Goal: Transaction & Acquisition: Purchase product/service

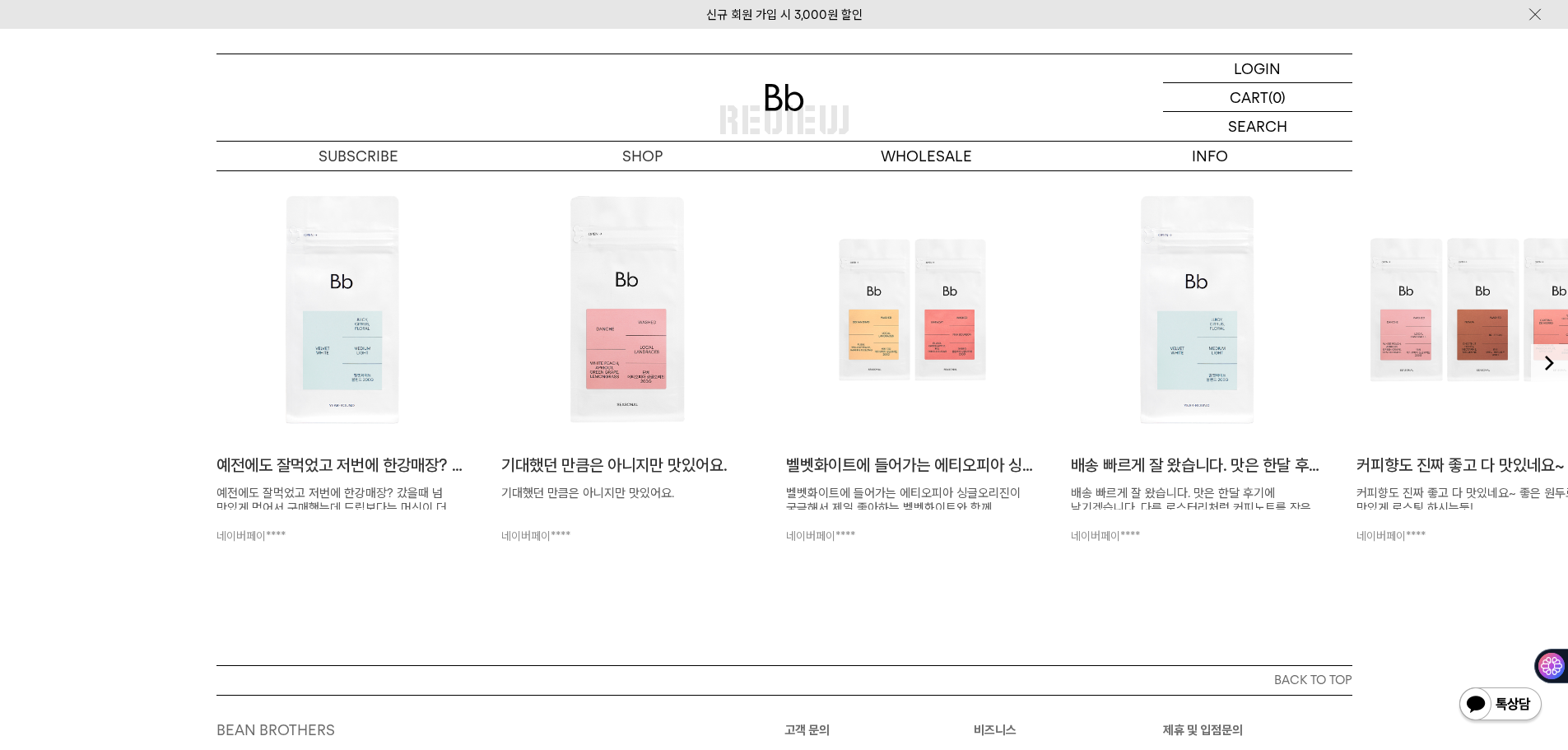
scroll to position [4283, 0]
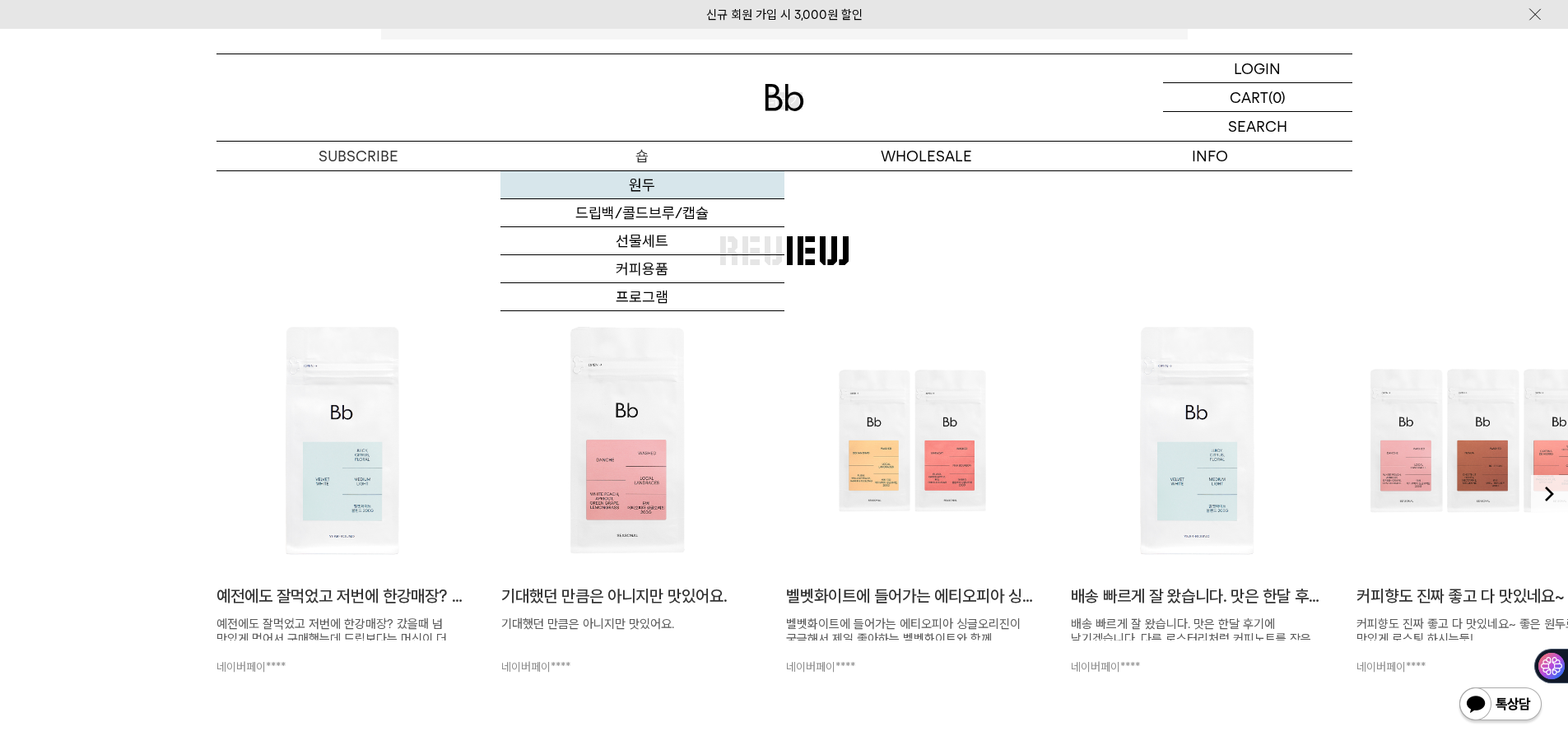
click at [641, 188] on link "원두" at bounding box center [642, 185] width 284 height 28
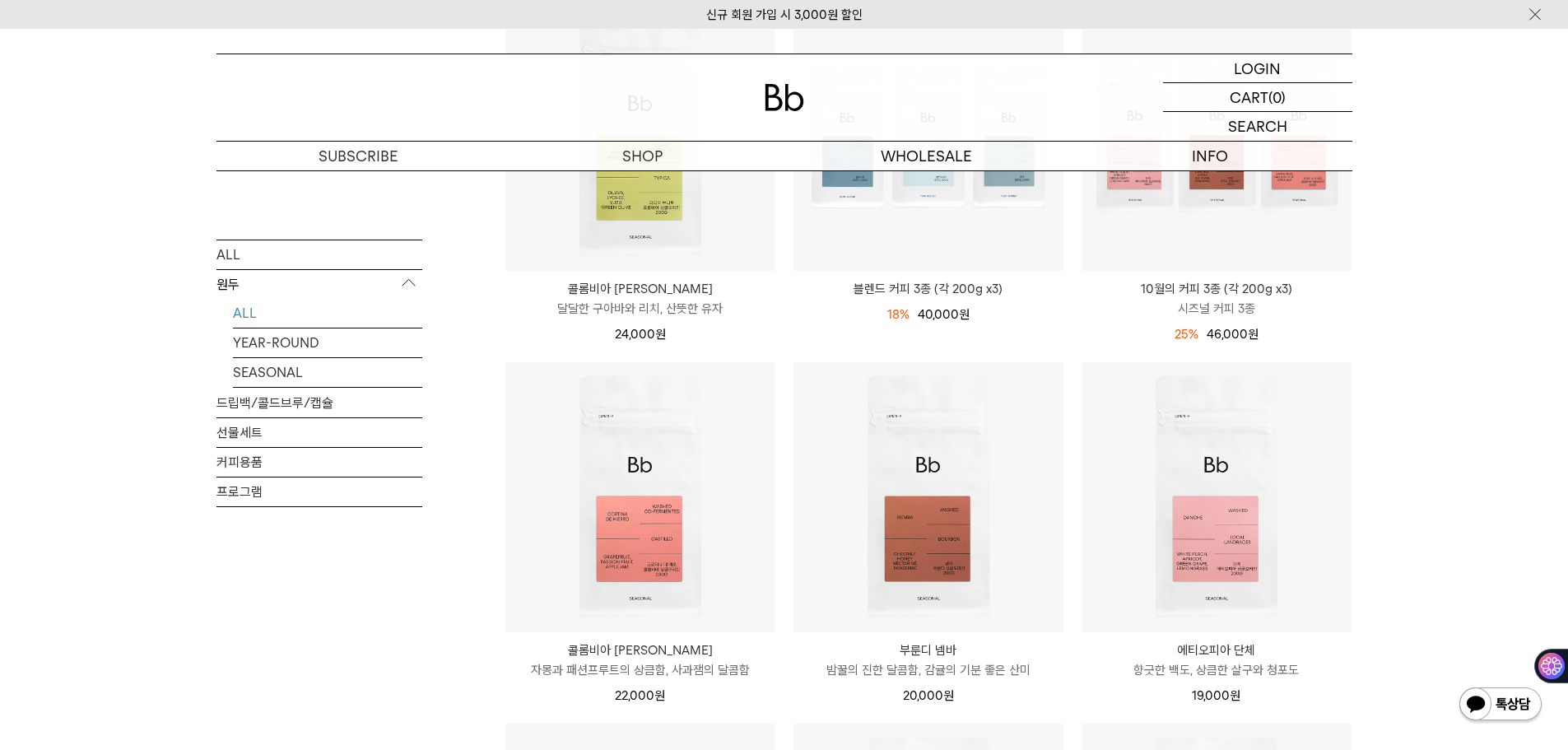
scroll to position [165, 0]
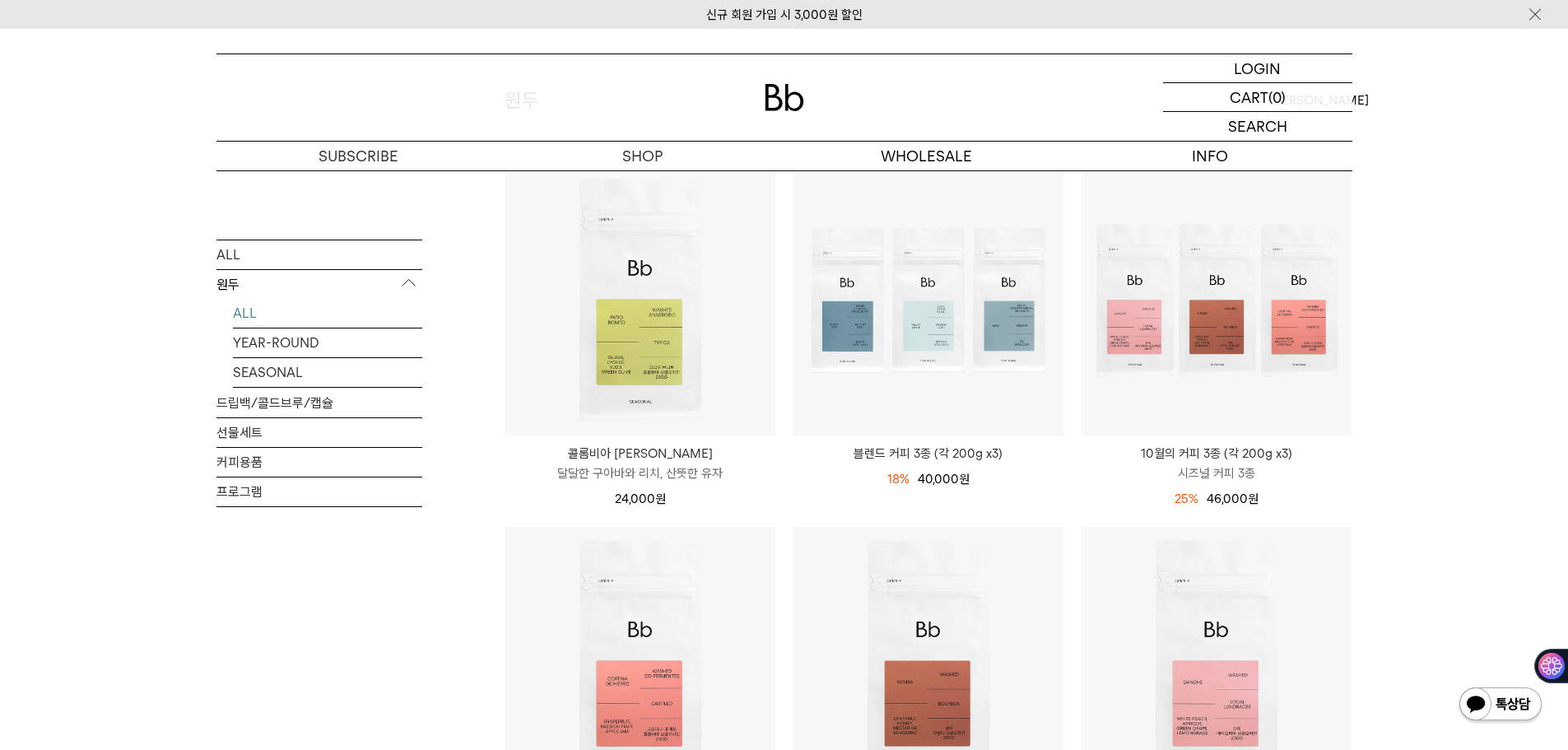
click at [276, 646] on div "ALL 원두 ALL YEAR-ROUND SEASONAL 드립백/콜드브루/캡슐 선물세트 커피용품 프로그램" at bounding box center [320, 447] width 206 height 416
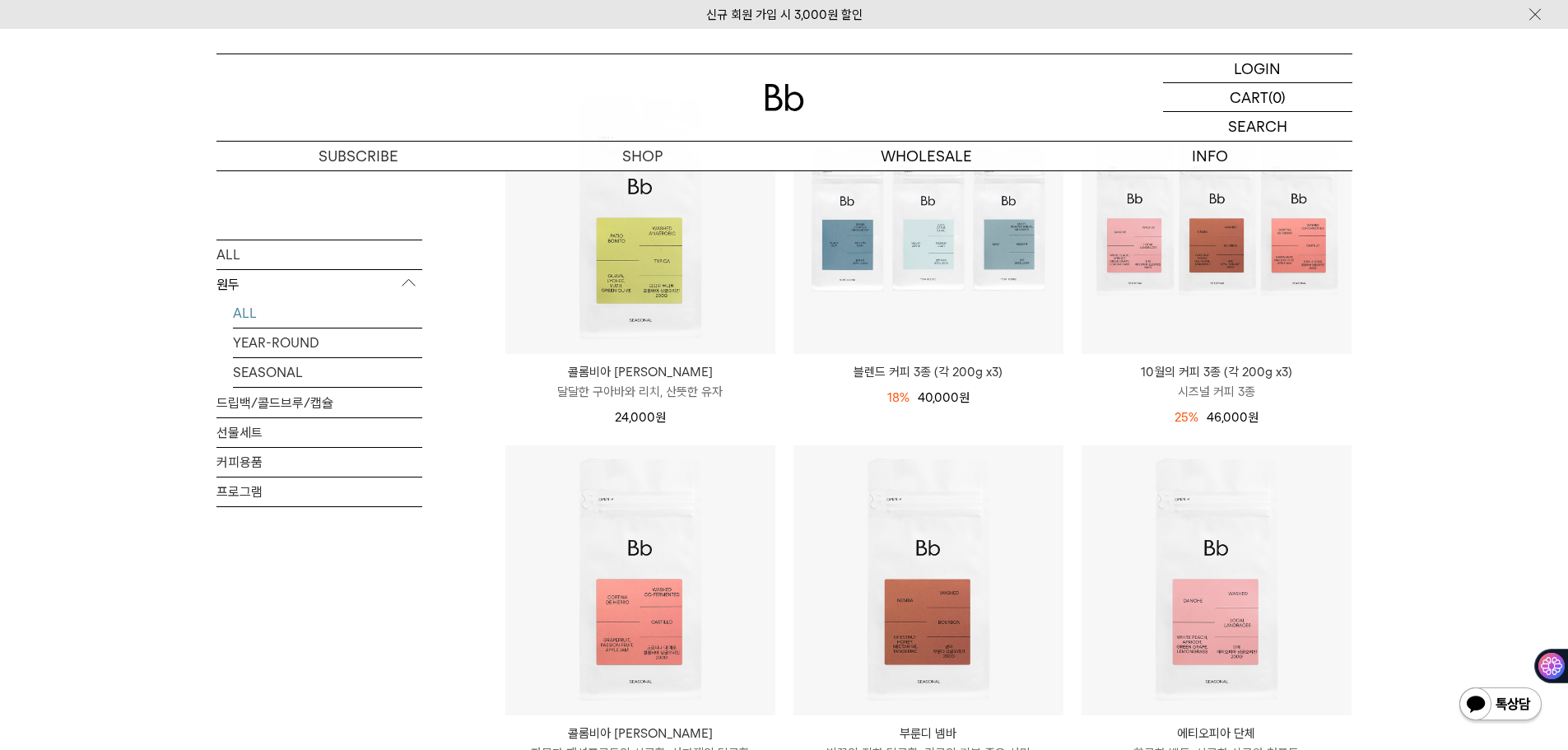
scroll to position [329, 0]
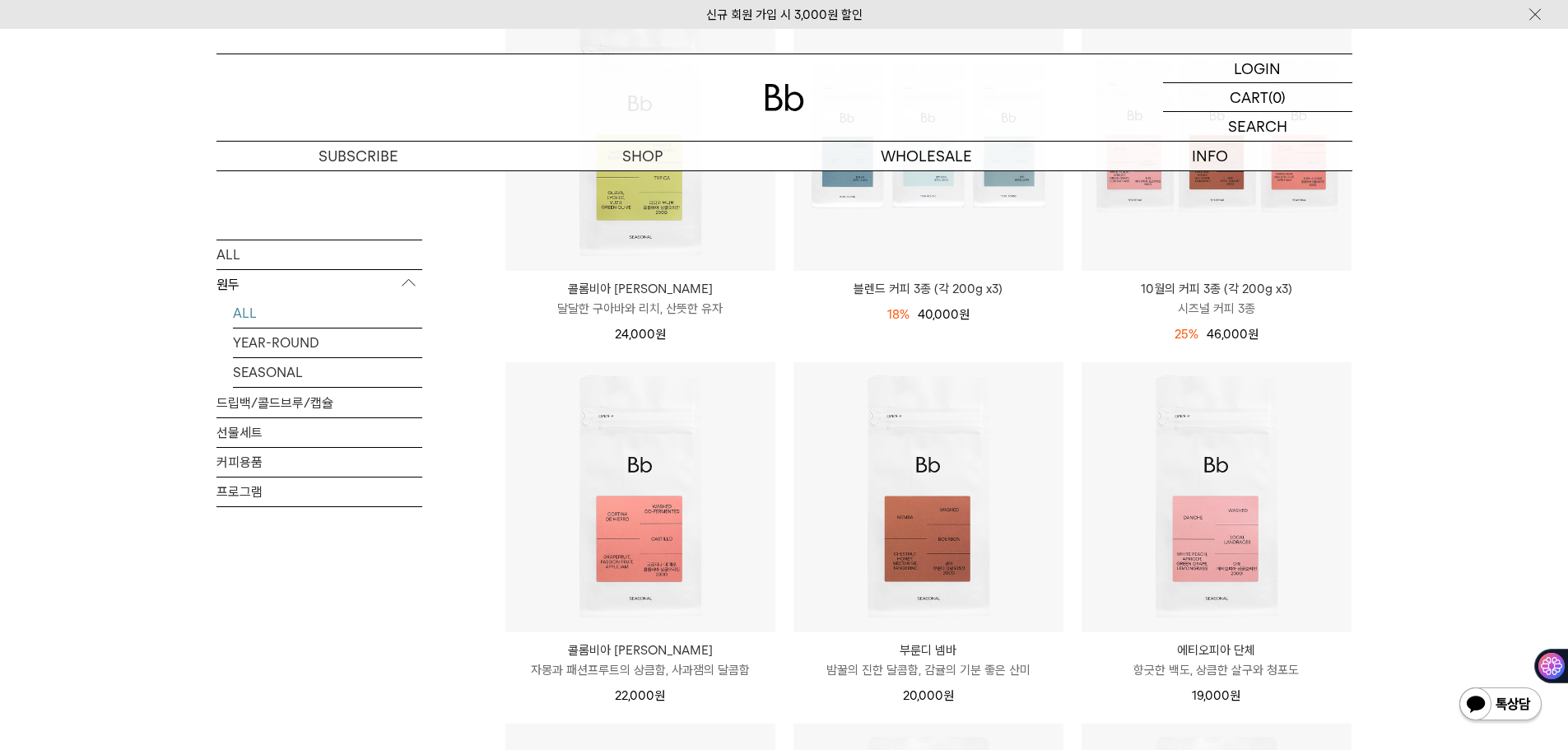
click at [93, 589] on div "SHOP 원두 ALL 원두 ALL YEAR-ROUND SEASONAL 드립백/콜드브루/캡슐 선물세트 커피용품 프로그램 원두 최신순" at bounding box center [784, 726] width 1568 height 1770
click at [247, 431] on link "선물세트" at bounding box center [320, 431] width 206 height 29
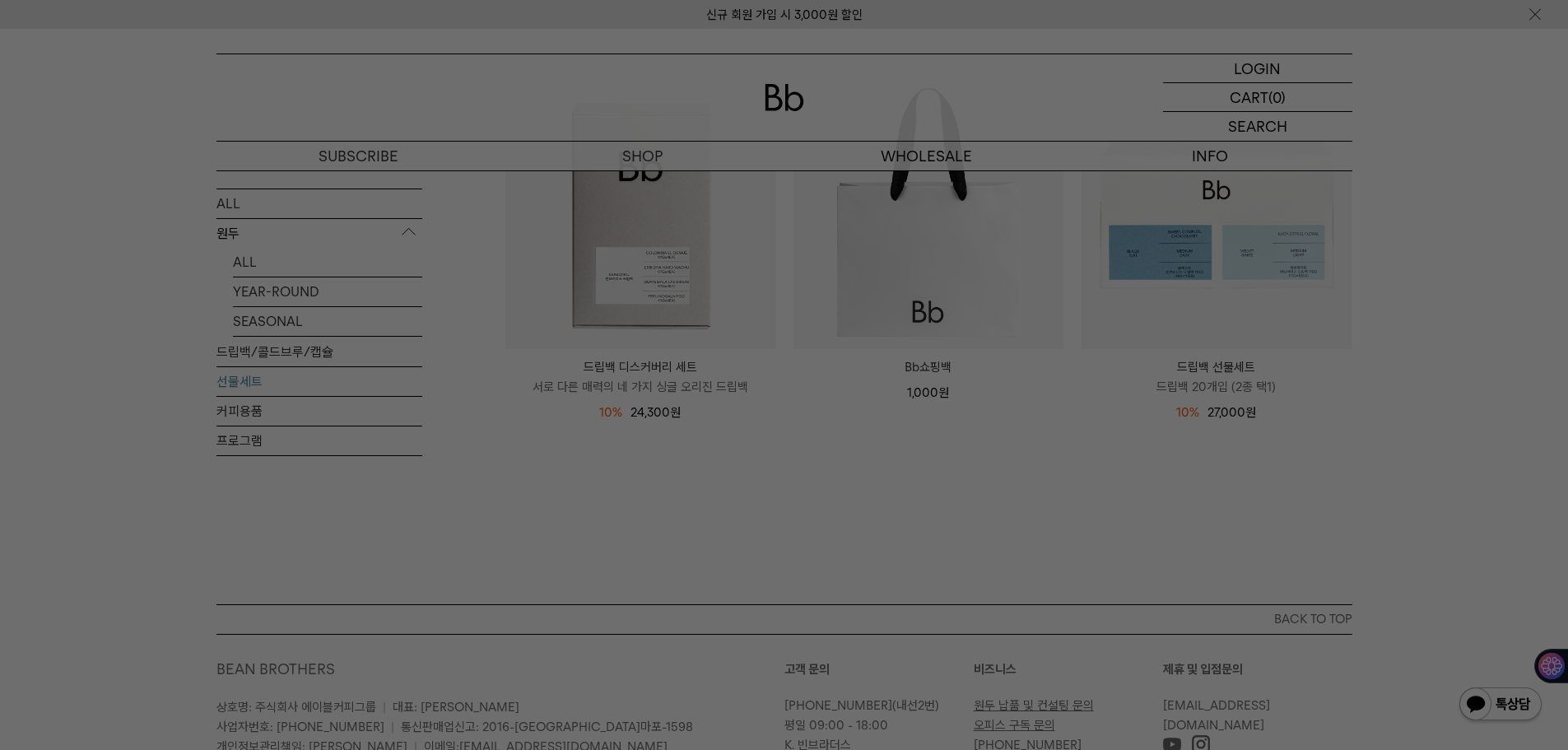
scroll to position [248, 0]
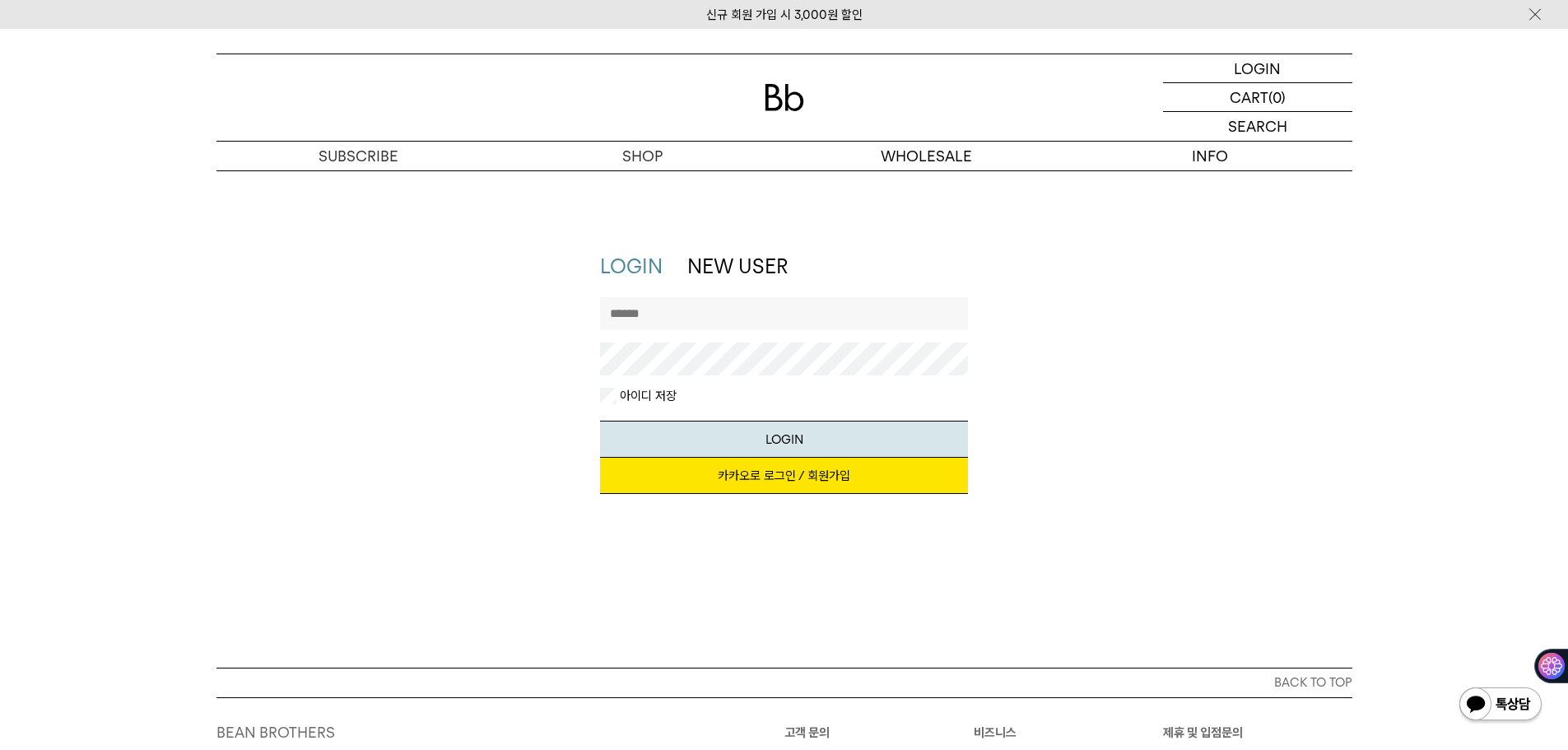
click at [778, 478] on link "카카오로 로그인 / 회원가입" at bounding box center [784, 476] width 368 height 36
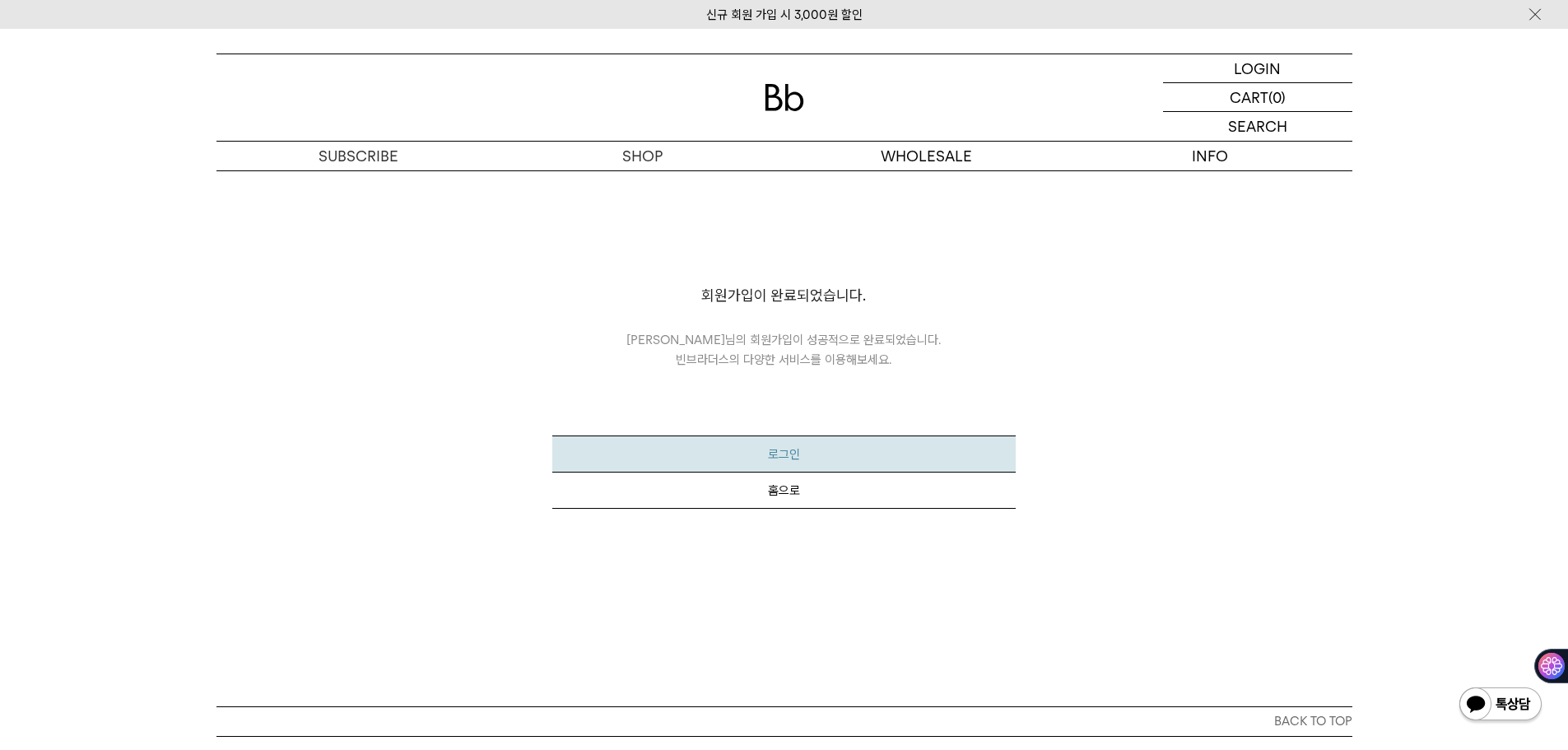
click at [792, 461] on button "로그인" at bounding box center [784, 454] width 463 height 37
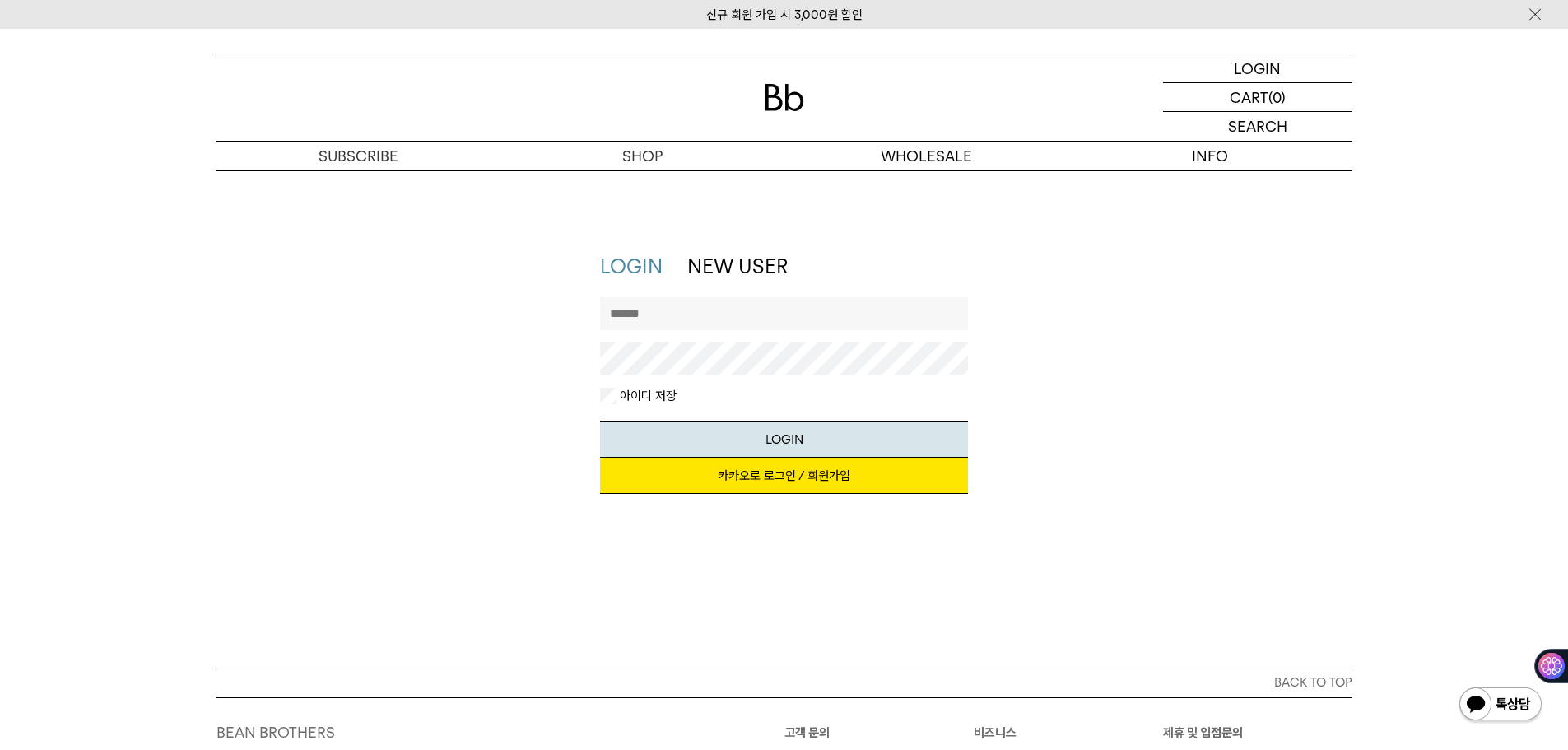
click at [773, 565] on div "LOGIN LOGIN NEW USER 지금 가입하시면 3,000원 쿠폰과 매월 회원 전용 커피 혜택을 드려요. 카카오로 로그인 / 회원가입 아…" at bounding box center [784, 419] width 1568 height 498
click at [730, 321] on input "text" at bounding box center [784, 314] width 368 height 33
click at [1228, 496] on div "LOGIN NEW USER 지금 가입하시면 3,000원 쿠폰과 매월 회원 전용 커피 혜택을 드려요. 카카오로 로그인 / 회원가입 아이디로 로그…" at bounding box center [785, 382] width 1153 height 258
click at [810, 472] on link "카카오로 로그인 / 회원가입" at bounding box center [784, 476] width 368 height 36
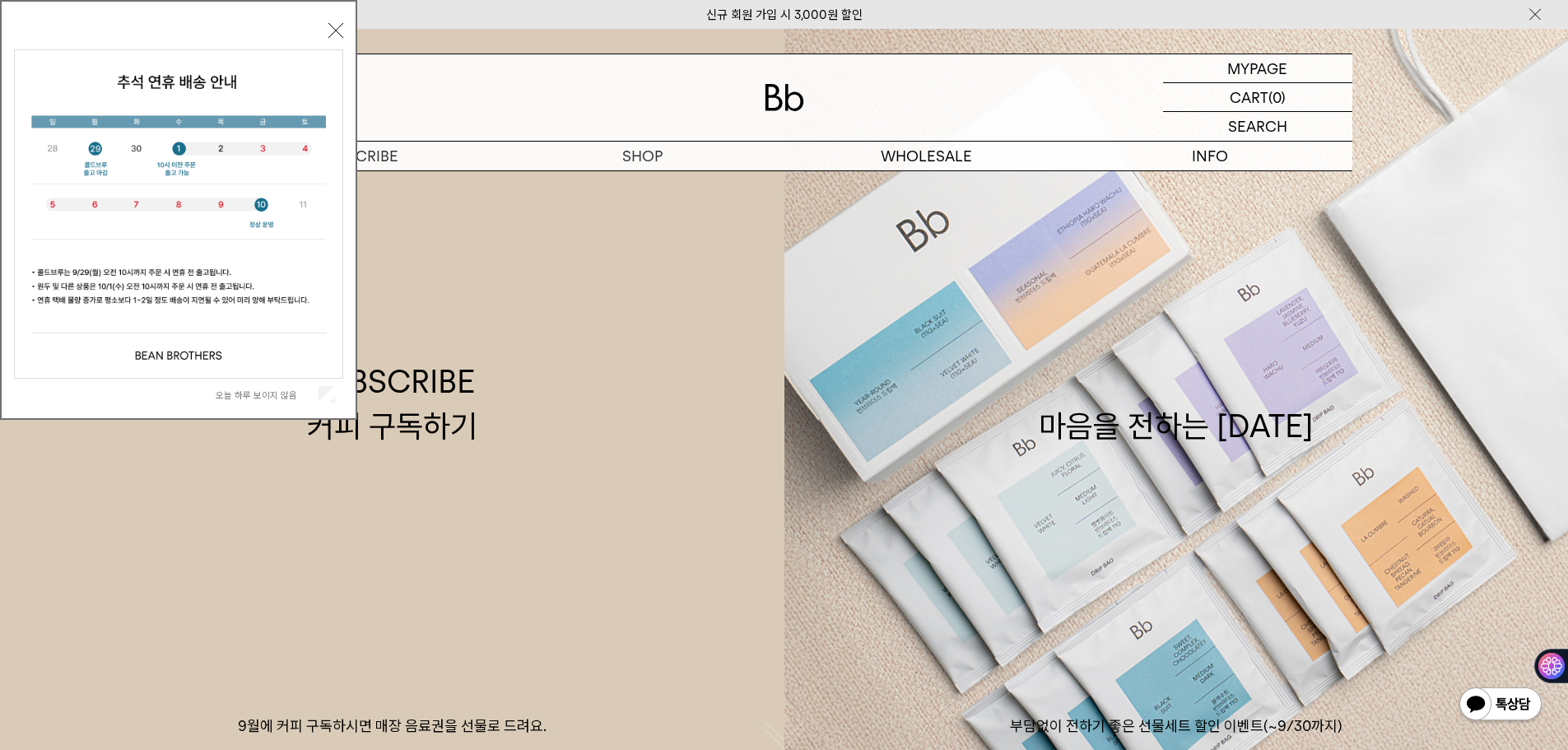
click at [335, 32] on button "닫기" at bounding box center [335, 31] width 15 height 15
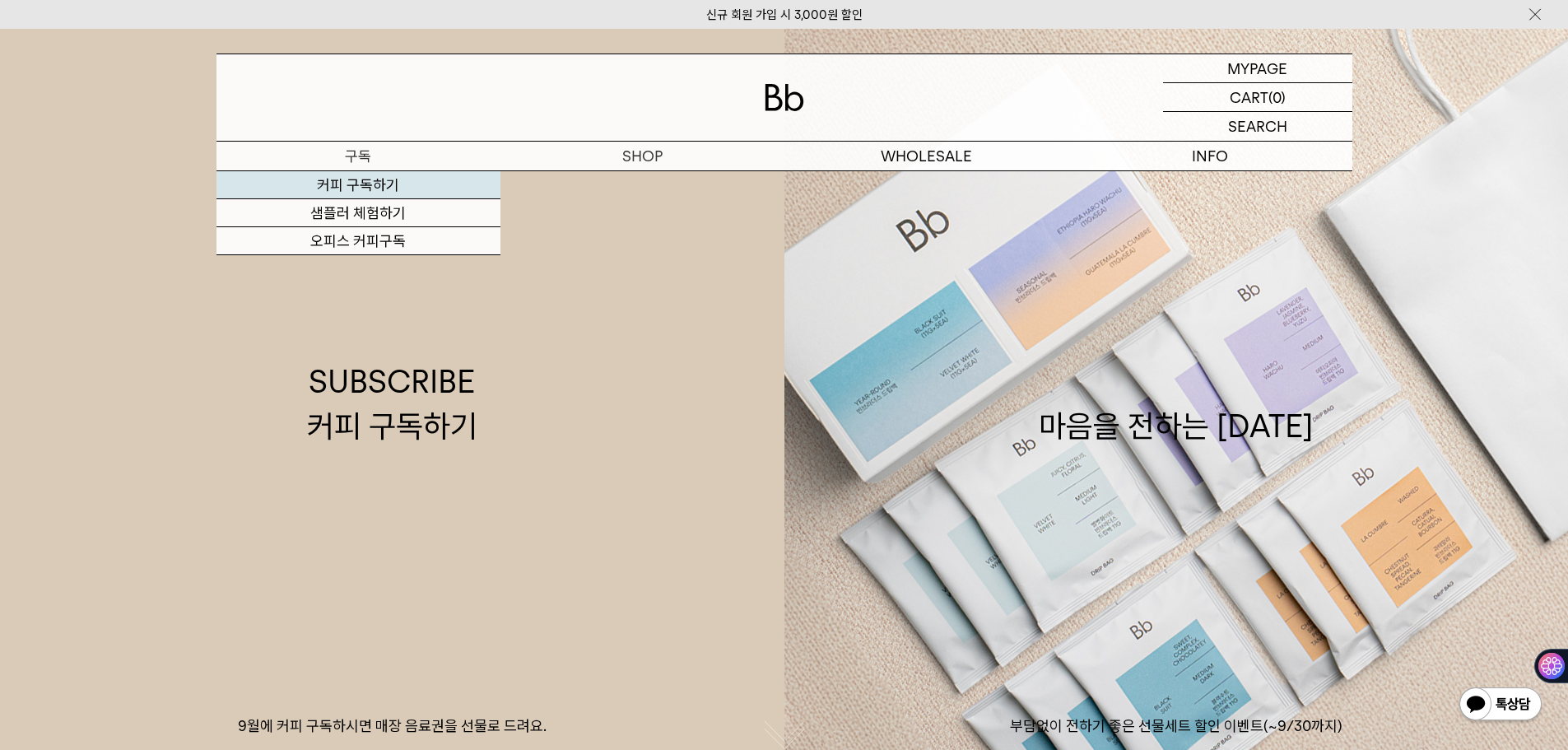
click at [367, 185] on link "커피 구독하기" at bounding box center [359, 185] width 284 height 28
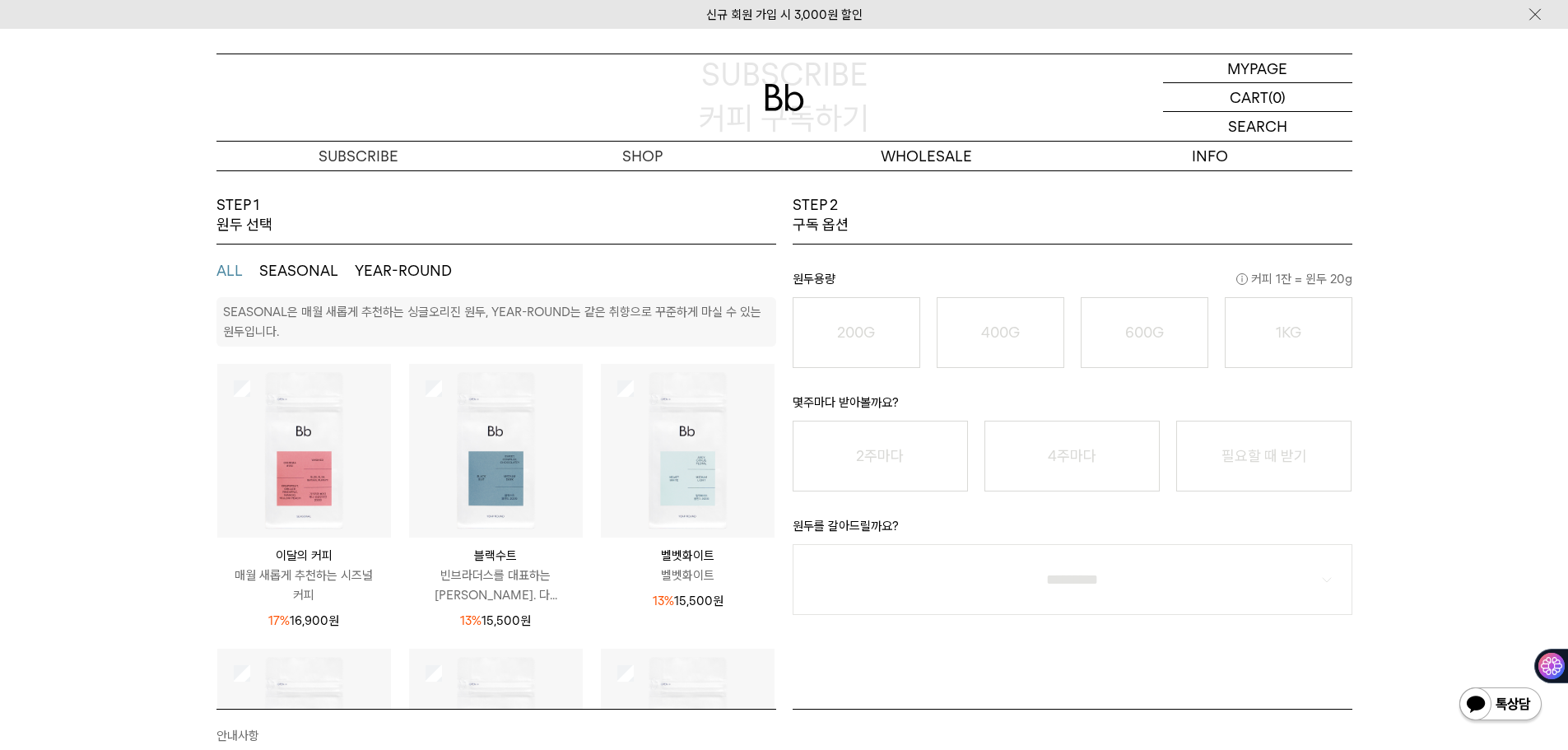
scroll to position [165, 0]
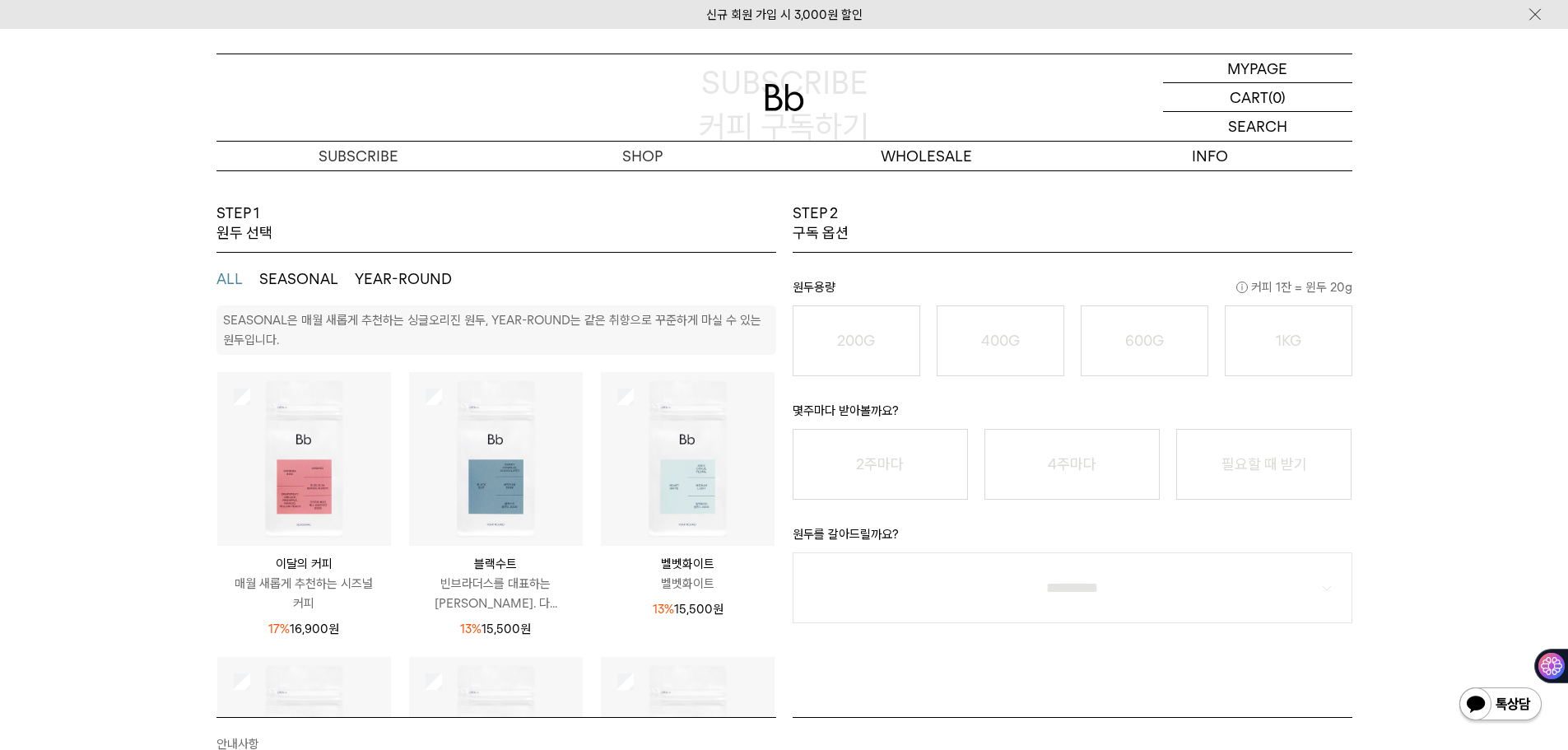
click at [284, 286] on button "SEASONAL" at bounding box center [298, 278] width 79 height 19
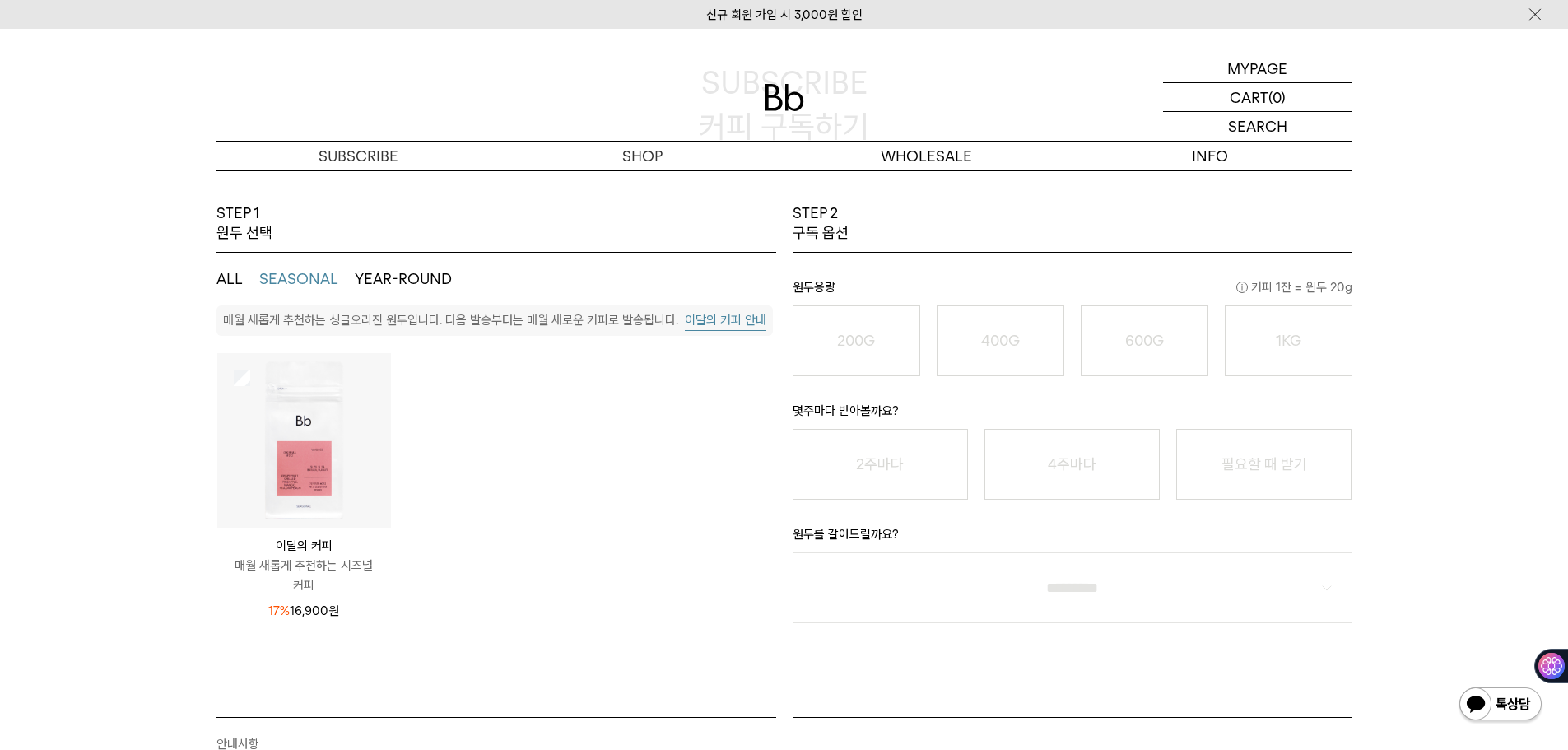
click at [225, 280] on button "ALL" at bounding box center [230, 278] width 26 height 19
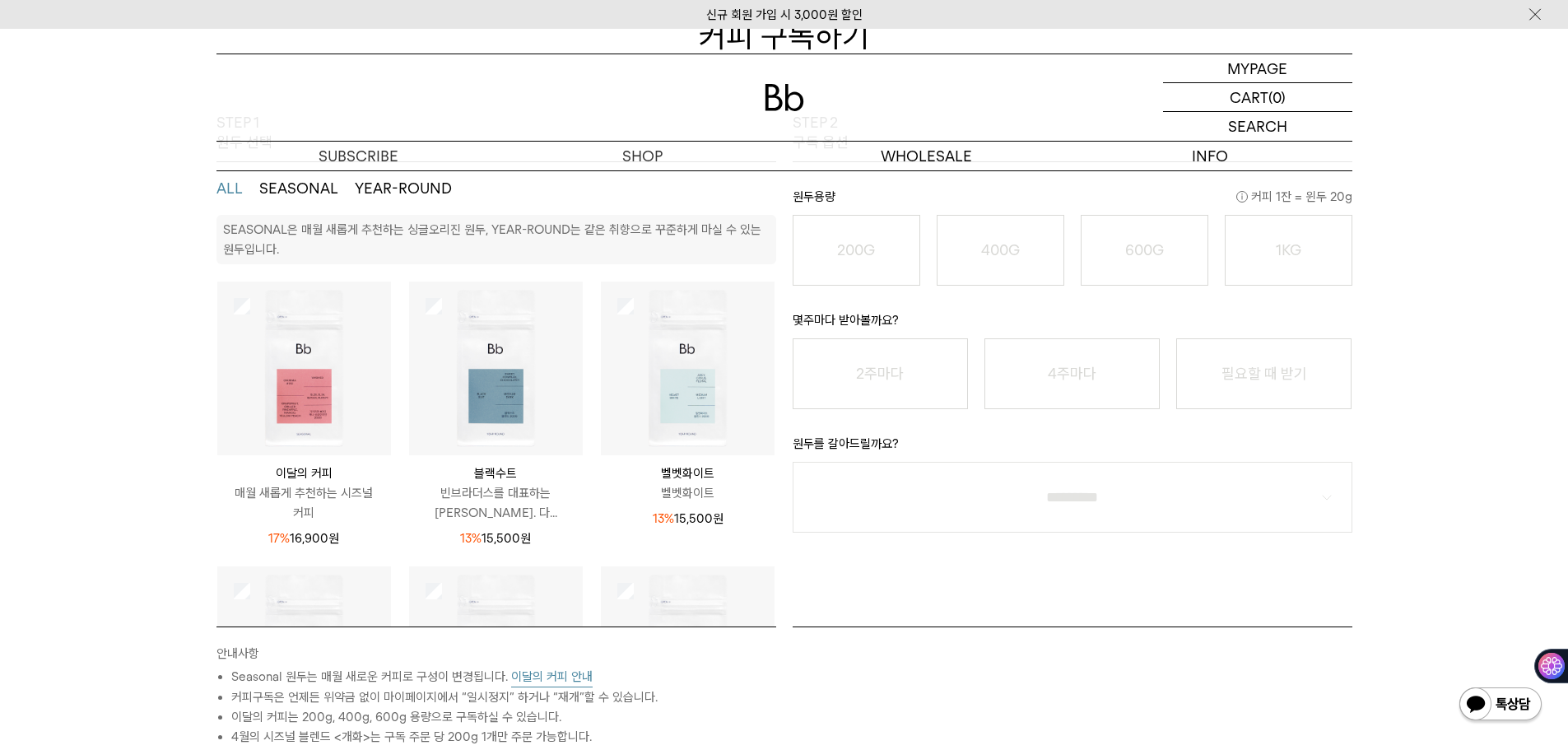
scroll to position [248, 0]
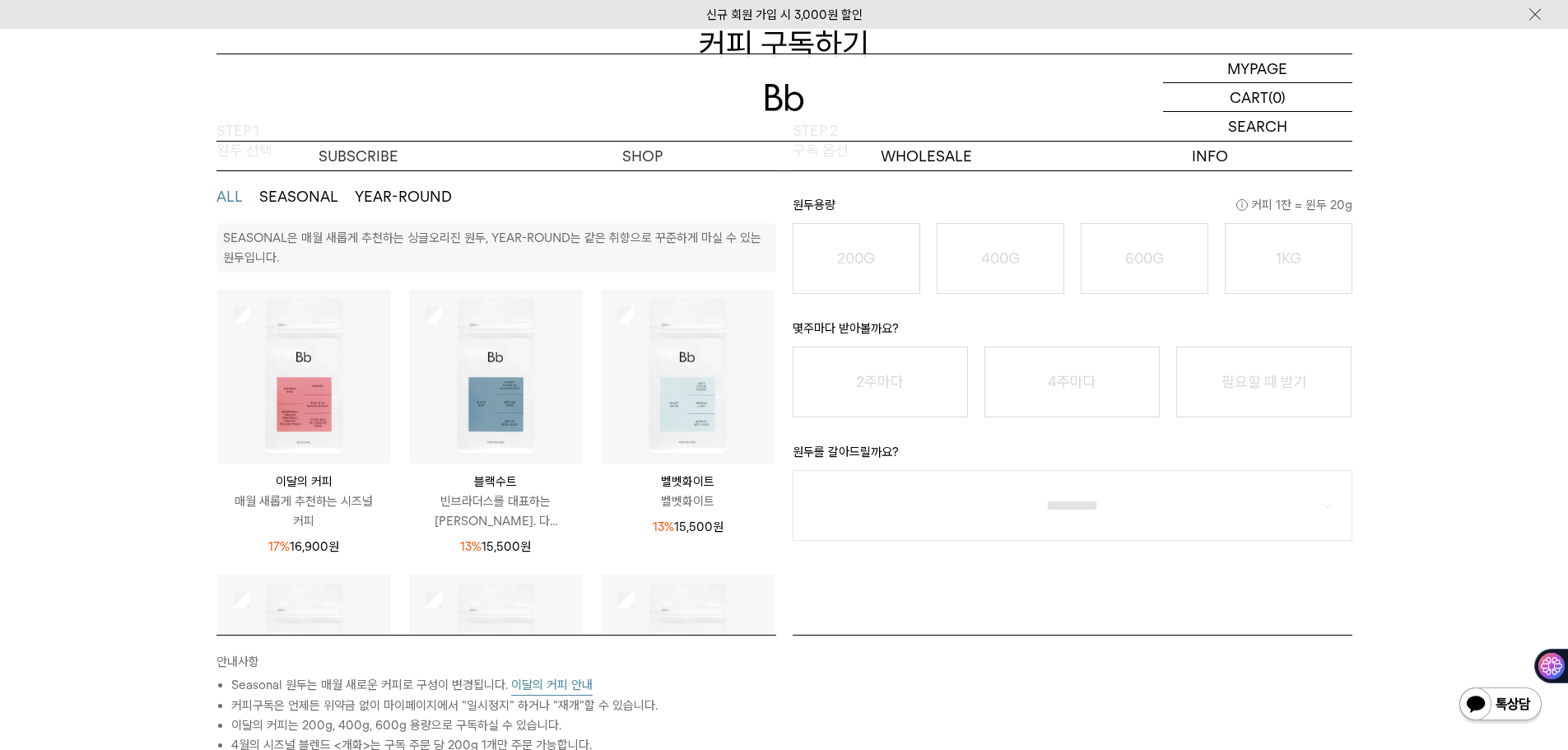
click at [129, 514] on div "STEP 1 원두 선택 ALL SEASONAL YEAR-ROUND SEASONAL은 매월 새롭게 추천하는 싱글오리진 원두, YEAR-ROUND…" at bounding box center [784, 521] width 1568 height 799
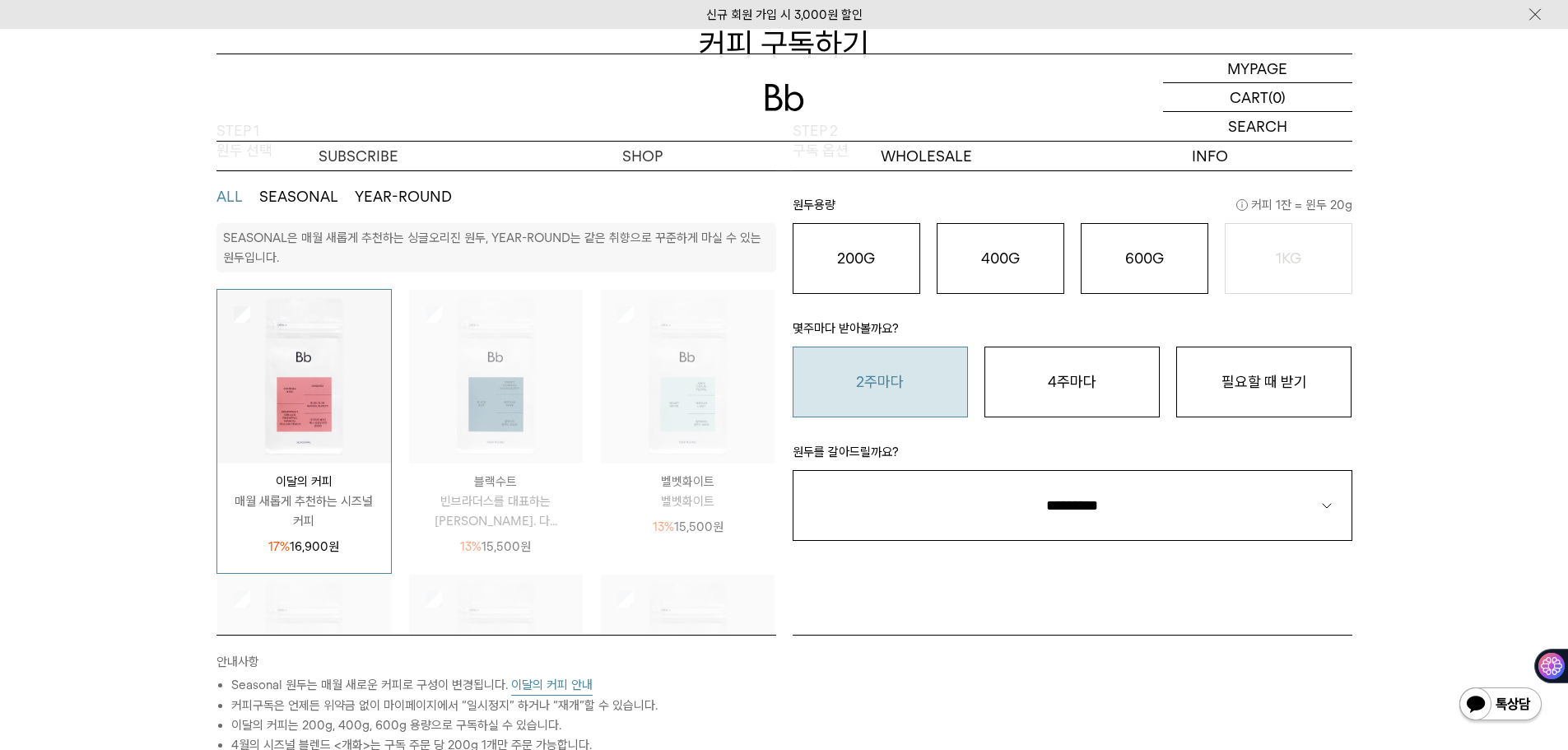
click at [887, 396] on button "2주마다" at bounding box center [880, 382] width 175 height 70
click at [854, 252] on o "200G" at bounding box center [855, 258] width 38 height 18
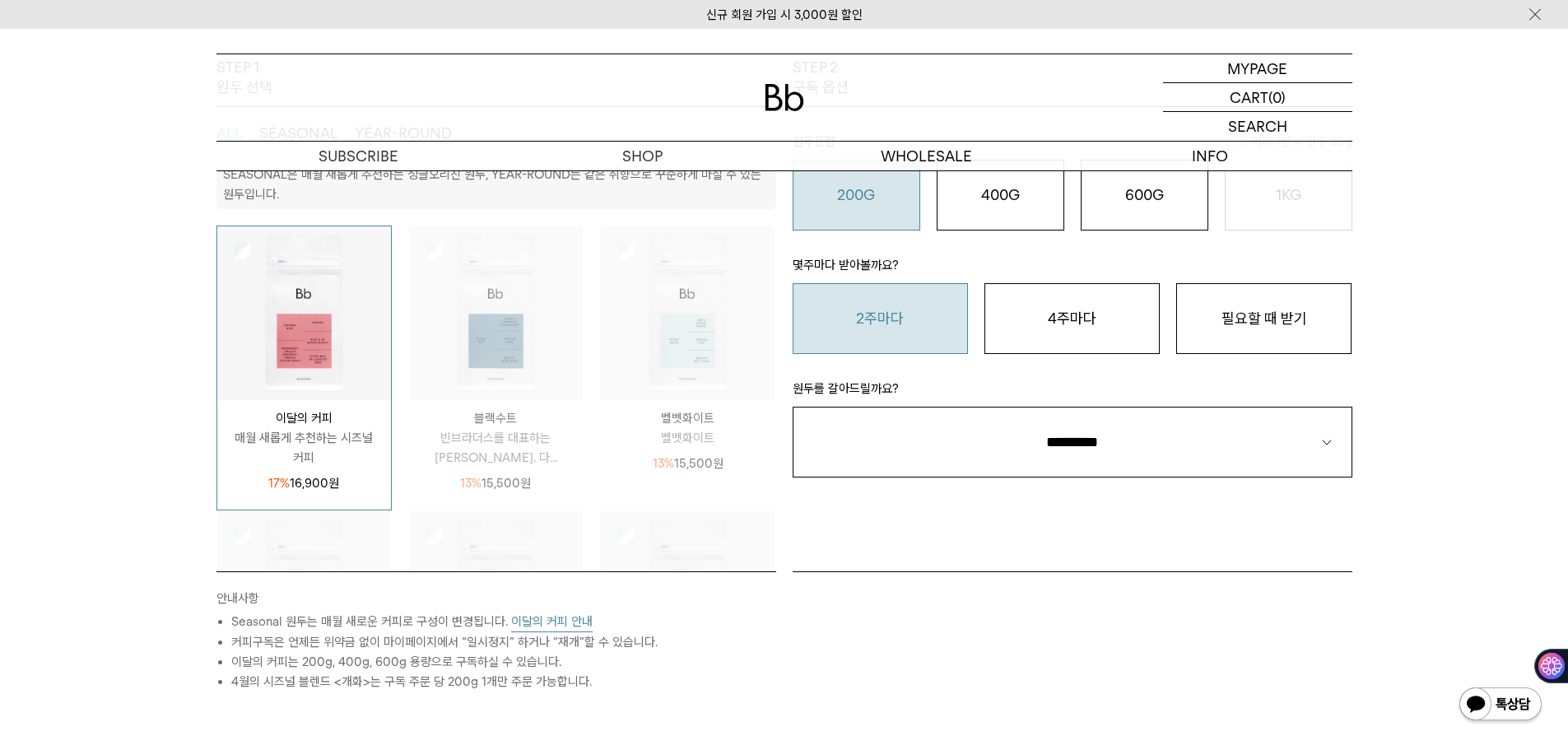
scroll to position [329, 0]
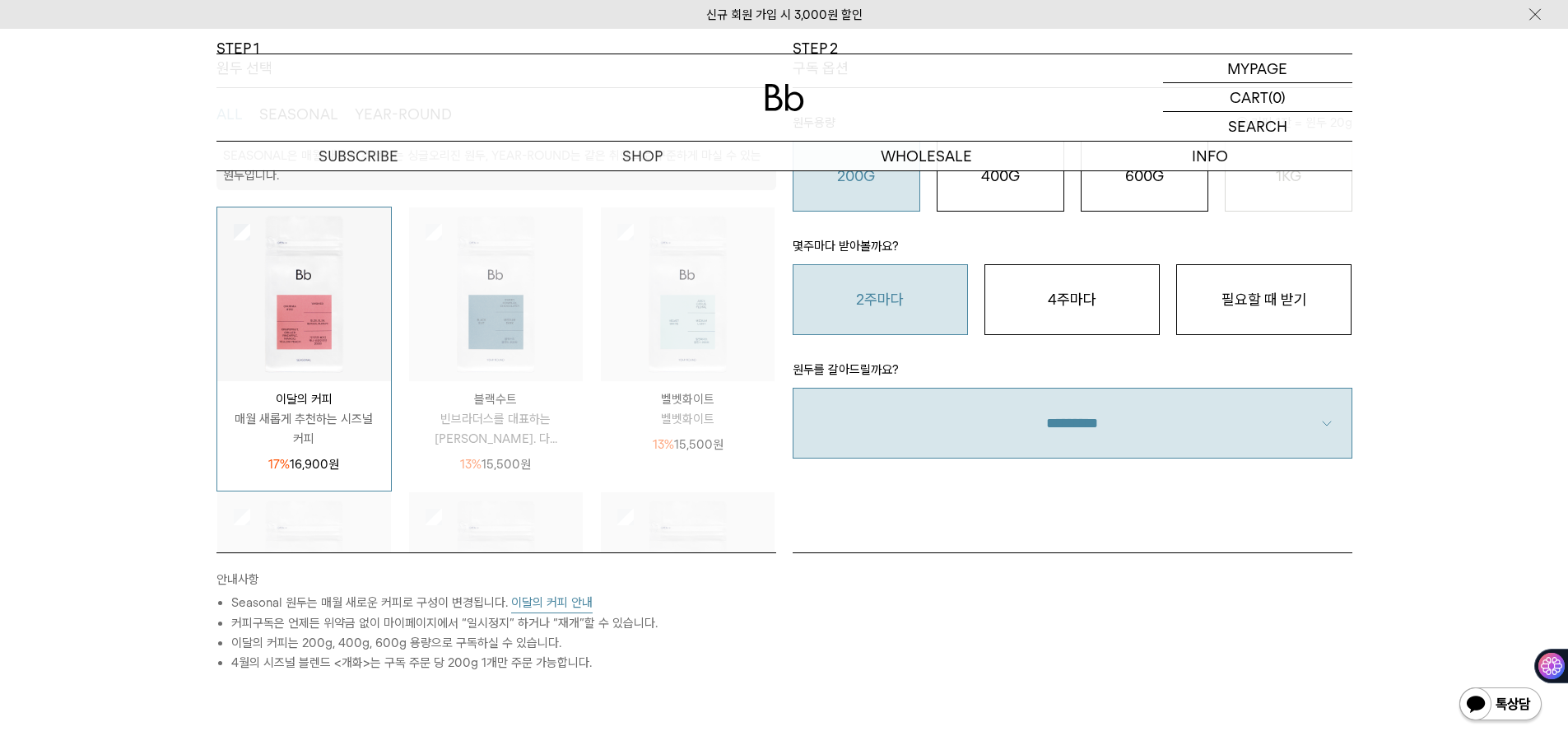
click at [1295, 427] on select "**********" at bounding box center [1073, 423] width 560 height 70
select select "**"
click at [793, 388] on select "**********" at bounding box center [1073, 423] width 560 height 70
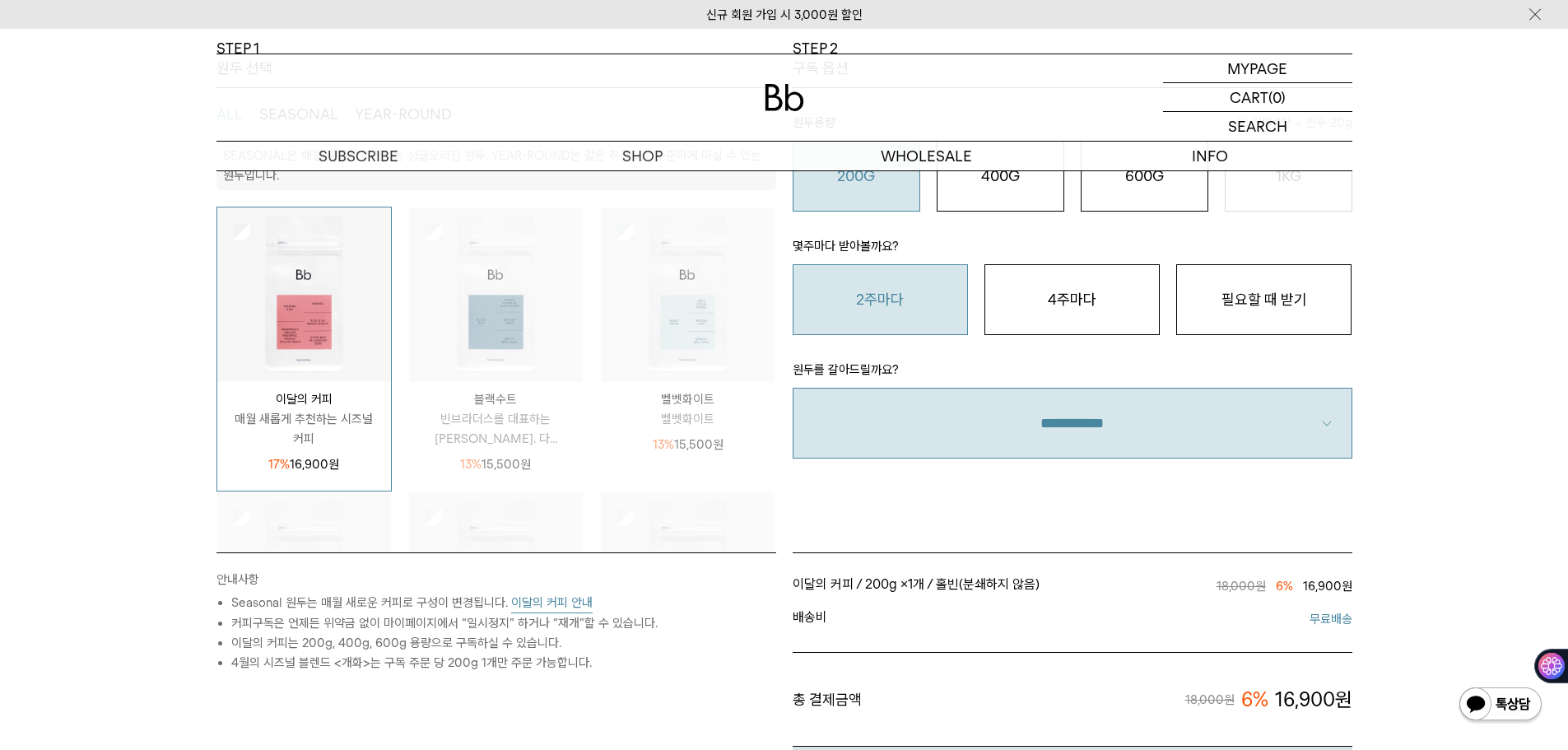
click at [1446, 512] on div "STEP 1 원두 선택 ALL SEASONAL YEAR-ROUND SEASONAL은 매월 새롭게 추천하는 싱글오리진 원두, YEAR-ROUND…" at bounding box center [784, 525] width 1568 height 972
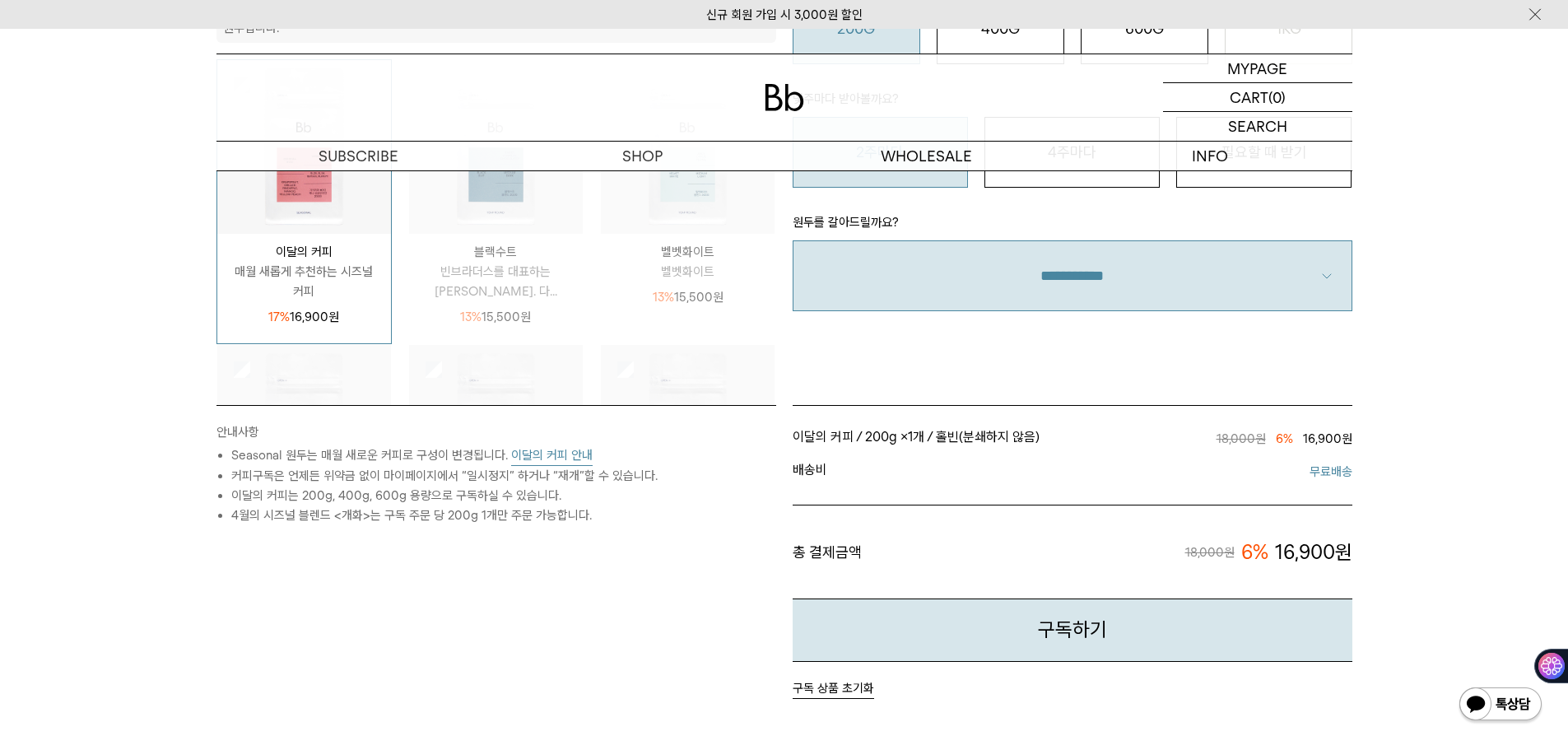
scroll to position [492, 0]
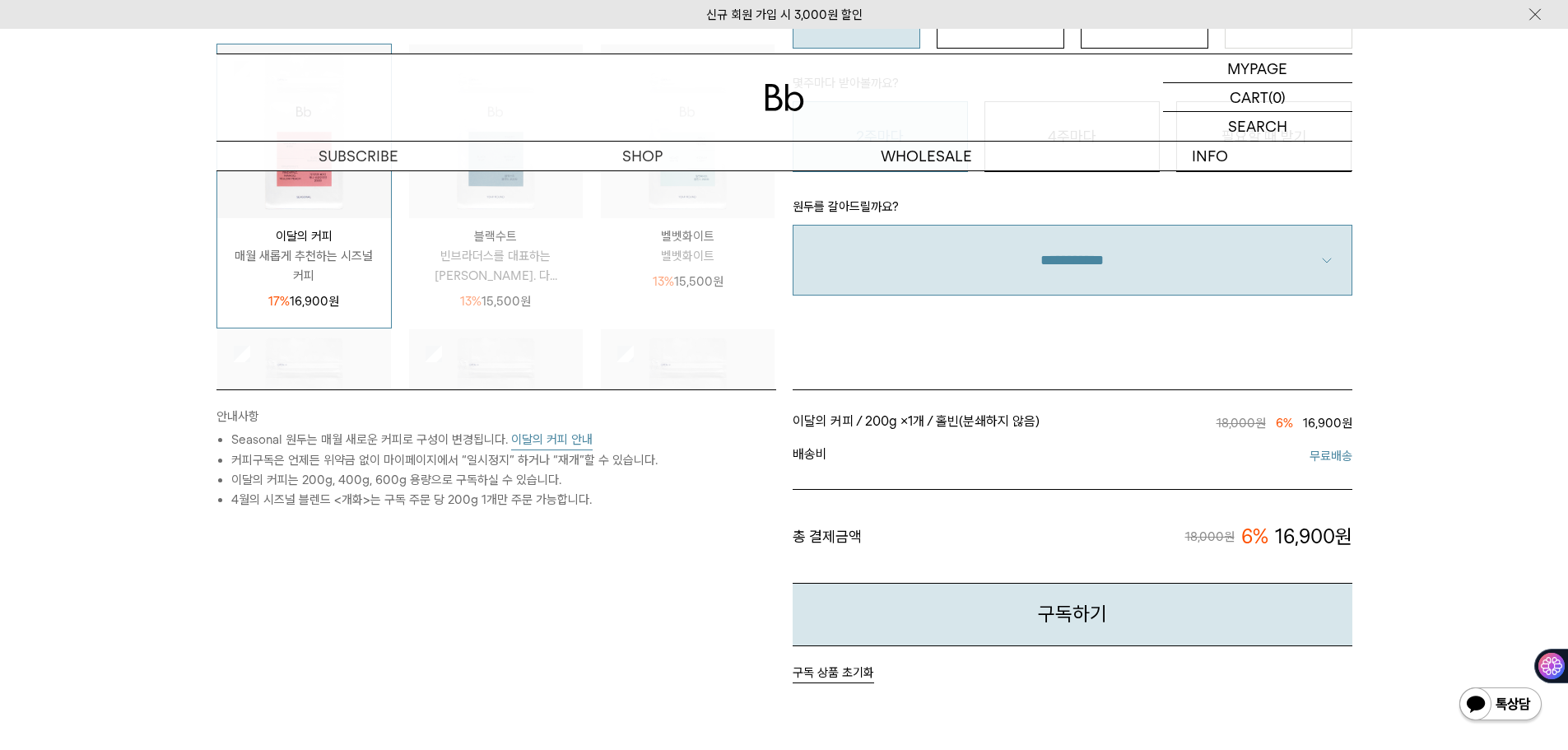
click at [509, 617] on div "안내사항 Seasonal 원두는 매월 새로운 커피로 구성이 변경됩니다. 이달의 커피 안내 커피구독은 언제든 위약금 없이 마이페이지에서 “일시정…" at bounding box center [497, 536] width 576 height 294
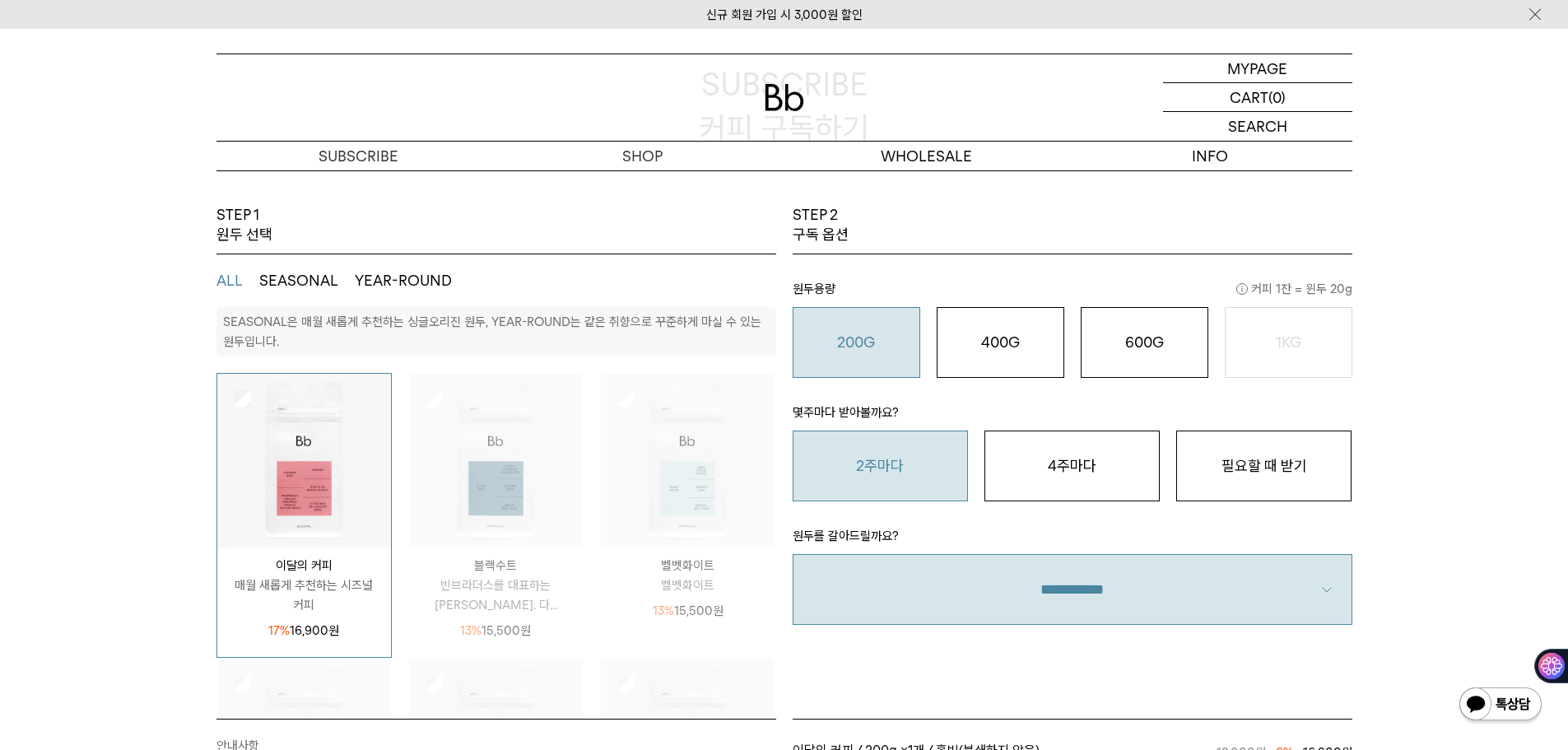
scroll to position [0, 0]
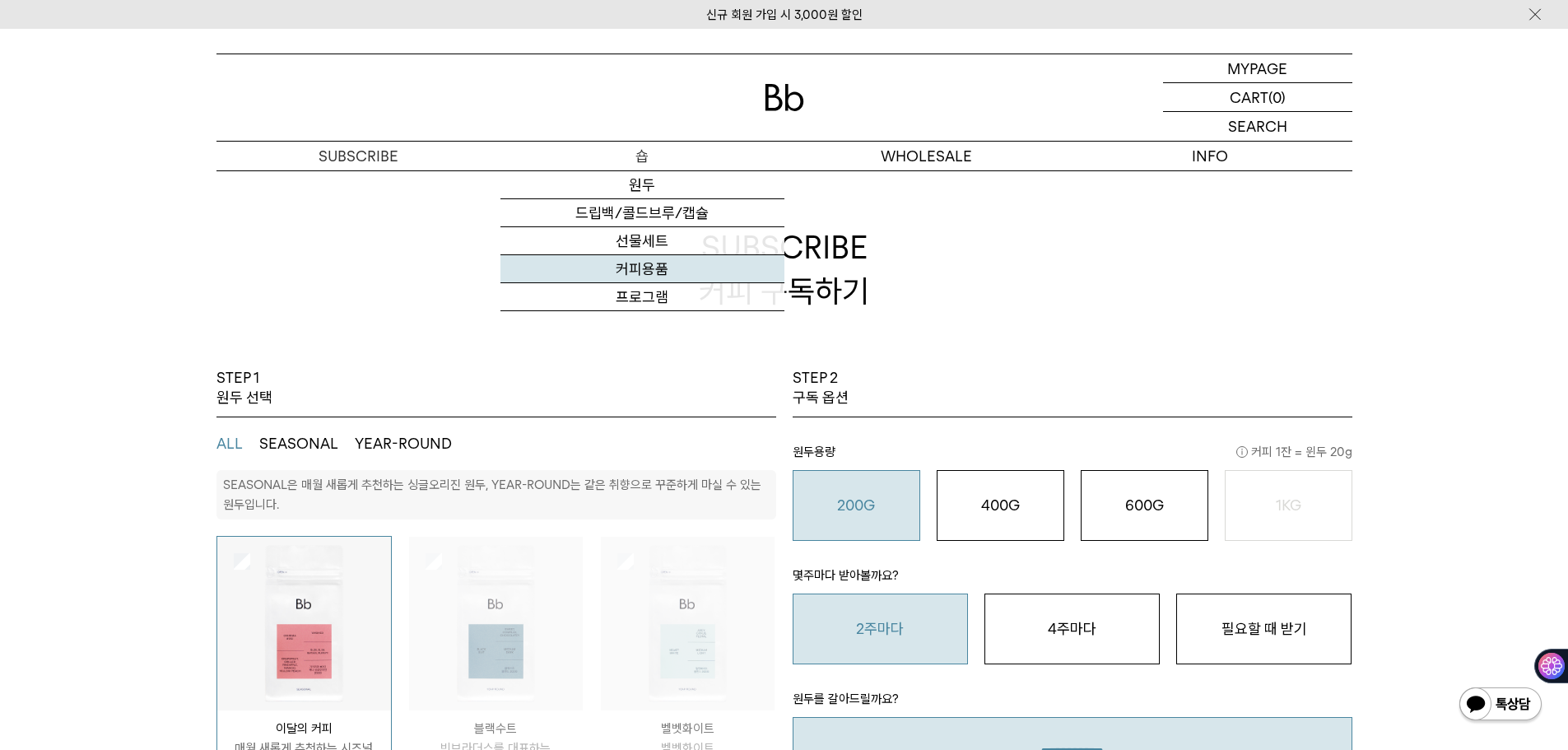
click at [645, 278] on link "커피용품" at bounding box center [642, 269] width 284 height 28
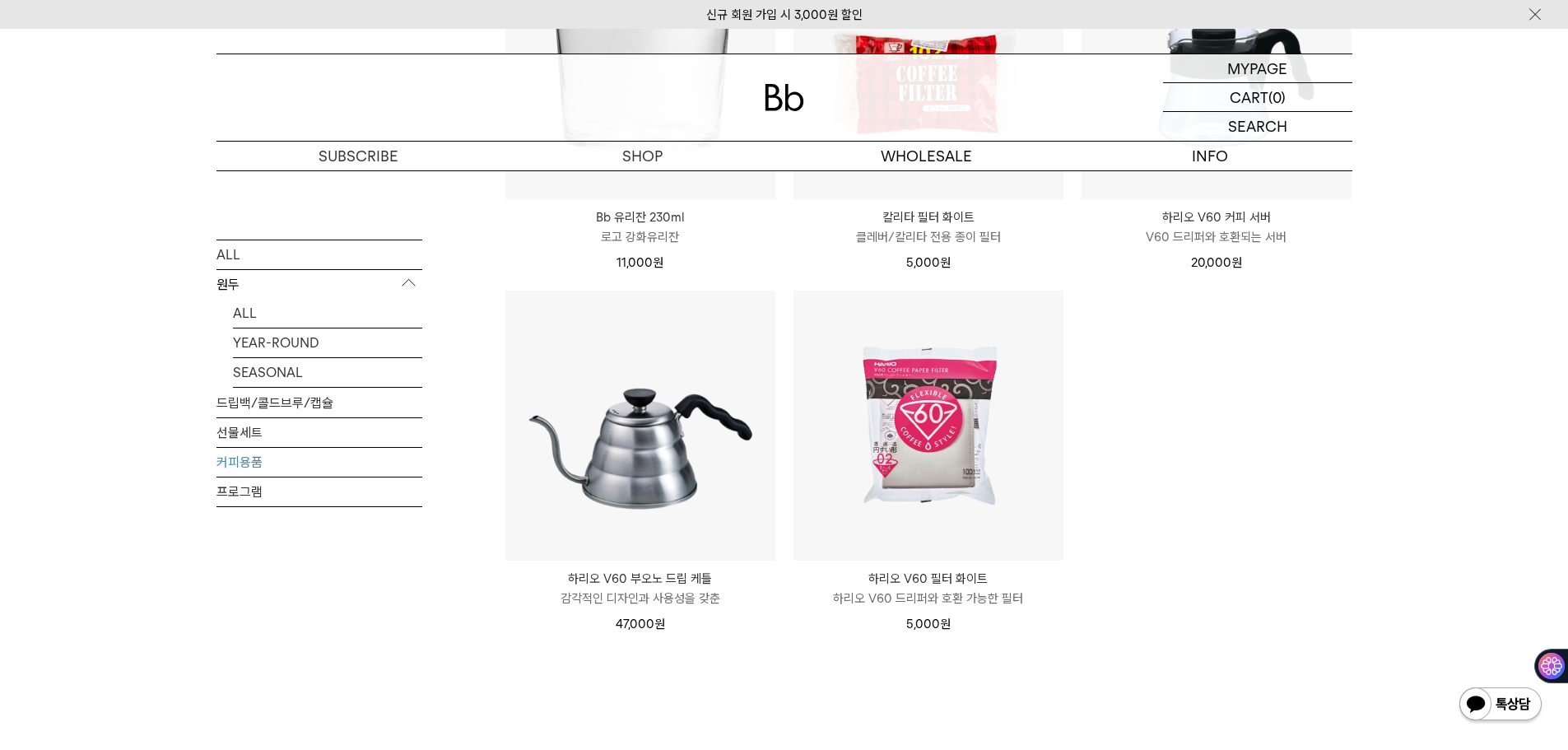
scroll to position [412, 0]
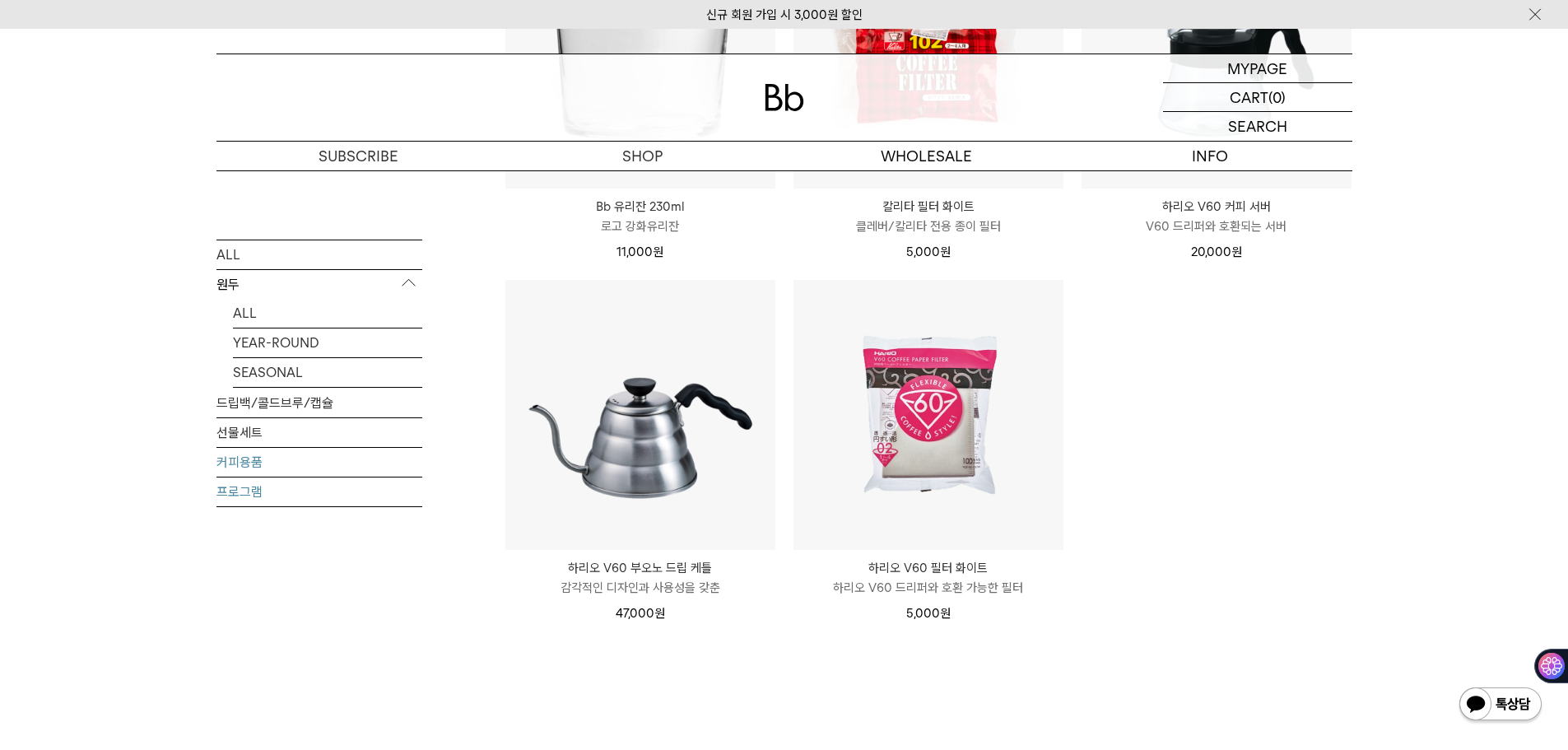
click at [232, 494] on link "프로그램" at bounding box center [320, 490] width 206 height 29
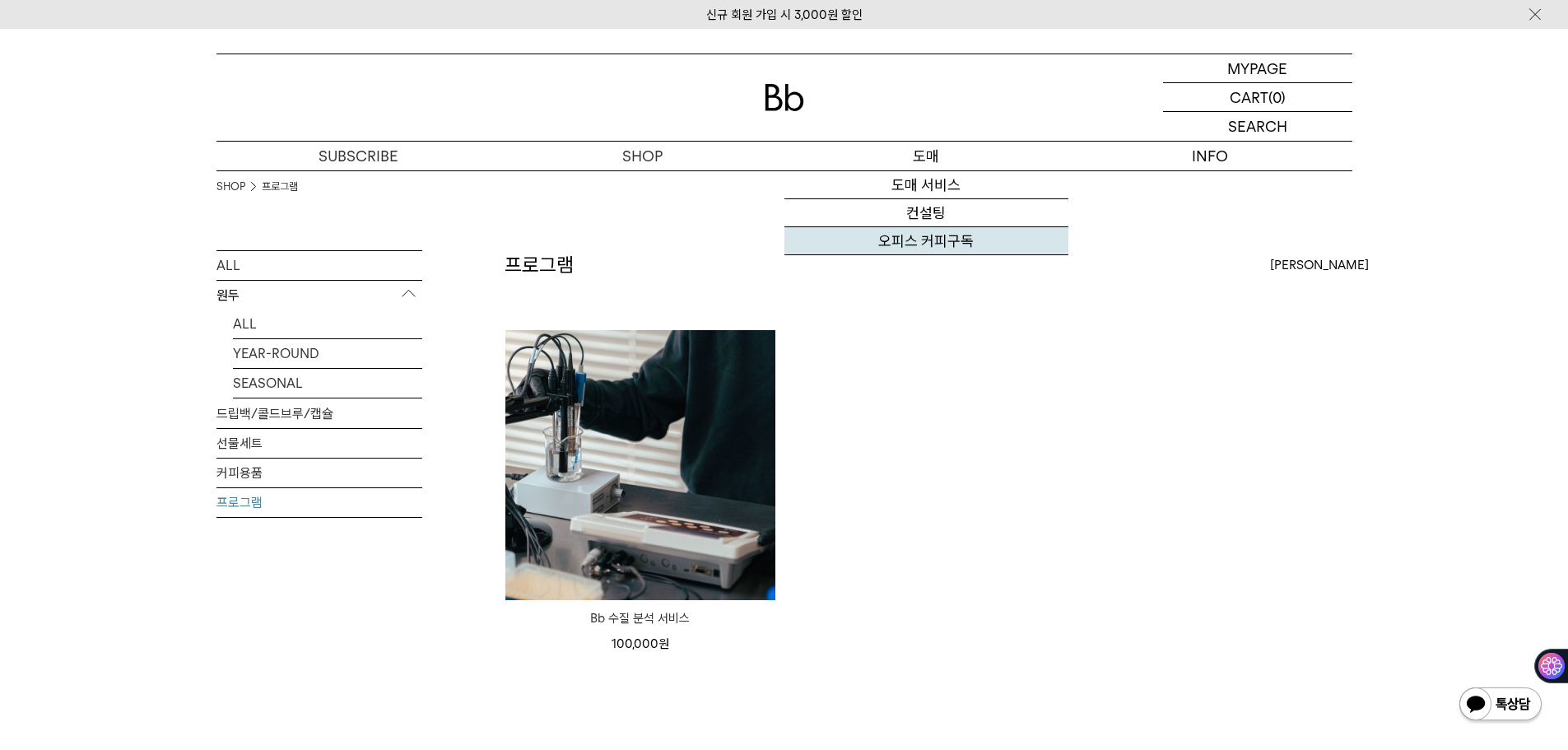
click at [930, 248] on link "오피스 커피구독" at bounding box center [927, 241] width 284 height 28
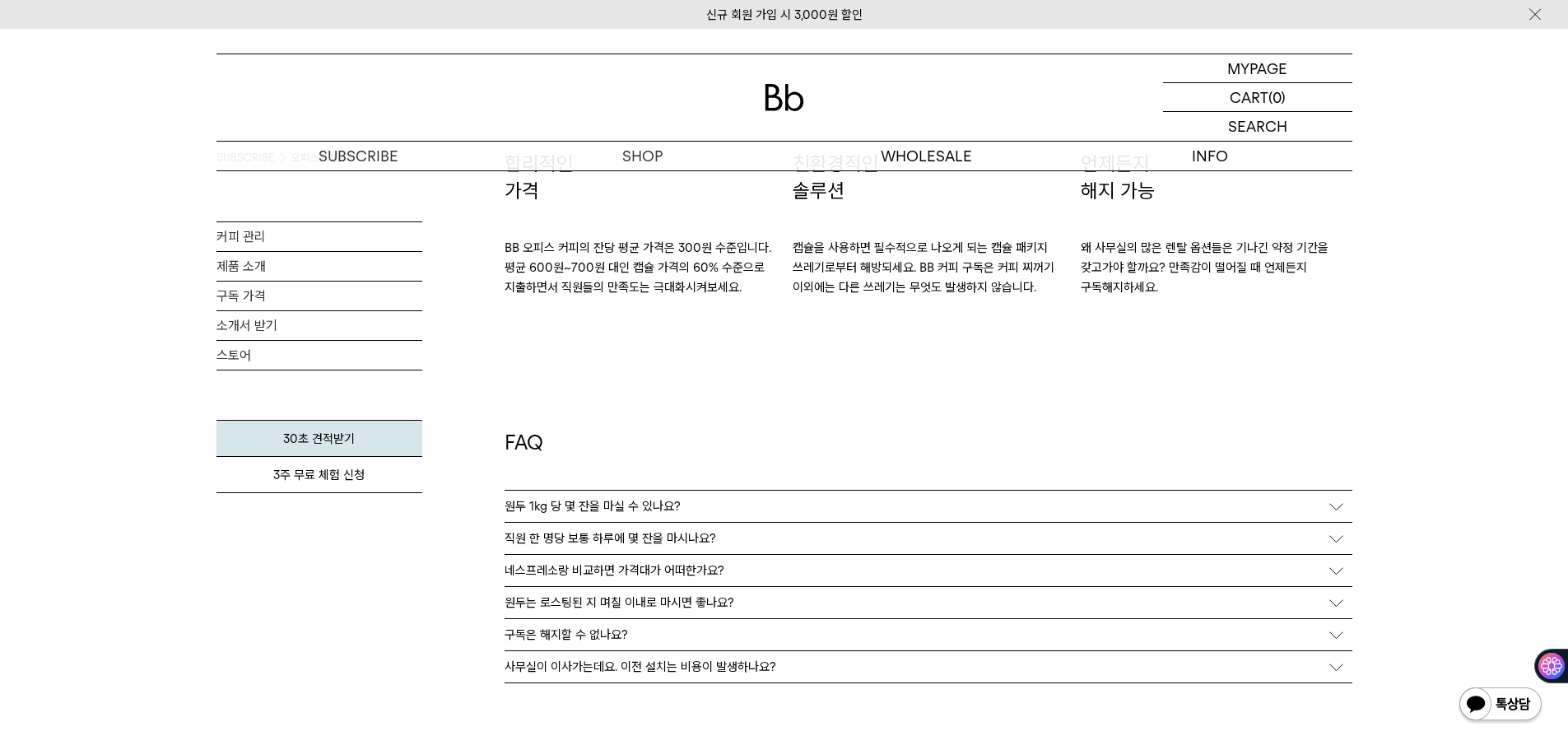
scroll to position [2854, 0]
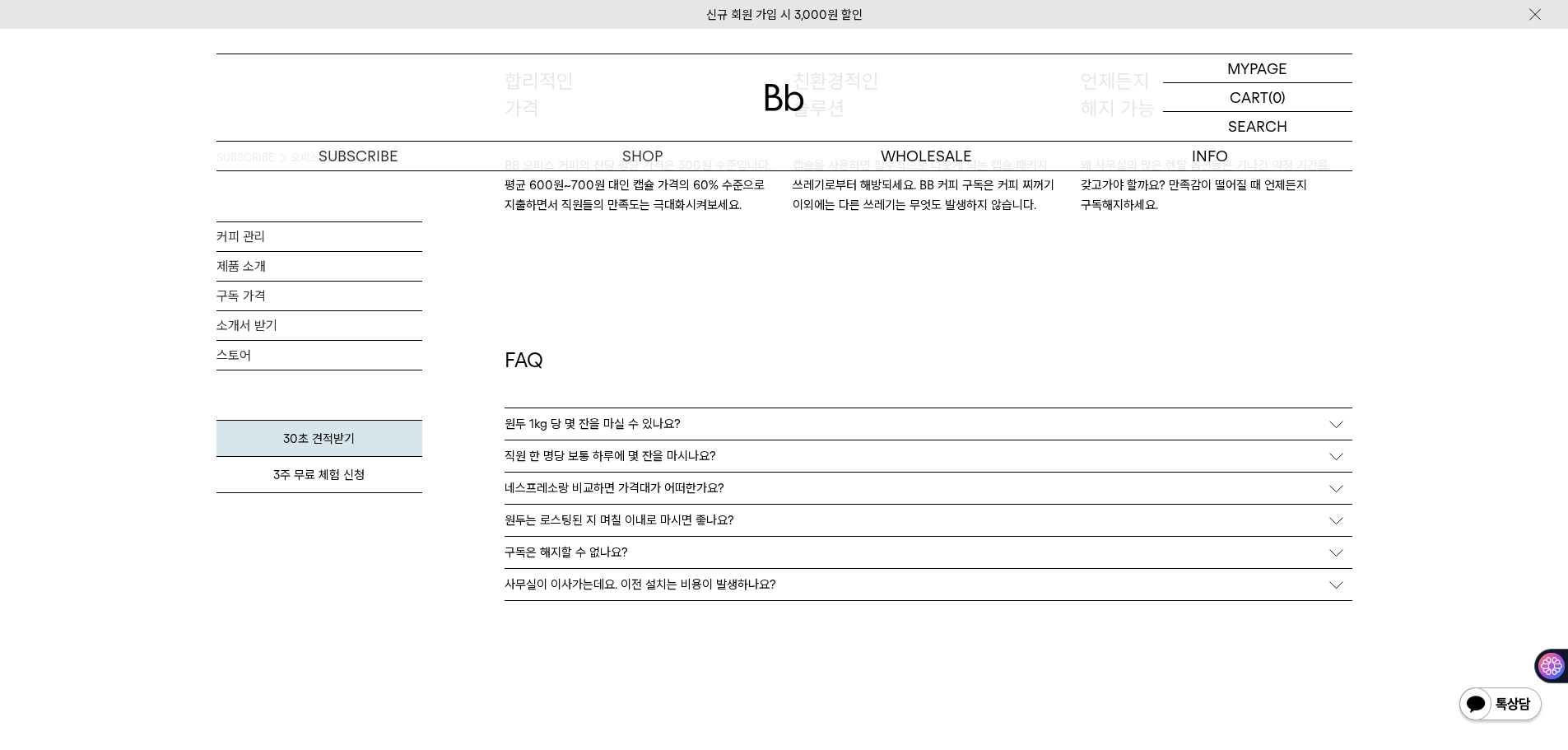
click at [1331, 455] on div "직원 한 명당 보통 하루에 몇 잔을 마시나요?" at bounding box center [929, 456] width 848 height 32
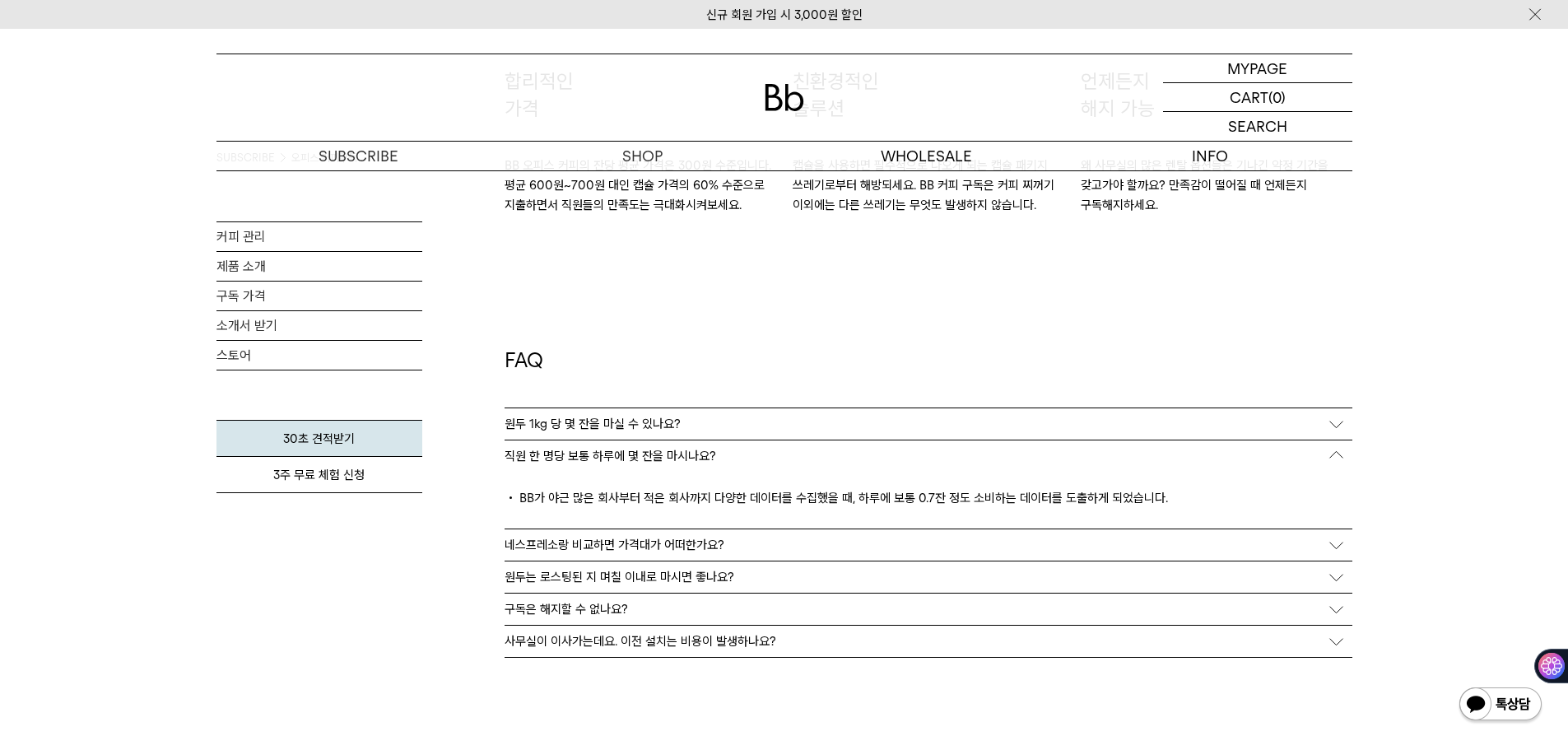
click at [1340, 540] on div "네스프레소랑 비교하면 가격대가 어떠한가요?" at bounding box center [929, 545] width 848 height 32
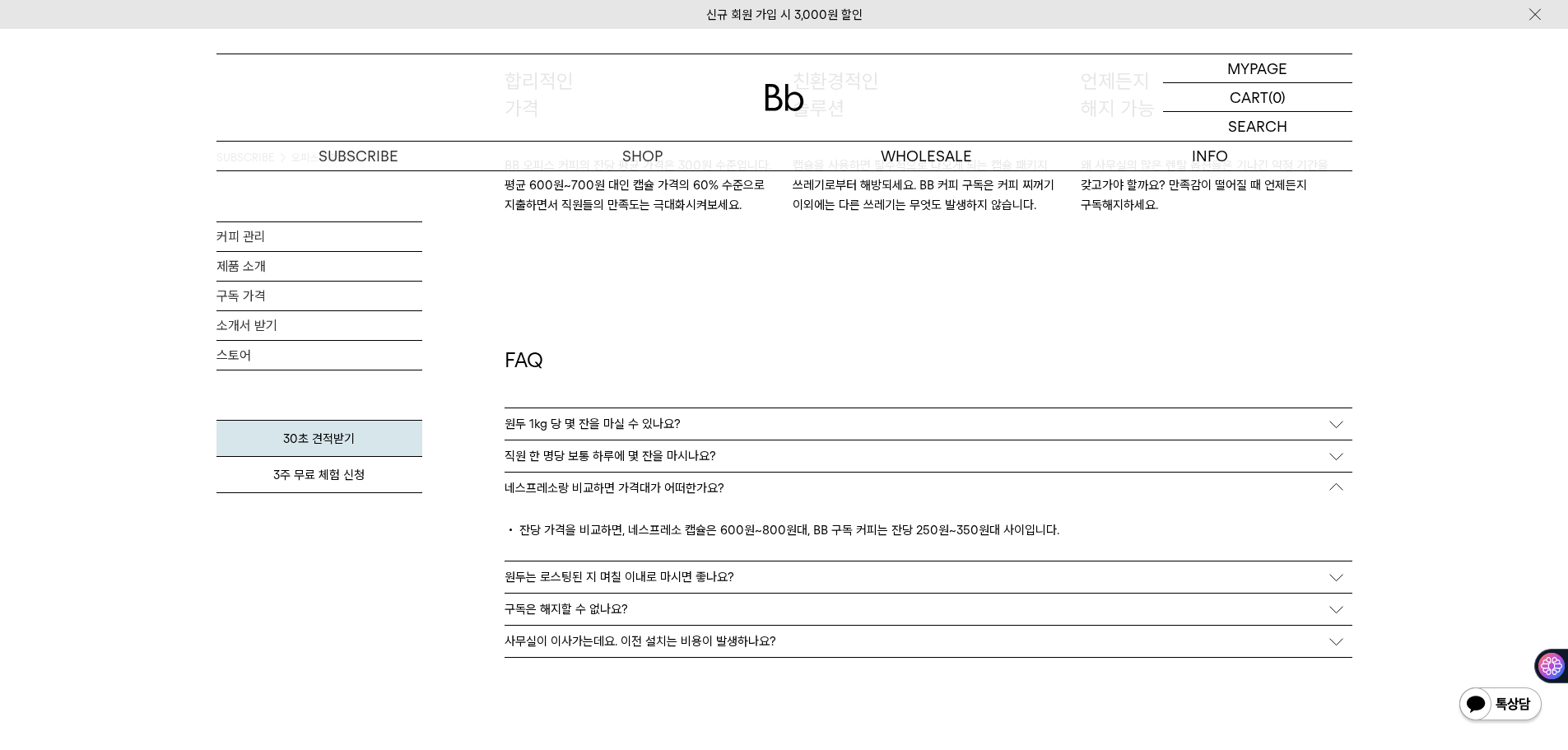
click at [1340, 576] on div "원두는 로스팅된 지 며칠 이내로 마시면 좋나요?" at bounding box center [929, 578] width 848 height 32
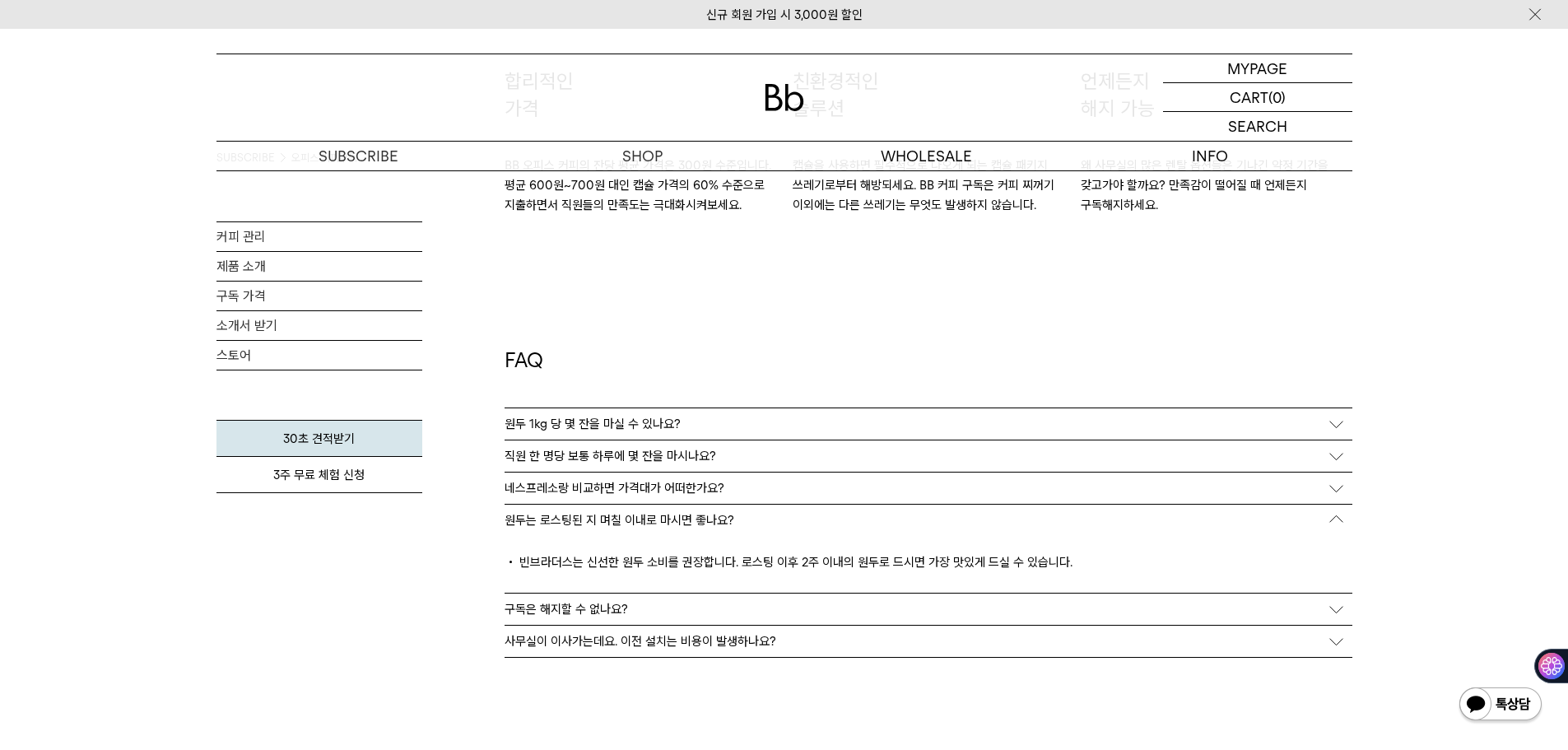
click at [1331, 609] on div "구독은 해지할 수 없나요?" at bounding box center [929, 610] width 848 height 32
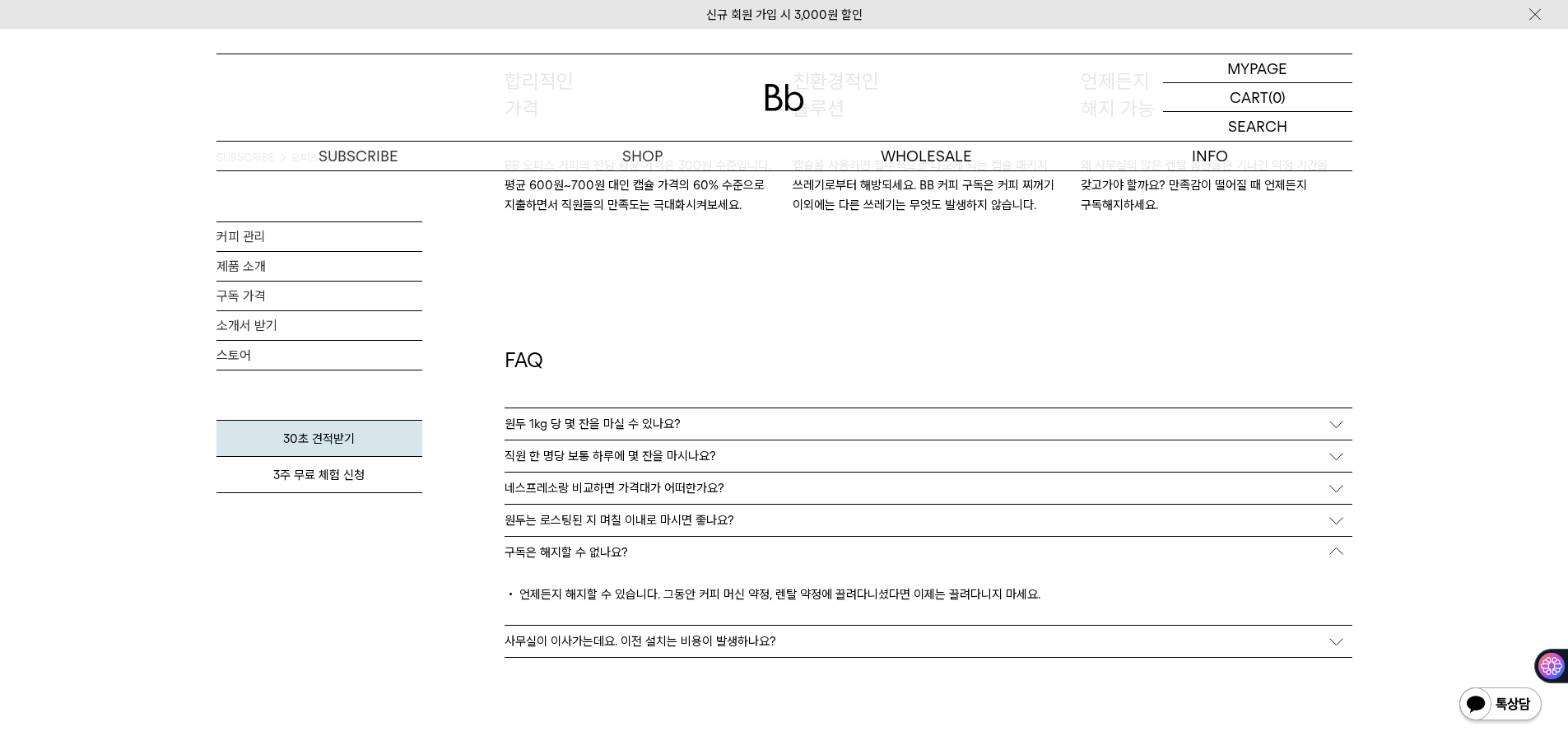
click at [1338, 549] on div "구독은 해지할 수 없나요?" at bounding box center [929, 553] width 848 height 32
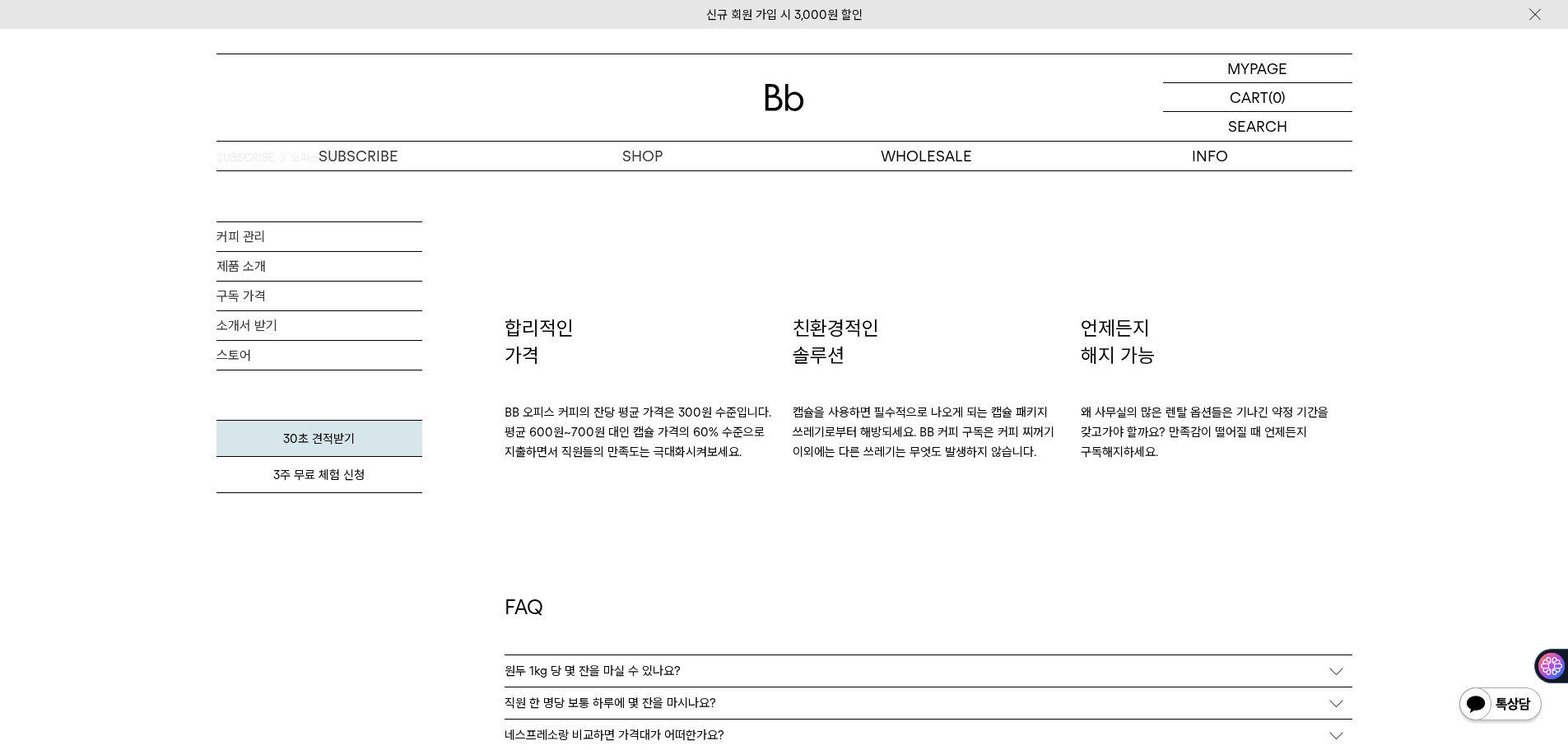
scroll to position [2607, 0]
click at [236, 237] on link "커피 관리" at bounding box center [320, 236] width 206 height 29
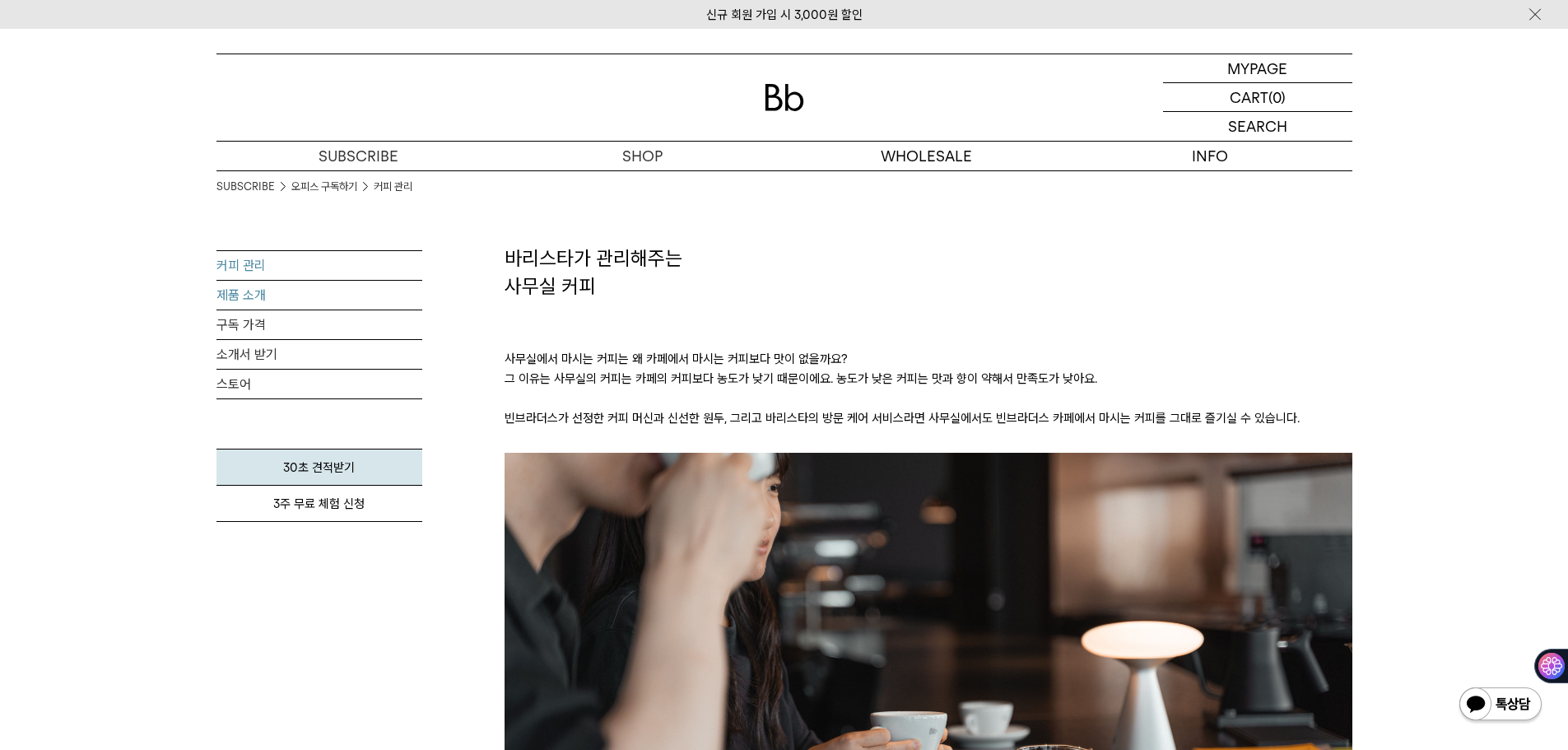
click at [234, 294] on link "제품 소개" at bounding box center [320, 295] width 206 height 29
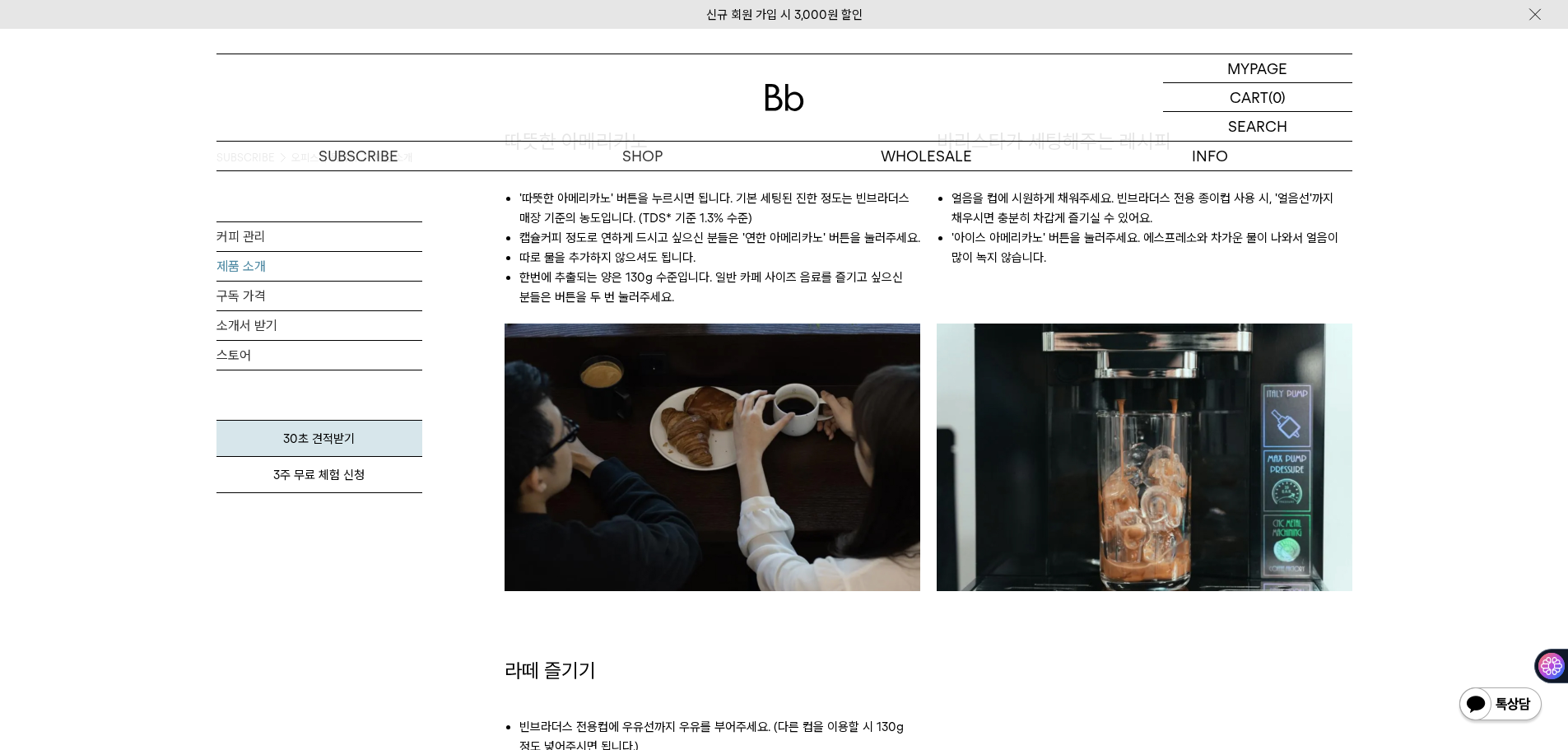
scroll to position [1357, 0]
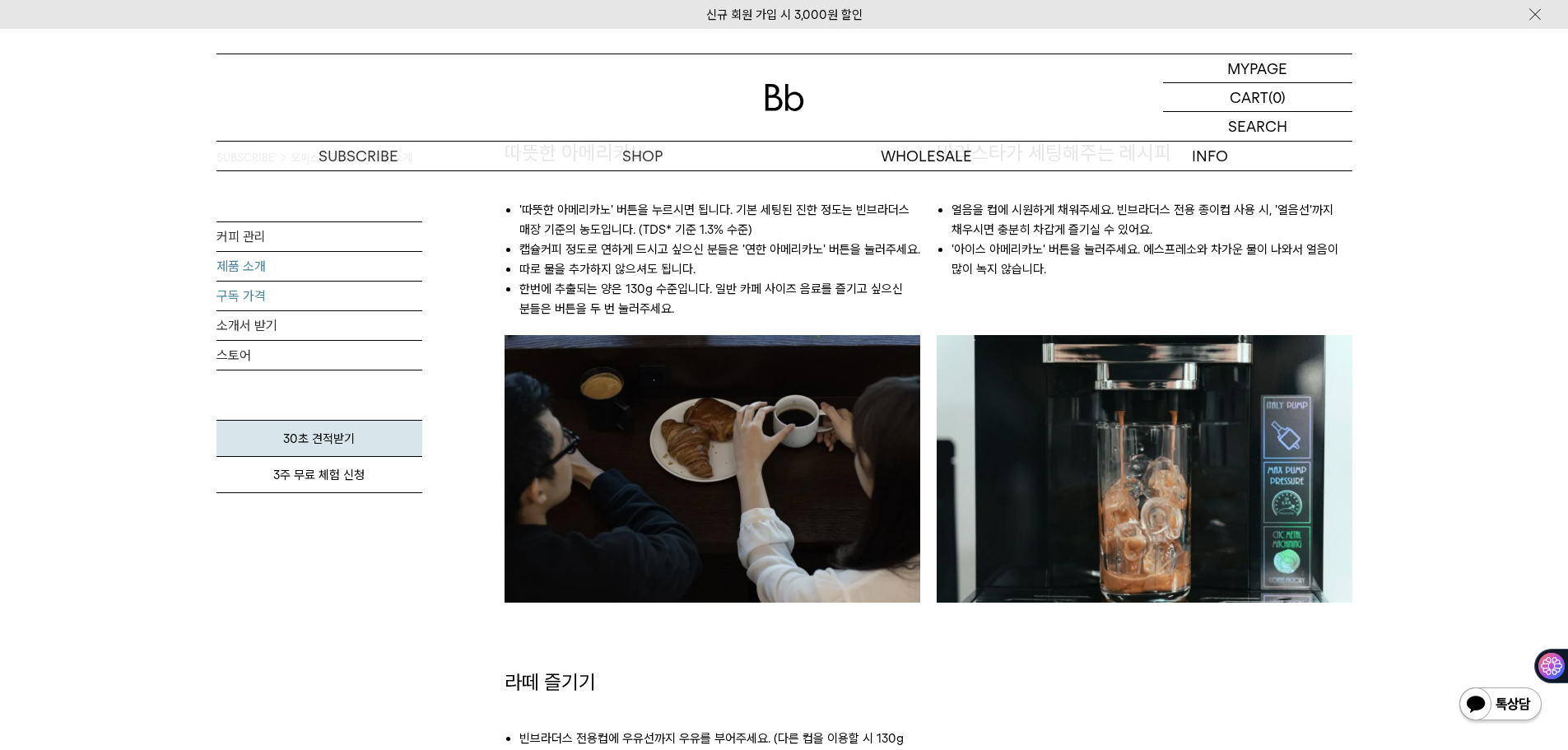
click at [238, 290] on link "구독 가격" at bounding box center [320, 296] width 206 height 29
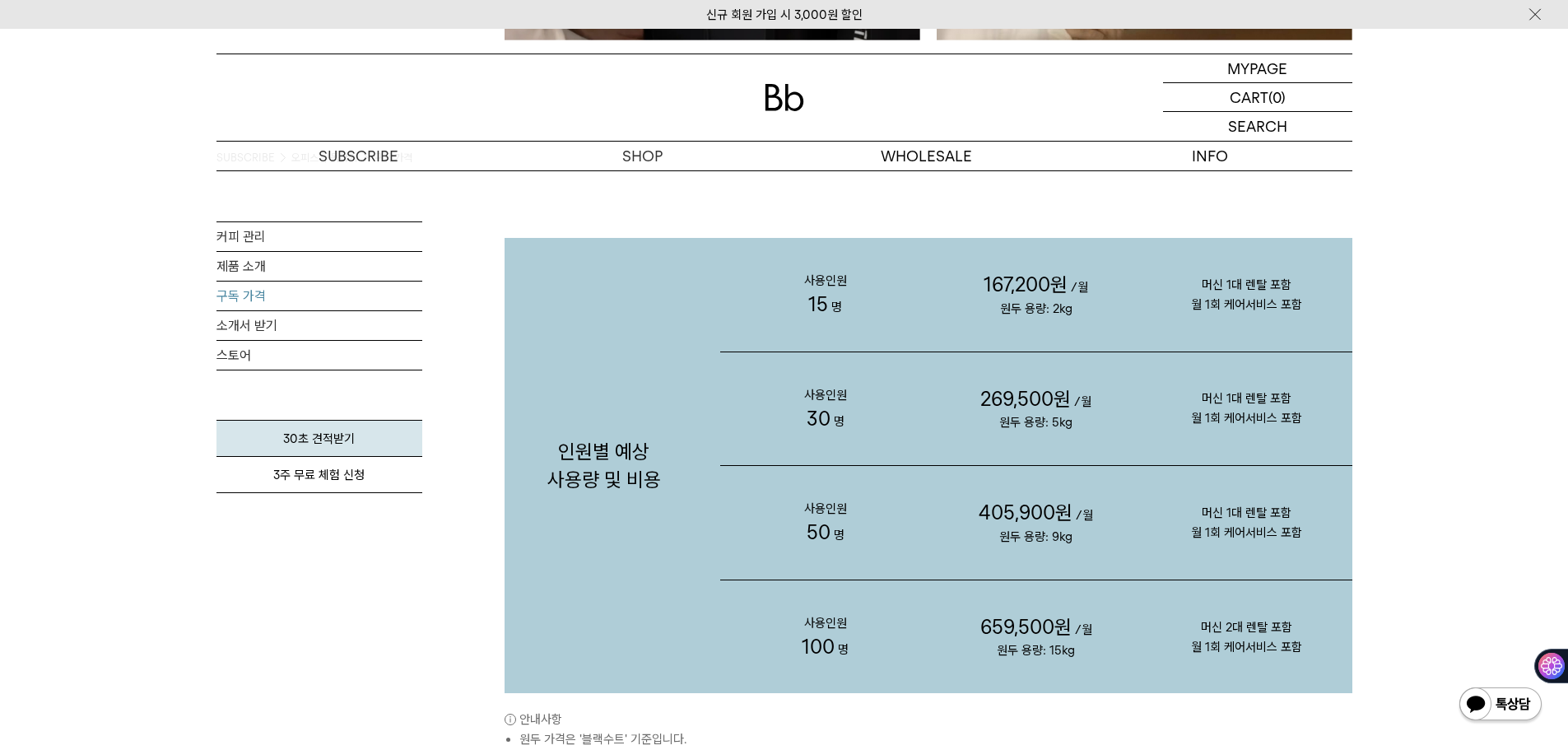
scroll to position [1647, 0]
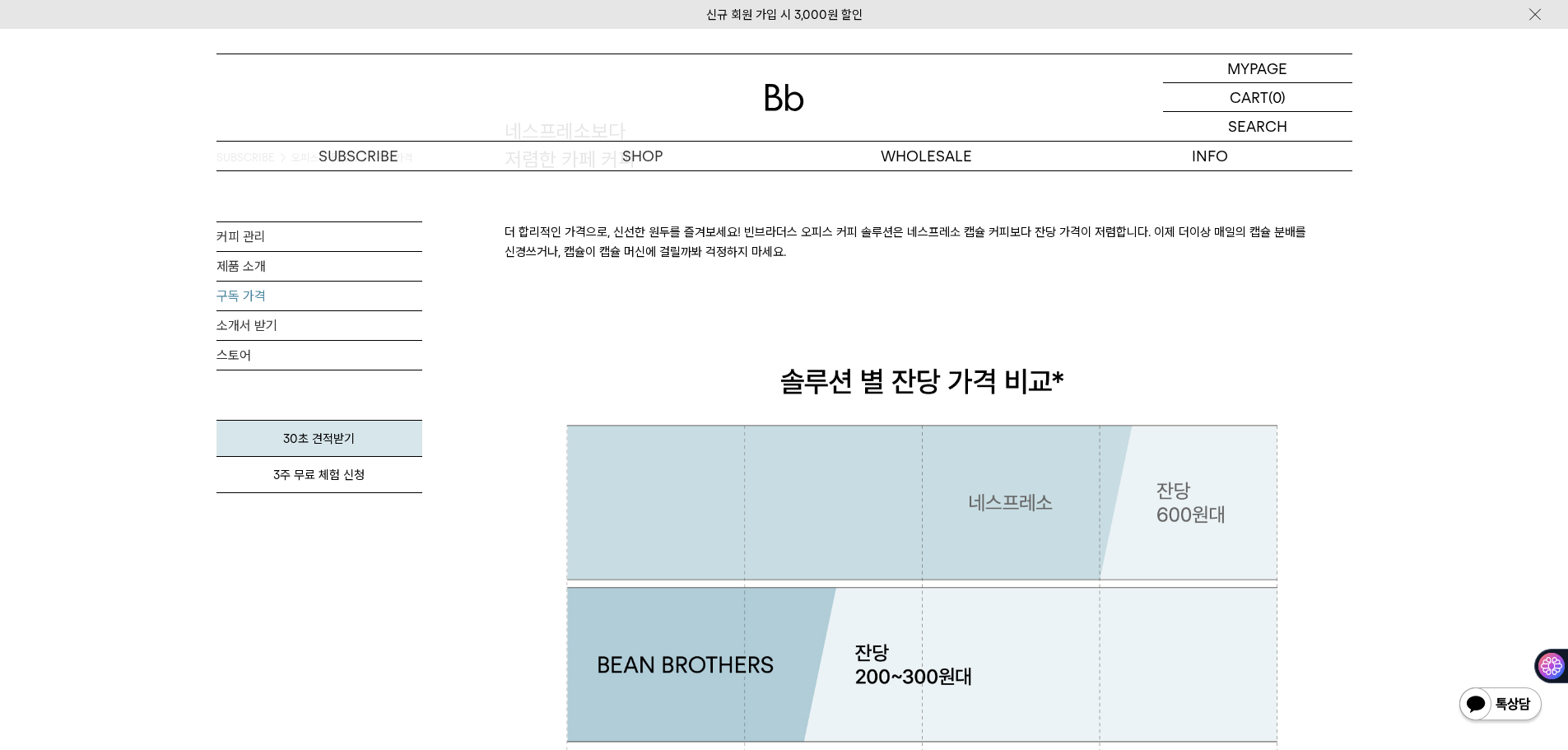
scroll to position [0, 0]
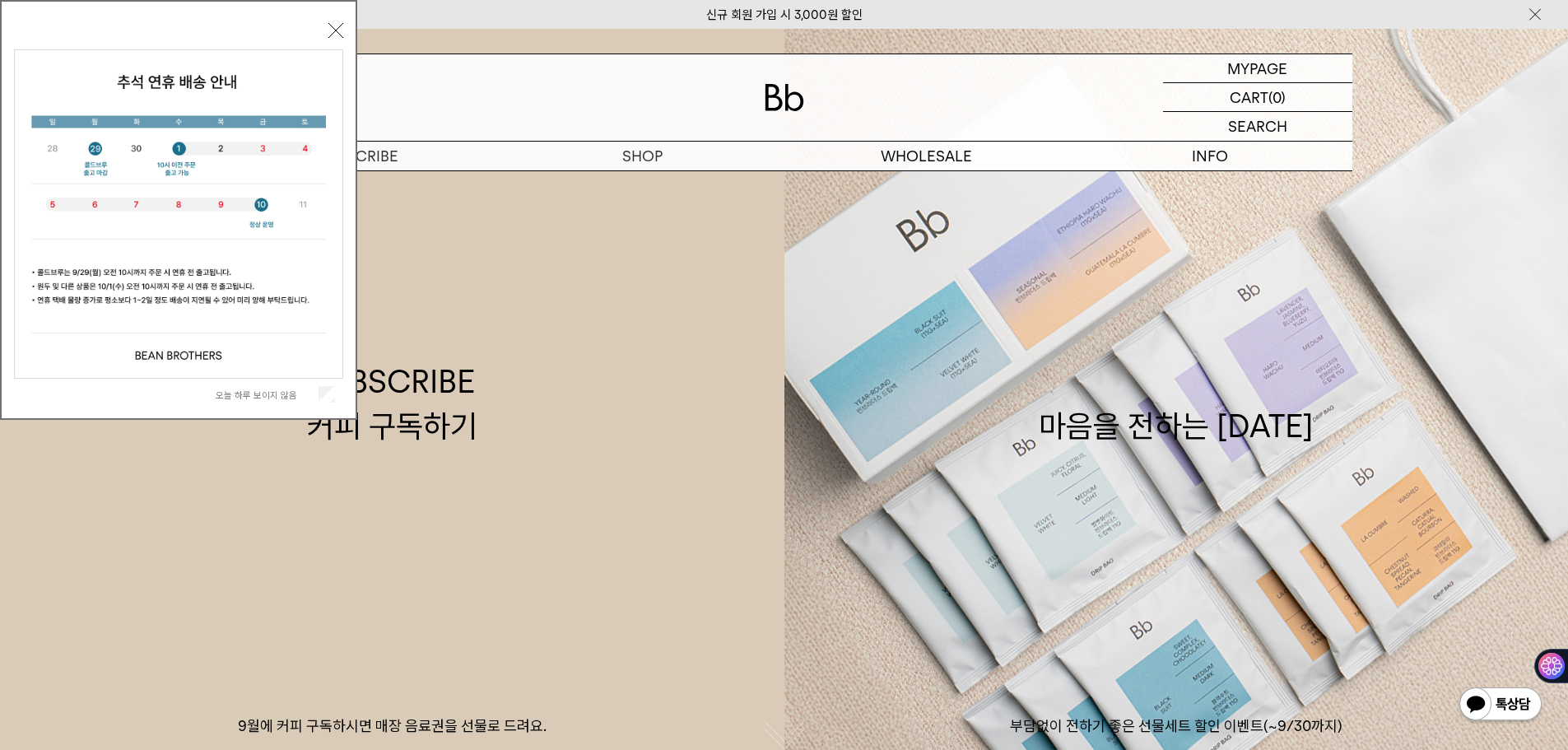
click at [335, 33] on button "닫기" at bounding box center [335, 31] width 15 height 15
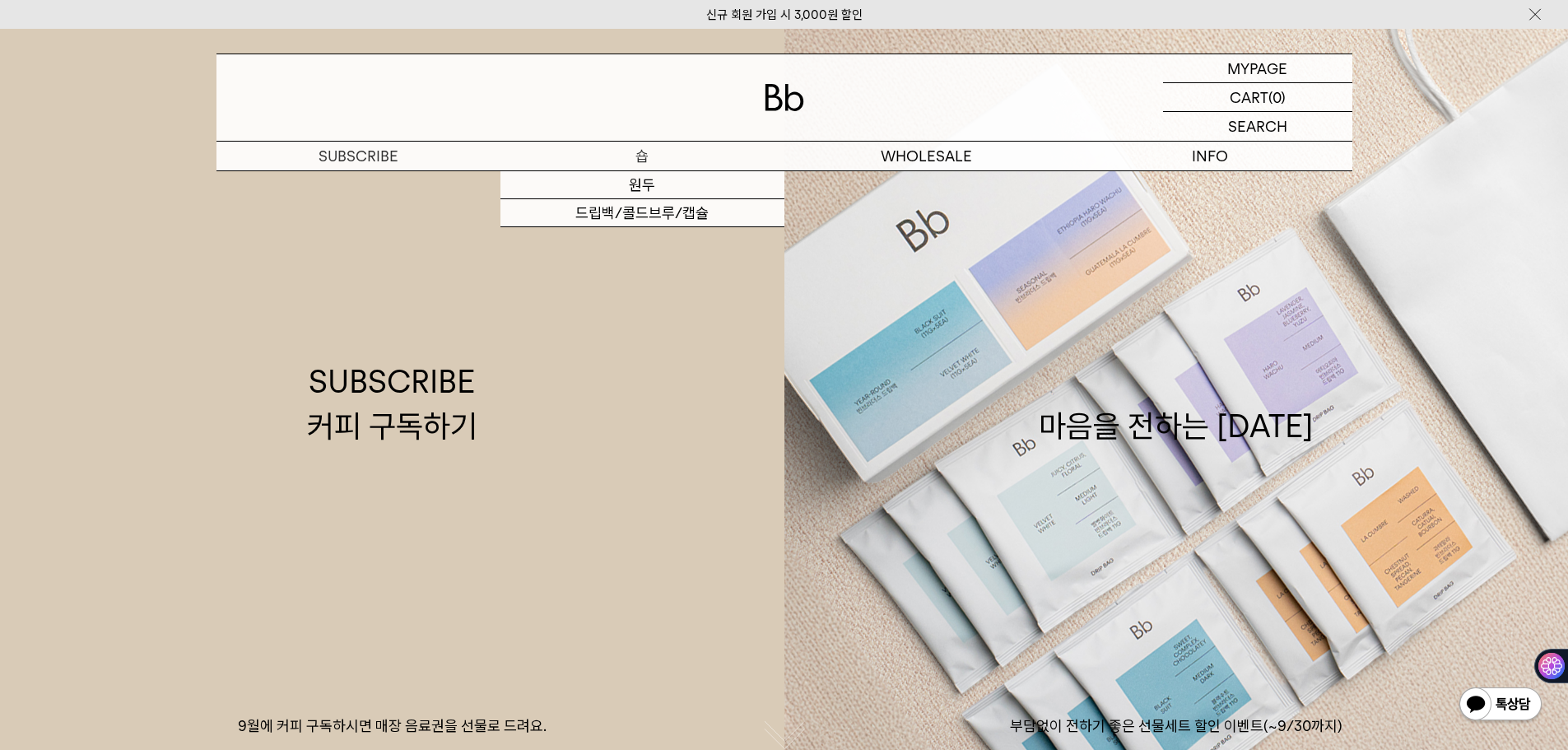
click at [643, 148] on p "숍" at bounding box center [642, 156] width 284 height 29
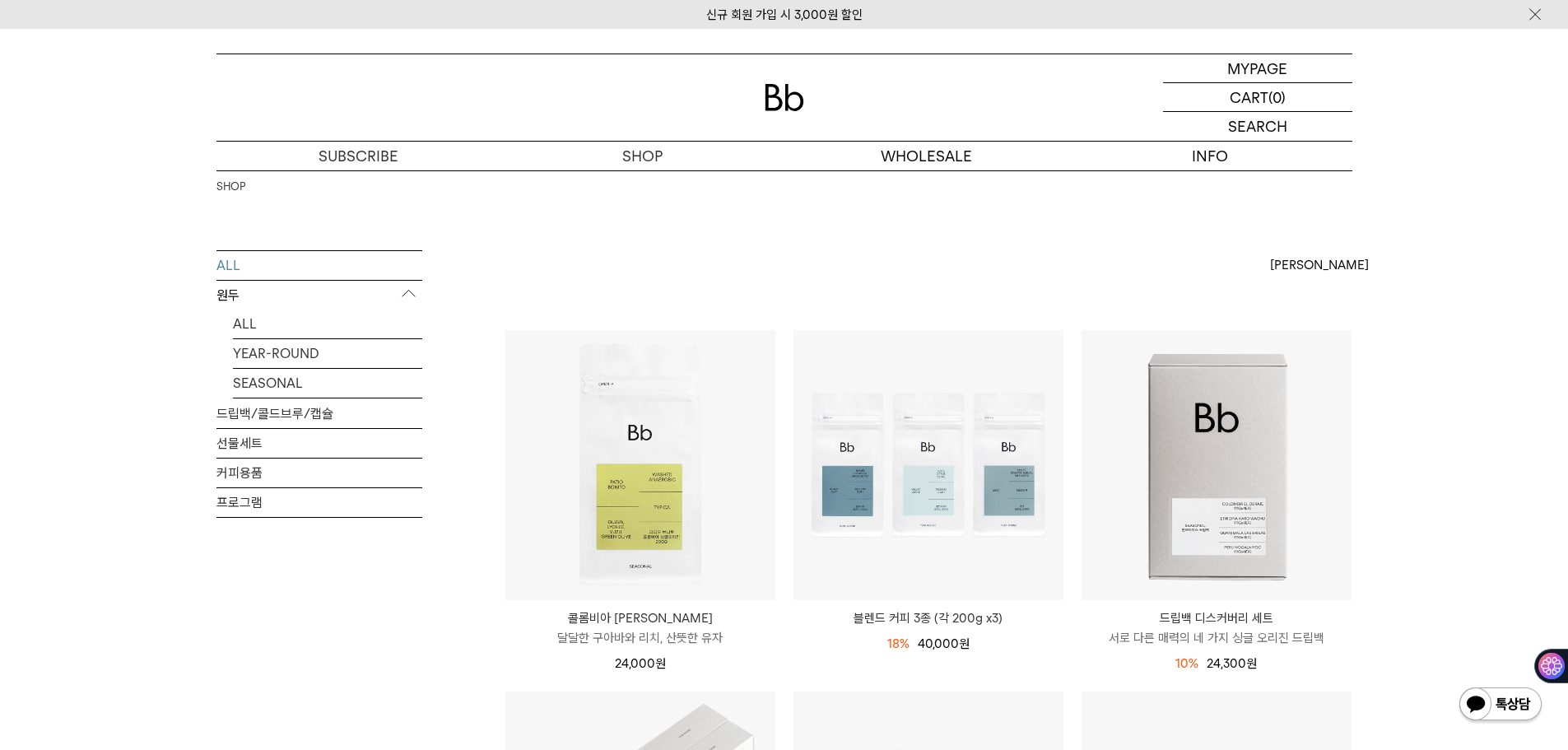
drag, startPoint x: 1435, startPoint y: 413, endPoint x: 1435, endPoint y: 424, distance: 11.0
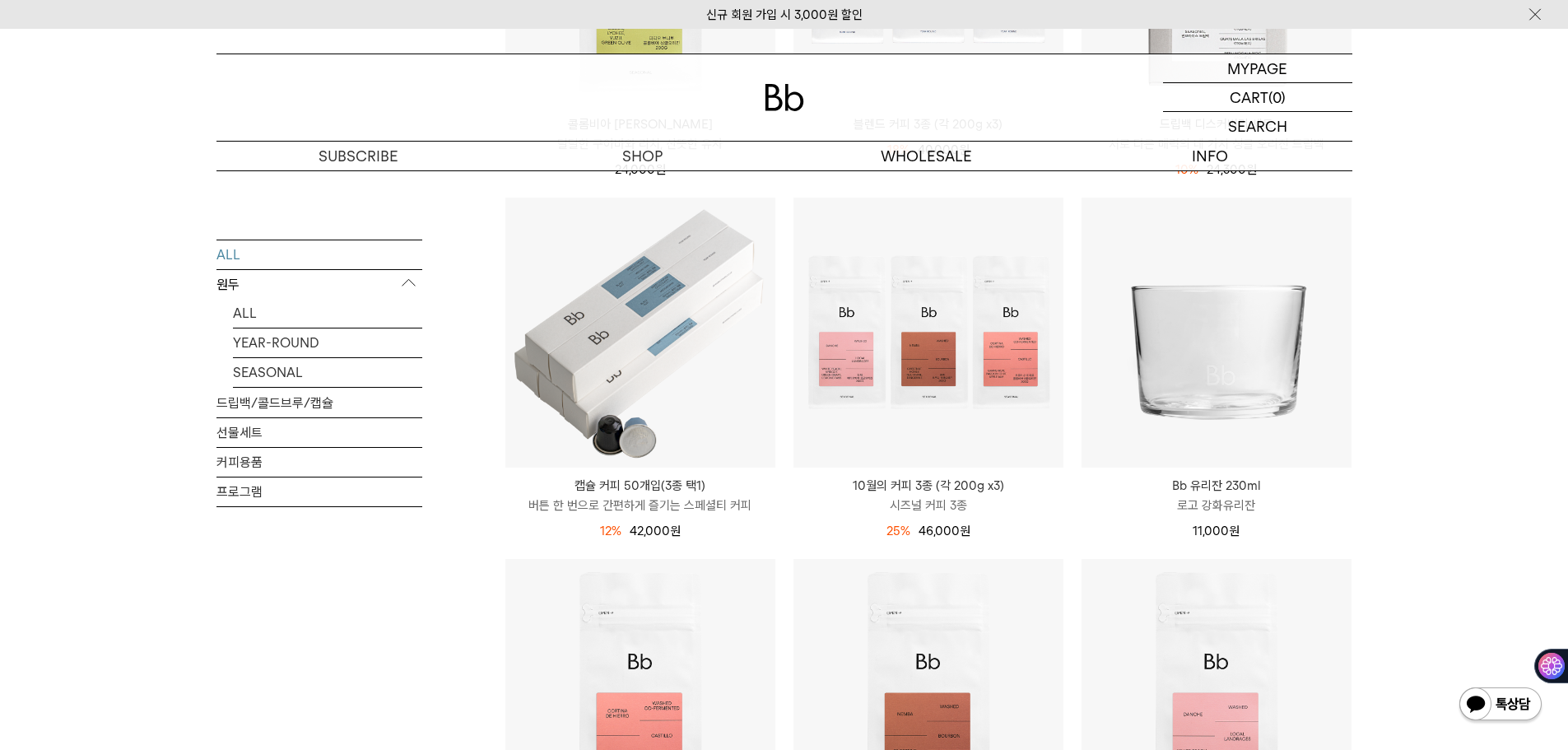
scroll to position [823, 0]
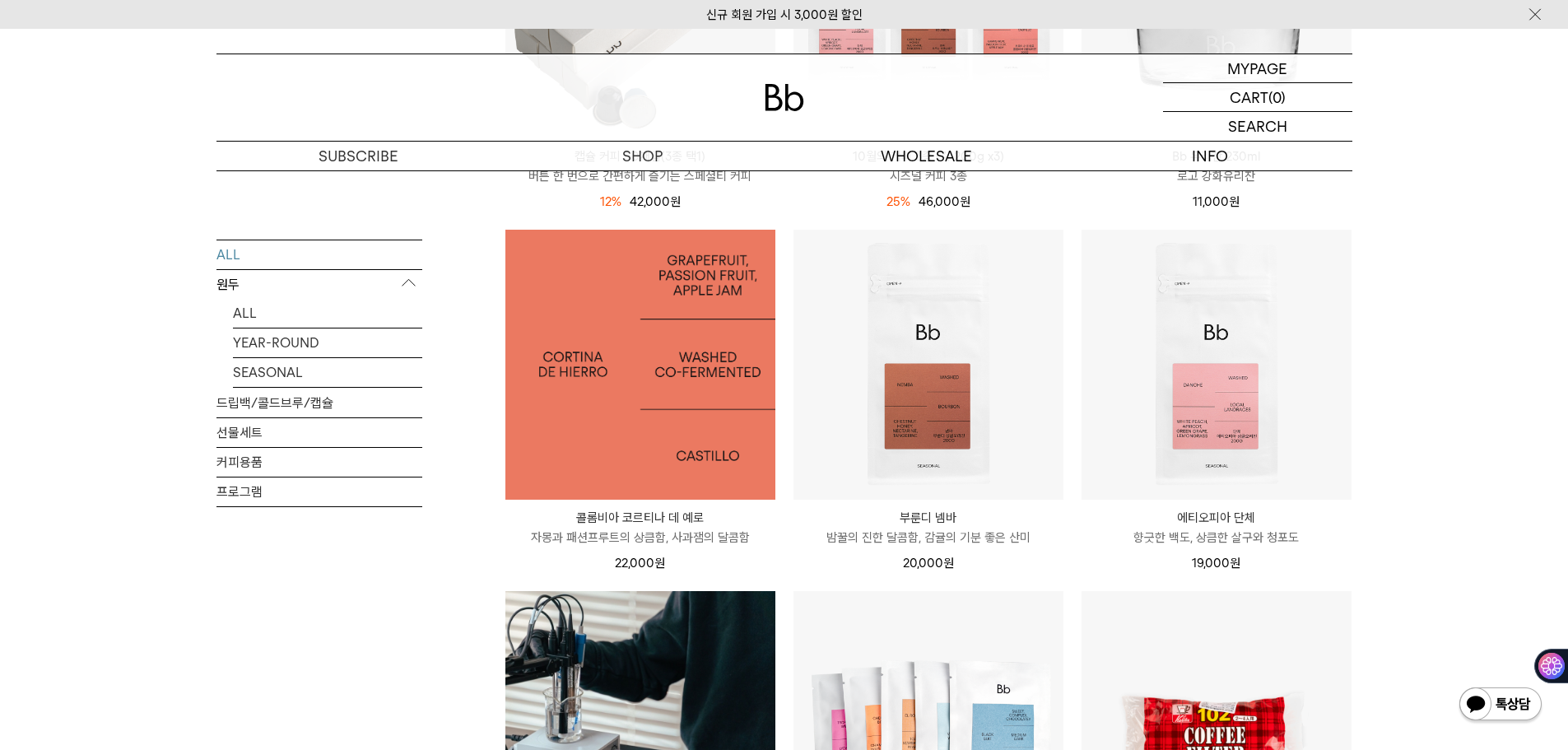
click at [614, 417] on img at bounding box center [639, 364] width 270 height 270
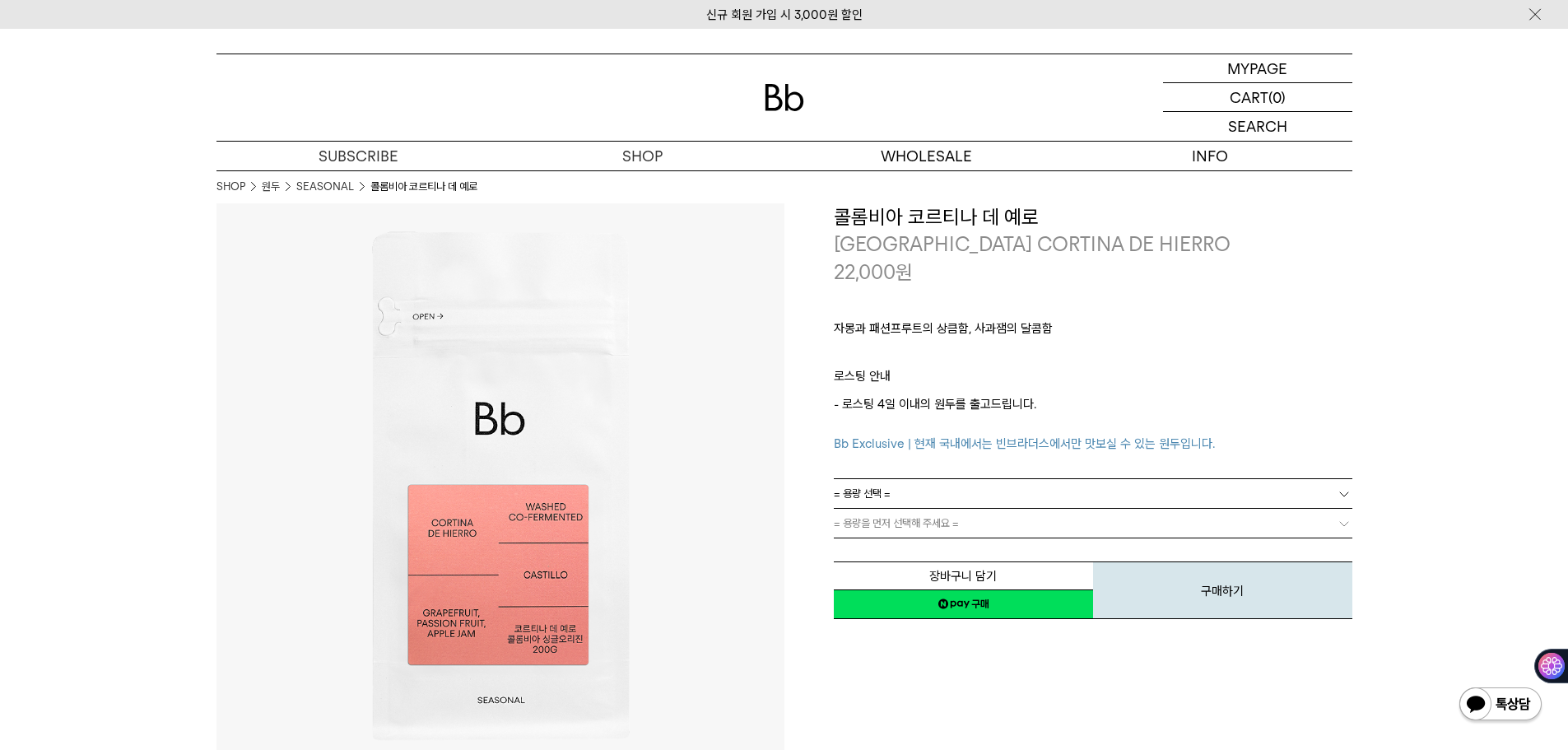
click at [1220, 494] on link "= 용량 선택 =" at bounding box center [1094, 493] width 519 height 29
click at [878, 532] on li "200g" at bounding box center [1102, 524] width 502 height 30
click at [1128, 649] on div "**********" at bounding box center [1069, 487] width 568 height 568
click at [947, 520] on link "= 분쇄도 선택 =" at bounding box center [1094, 523] width 519 height 29
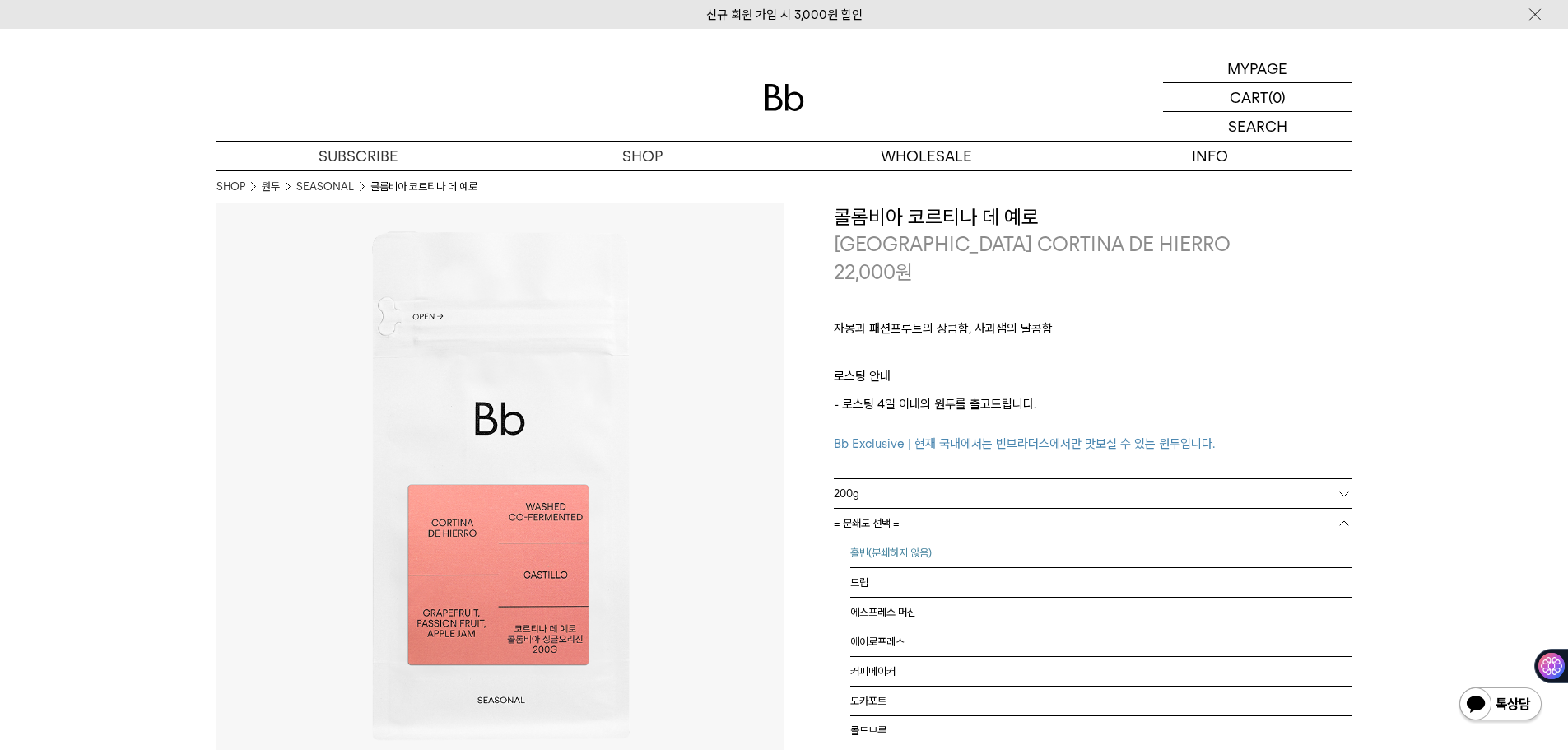
click at [911, 553] on li "홀빈(분쇄하지 않음)" at bounding box center [1102, 553] width 502 height 30
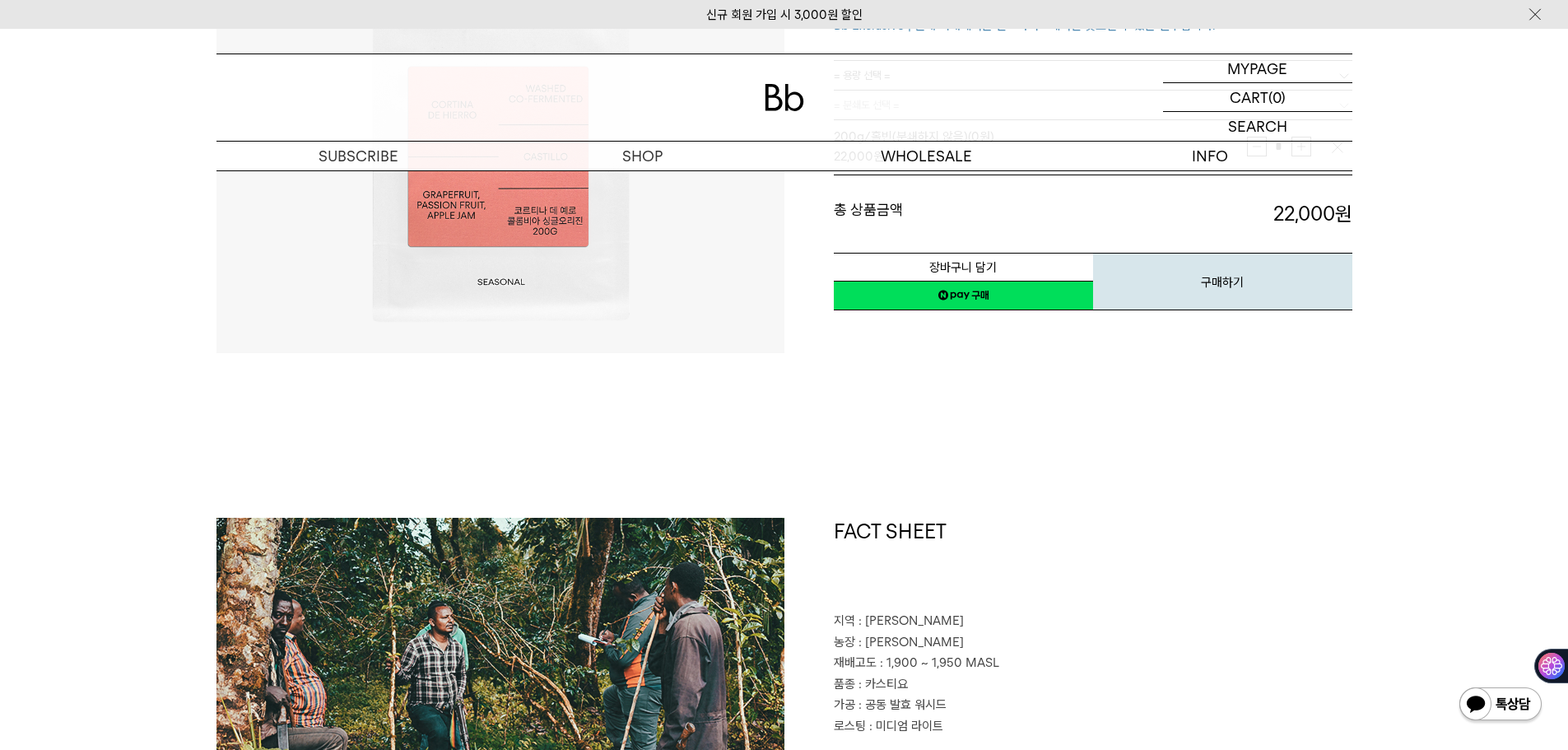
scroll to position [248, 0]
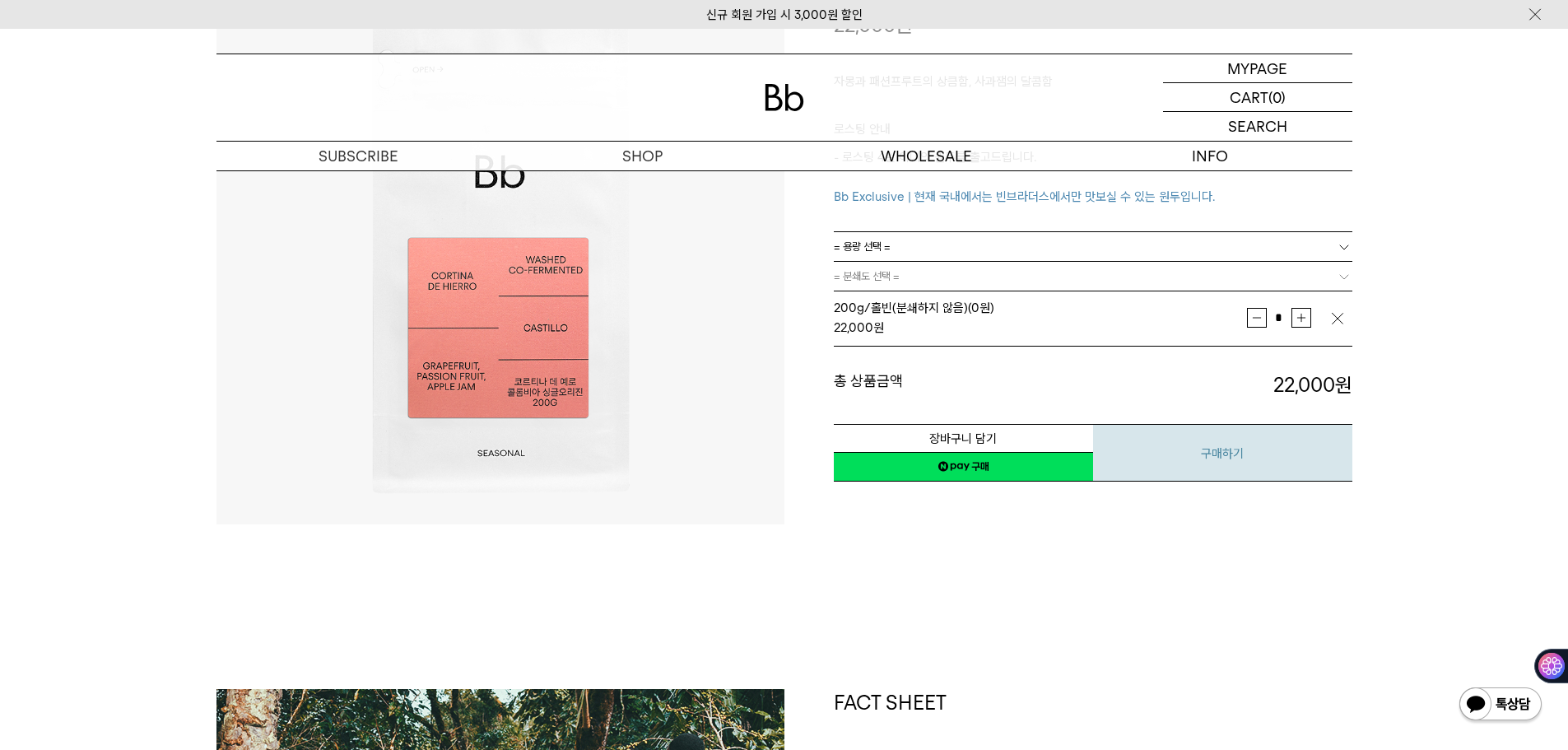
click at [1263, 473] on button "구매하기" at bounding box center [1223, 453] width 259 height 57
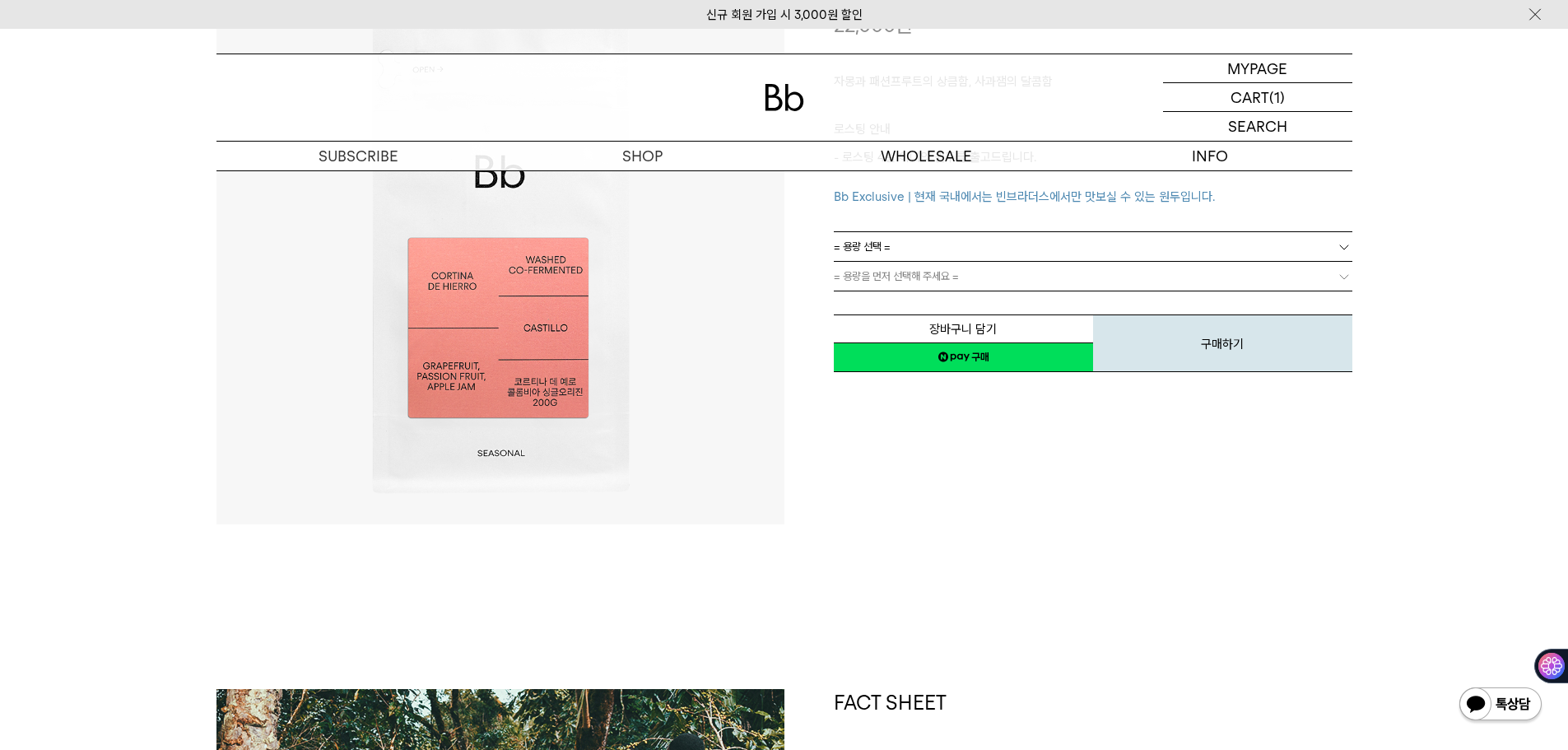
drag, startPoint x: 1461, startPoint y: 321, endPoint x: 1411, endPoint y: 357, distance: 61.6
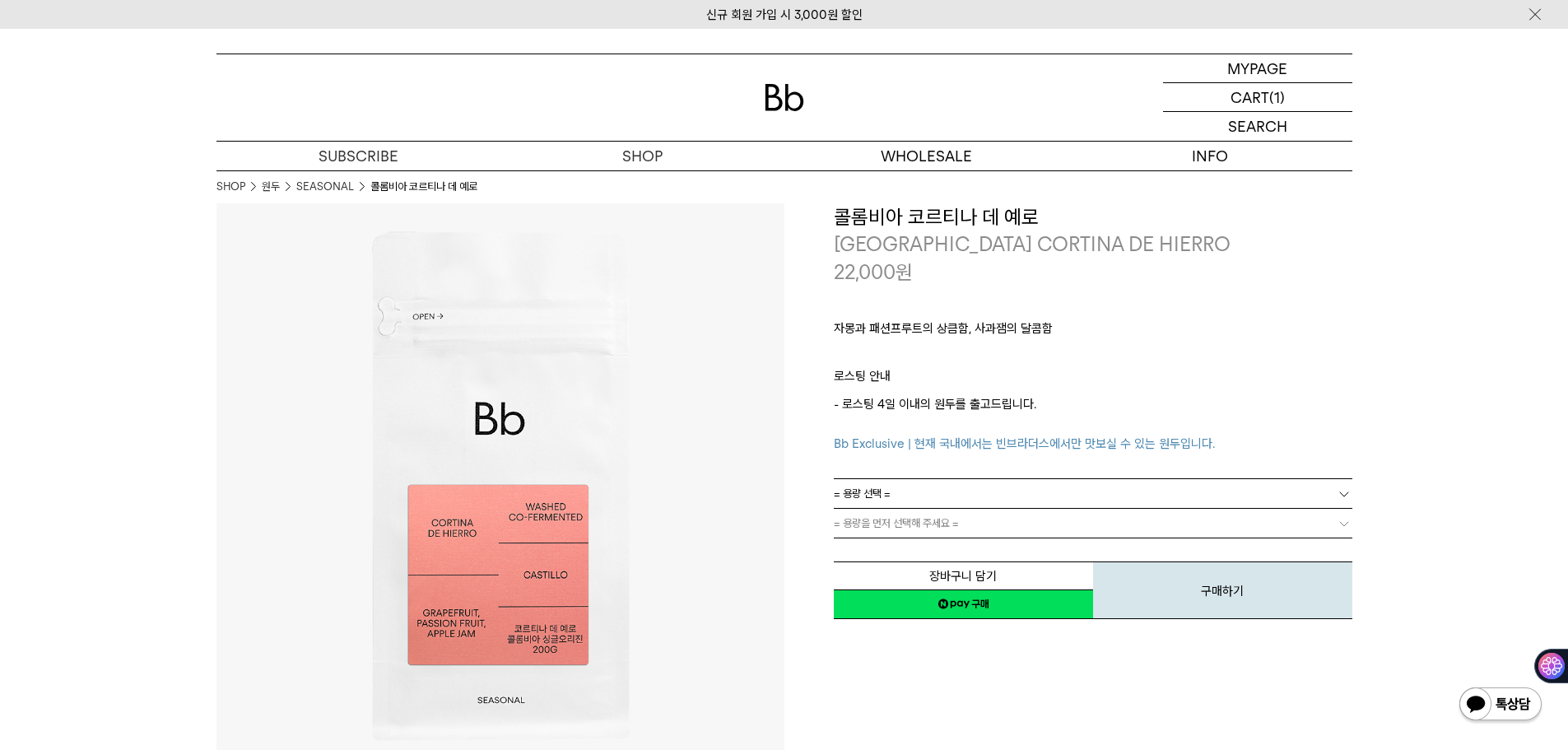
drag, startPoint x: 1481, startPoint y: 369, endPoint x: 1494, endPoint y: 372, distance: 13.3
drag, startPoint x: 1356, startPoint y: 377, endPoint x: 1364, endPoint y: 378, distance: 8.1
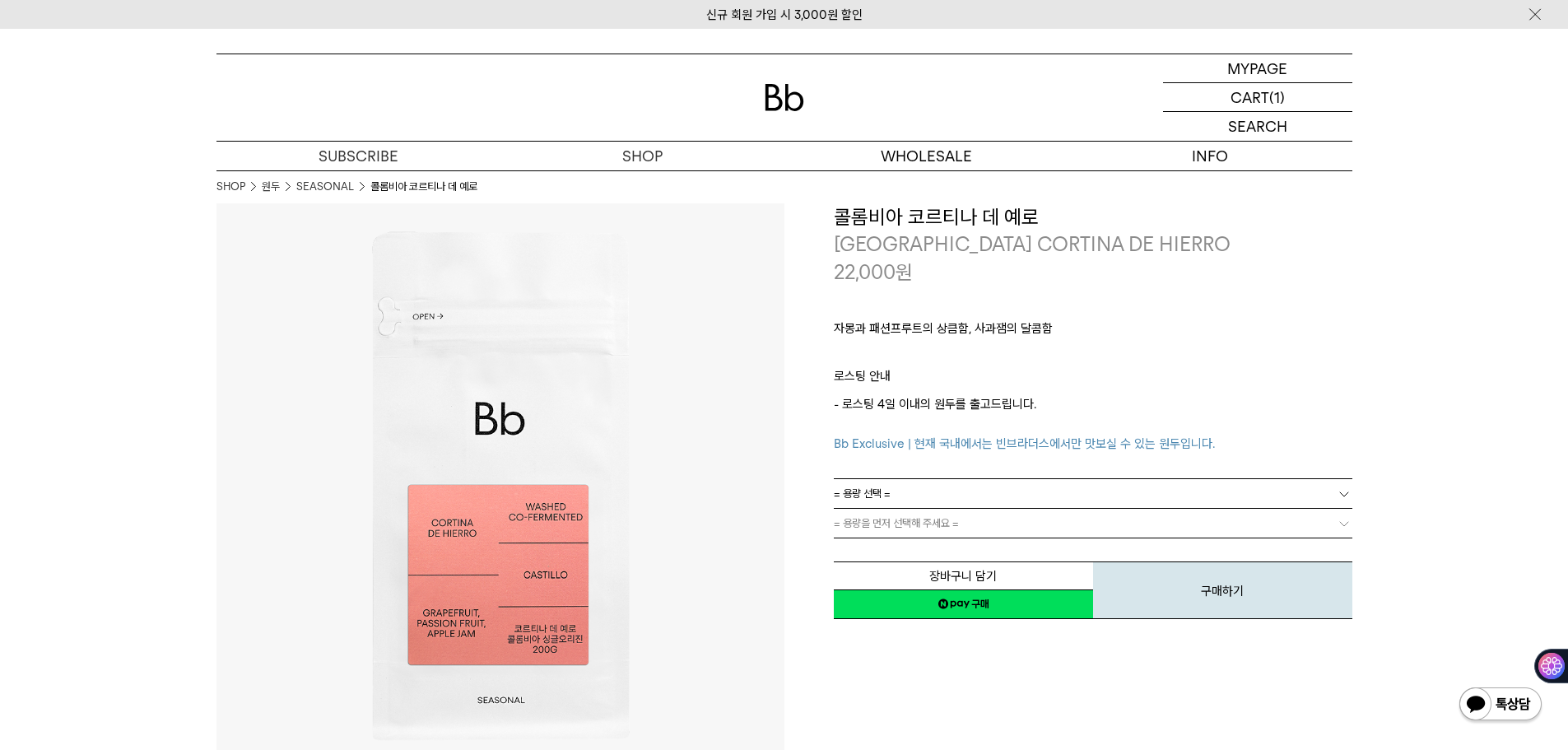
click at [1338, 314] on div "자몽과 패션프루트의 상큼함, 사과잼의 달콤함 ㅤ 로스팅 안내 - 로스팅 4일 이내의 원두를 출고드립니다. Bb Exclusive | 현재 국내…" at bounding box center [1094, 382] width 519 height 193
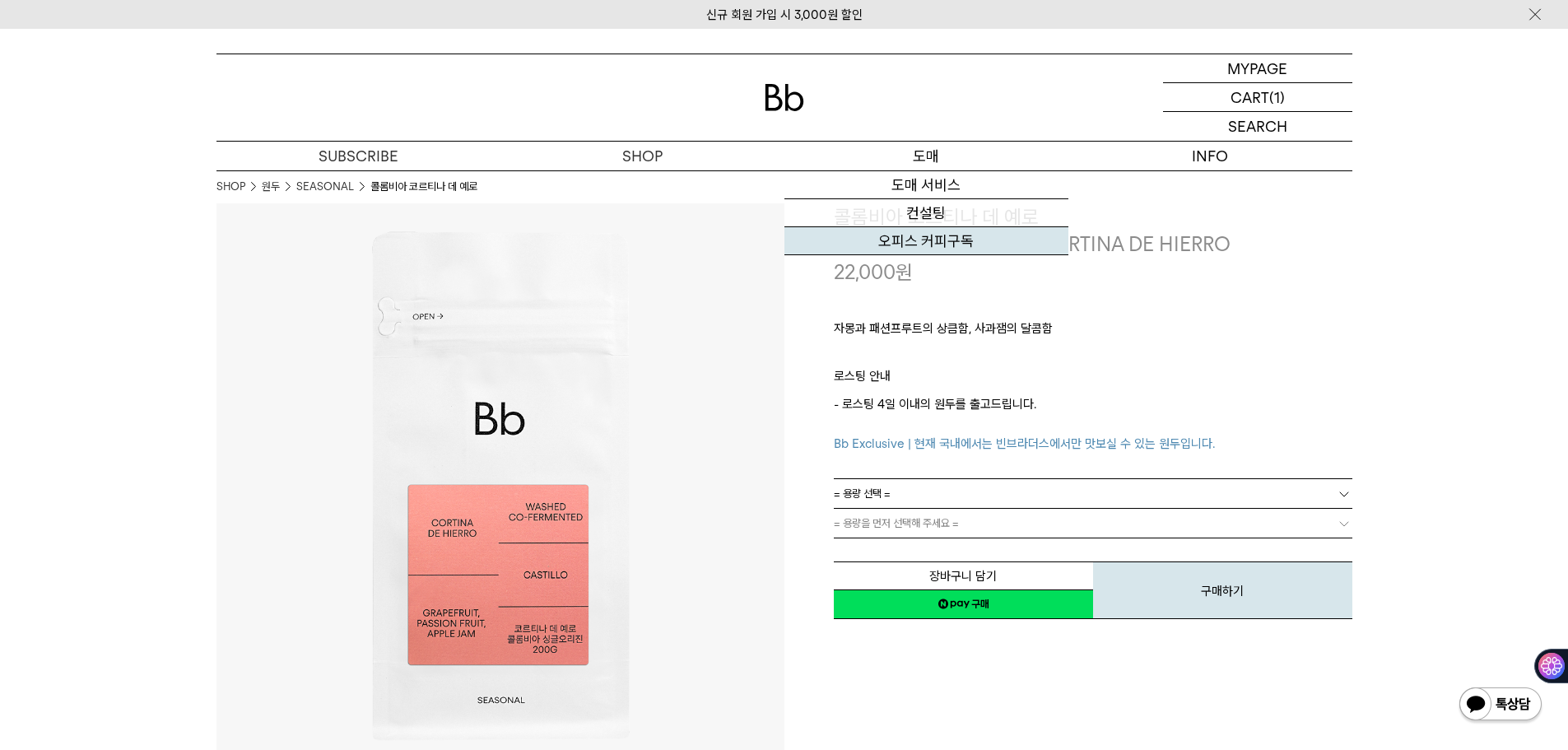
click at [922, 244] on link "오피스 커피구독" at bounding box center [927, 241] width 284 height 28
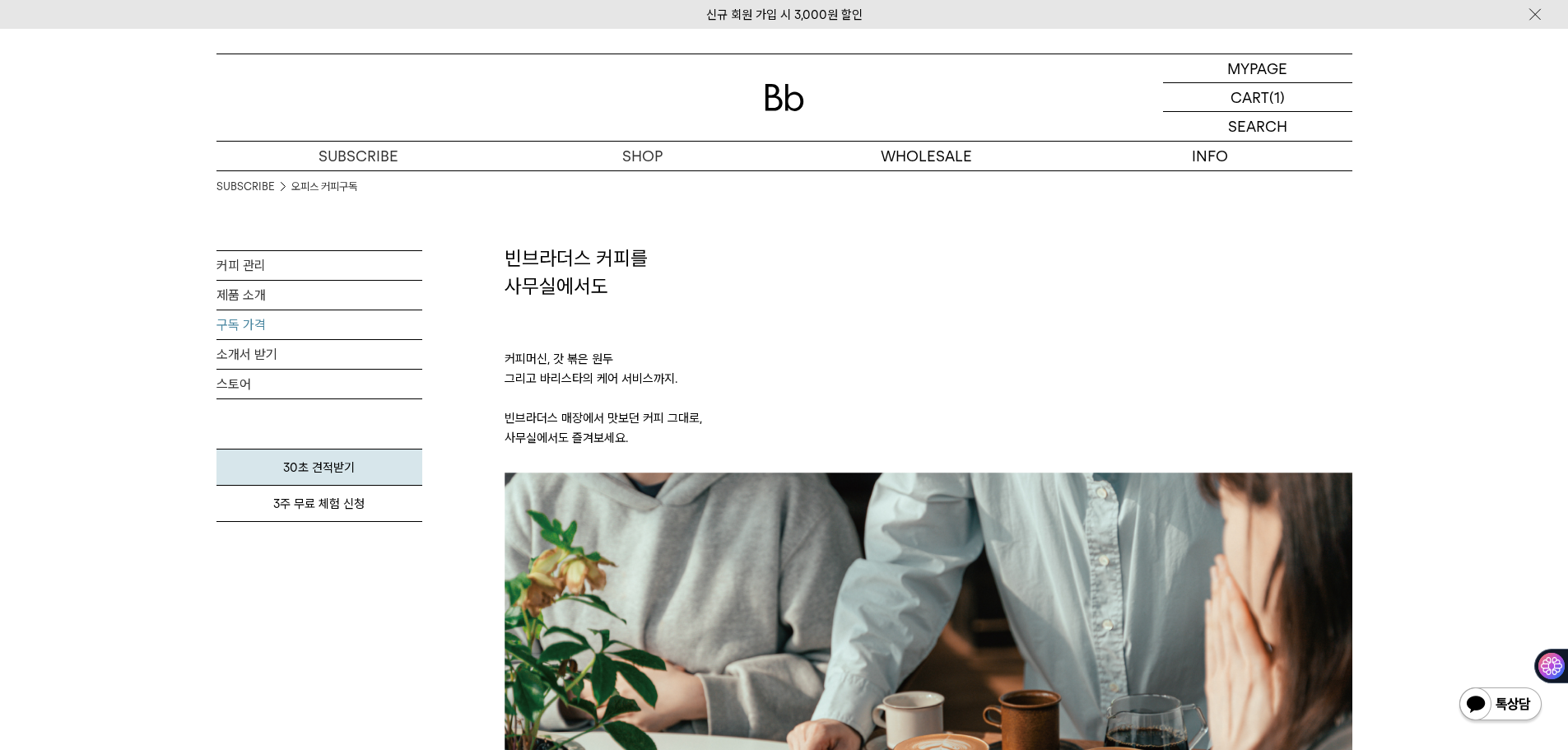
click at [240, 329] on link "구독 가격" at bounding box center [320, 324] width 206 height 29
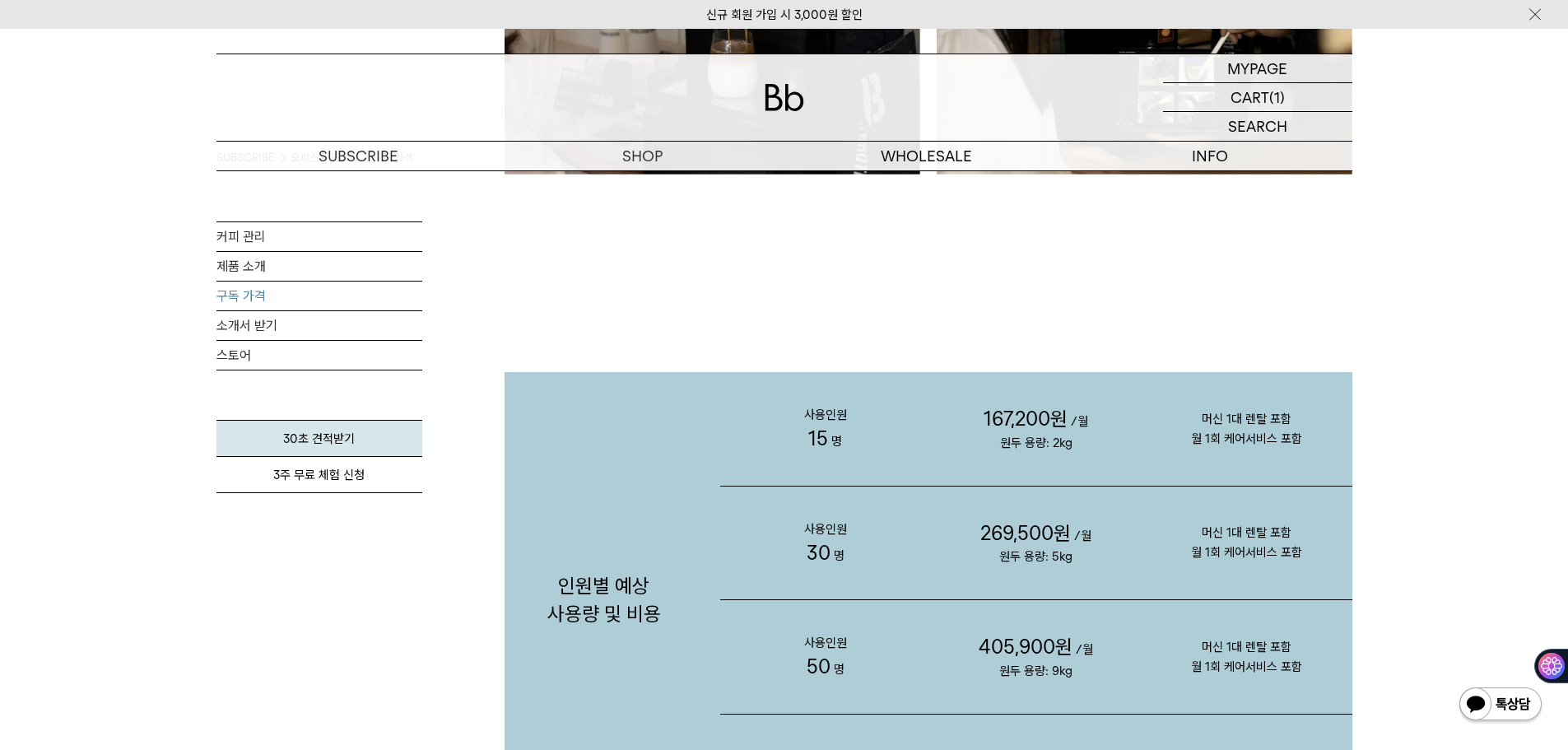
scroll to position [1730, 0]
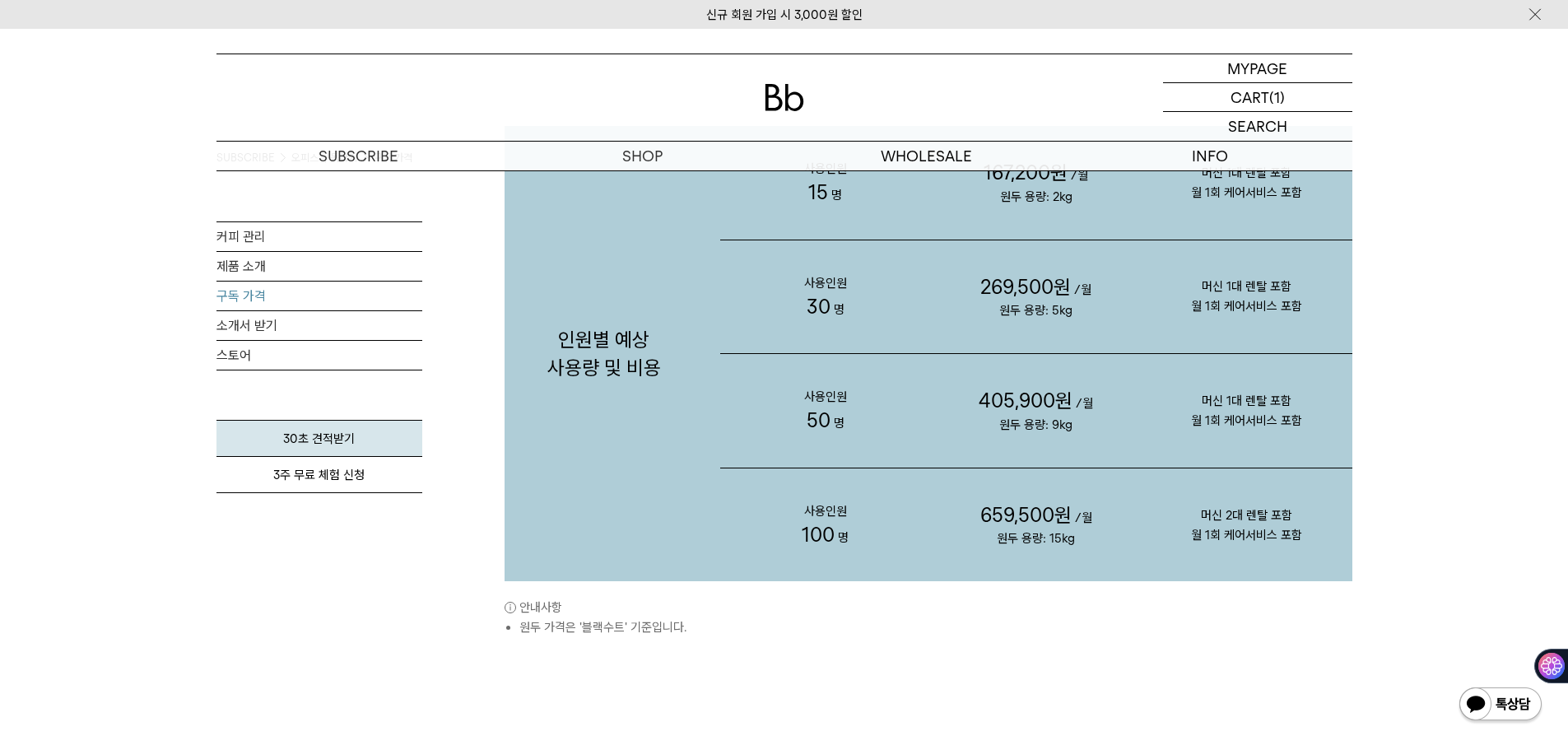
click at [1159, 631] on li "원두 가격은 '블랙수트' 기준입니다." at bounding box center [936, 627] width 833 height 19
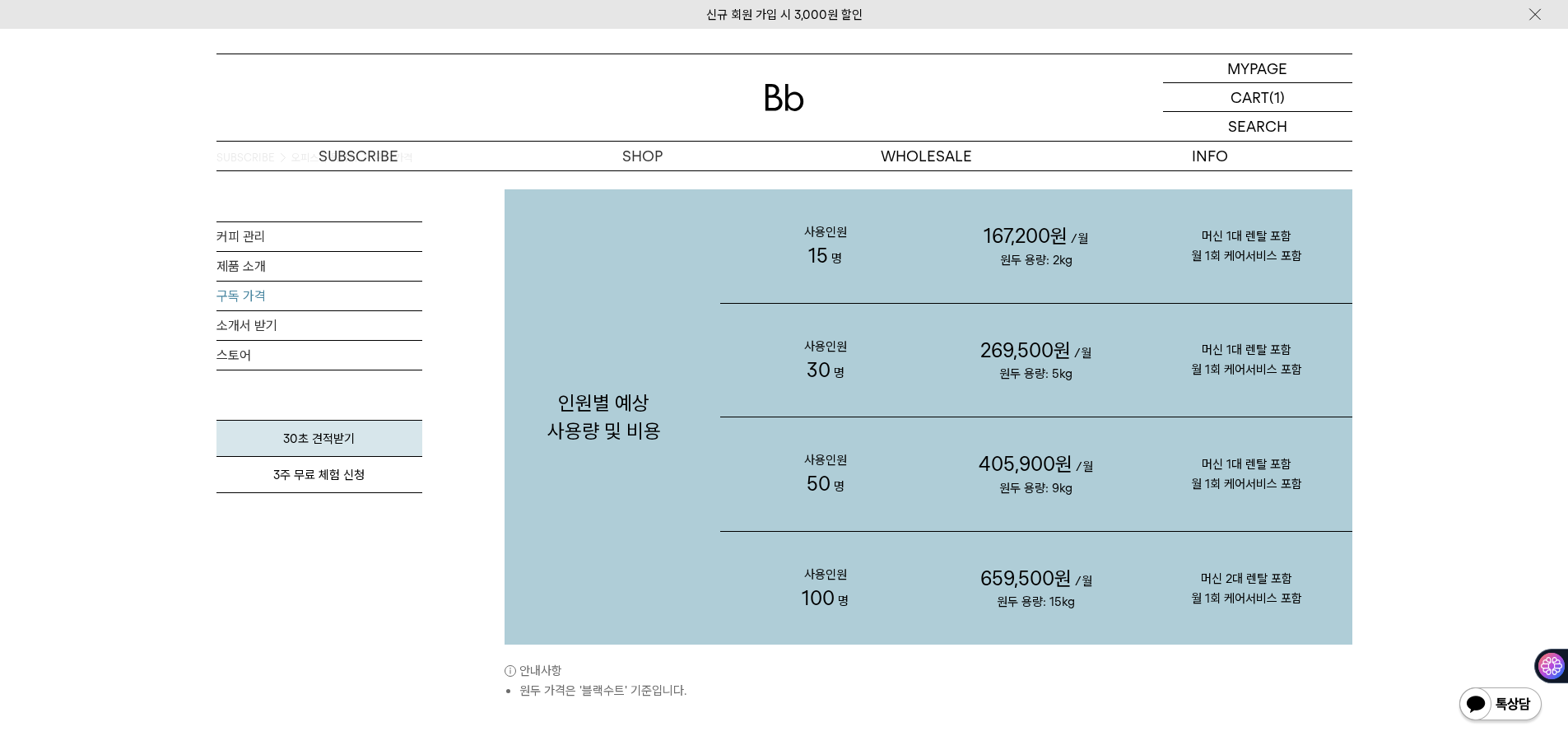
scroll to position [1647, 0]
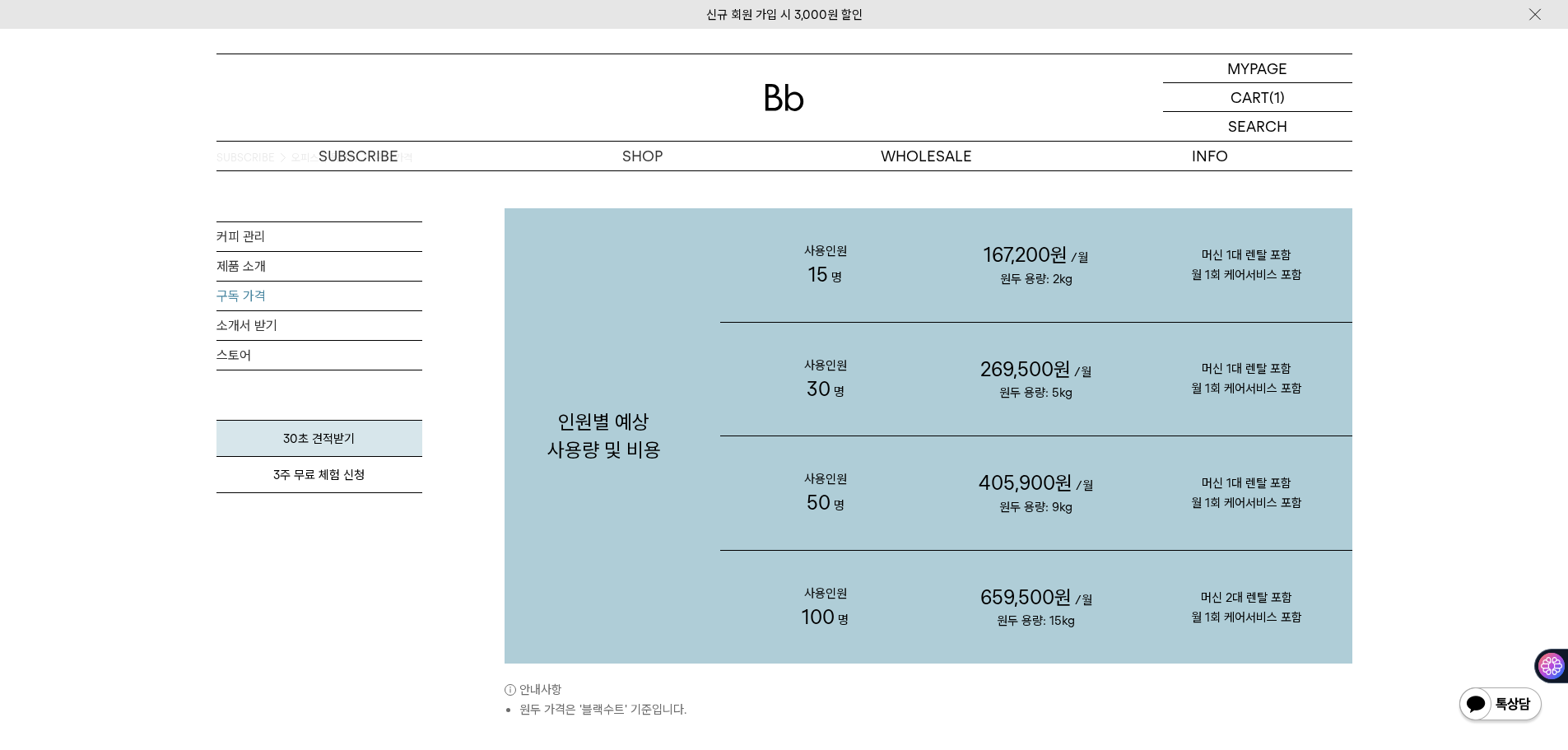
click at [264, 638] on div "SUBSCRIBE 오피스 구독하기 구독 가격 커피 관리 제품 소개 구독 가격 소개서 받기 스토어 30초 견적받기 3주 무료 체험 신청" at bounding box center [320, 391] width 206 height 500
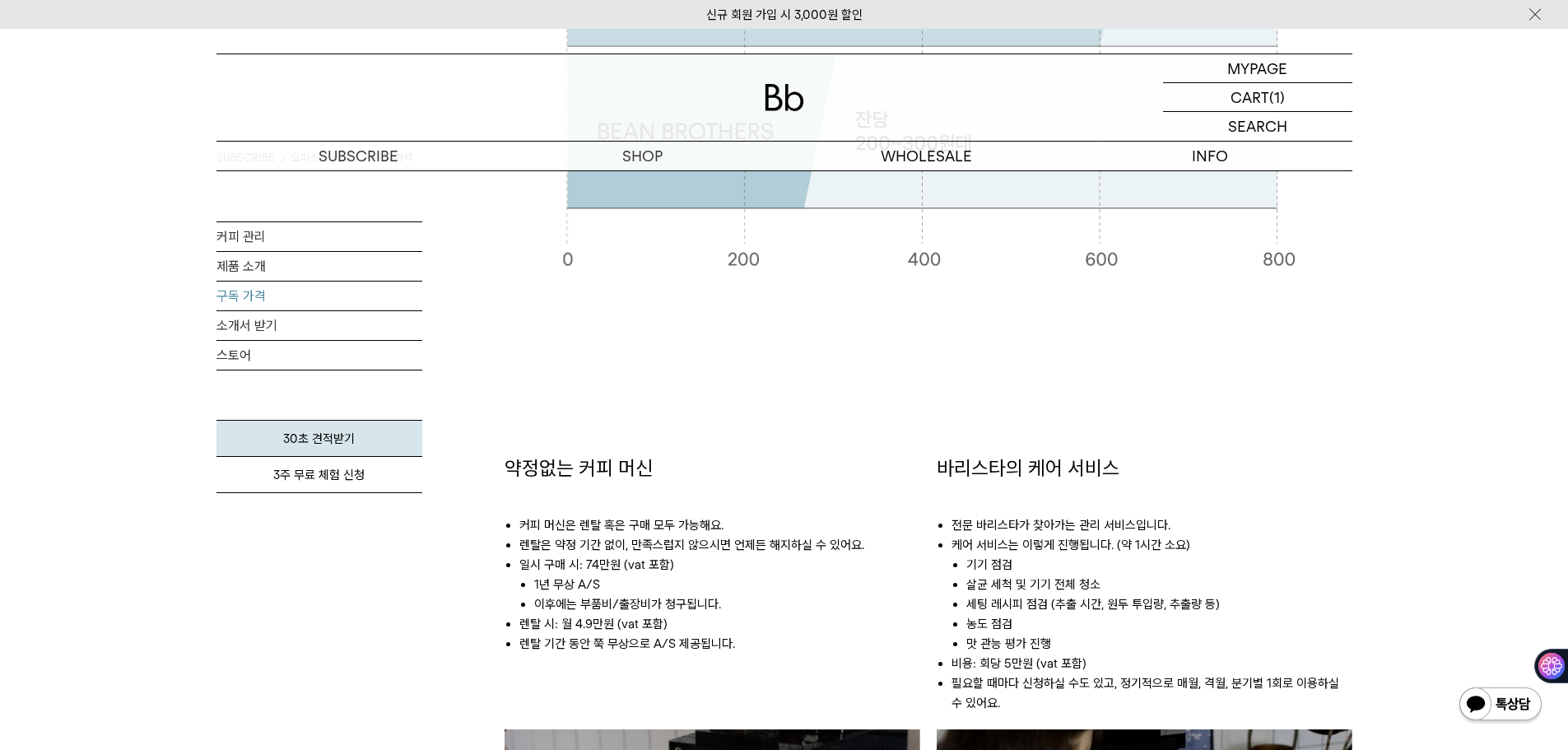
scroll to position [659, 0]
click at [639, 155] on p "숍" at bounding box center [642, 156] width 284 height 29
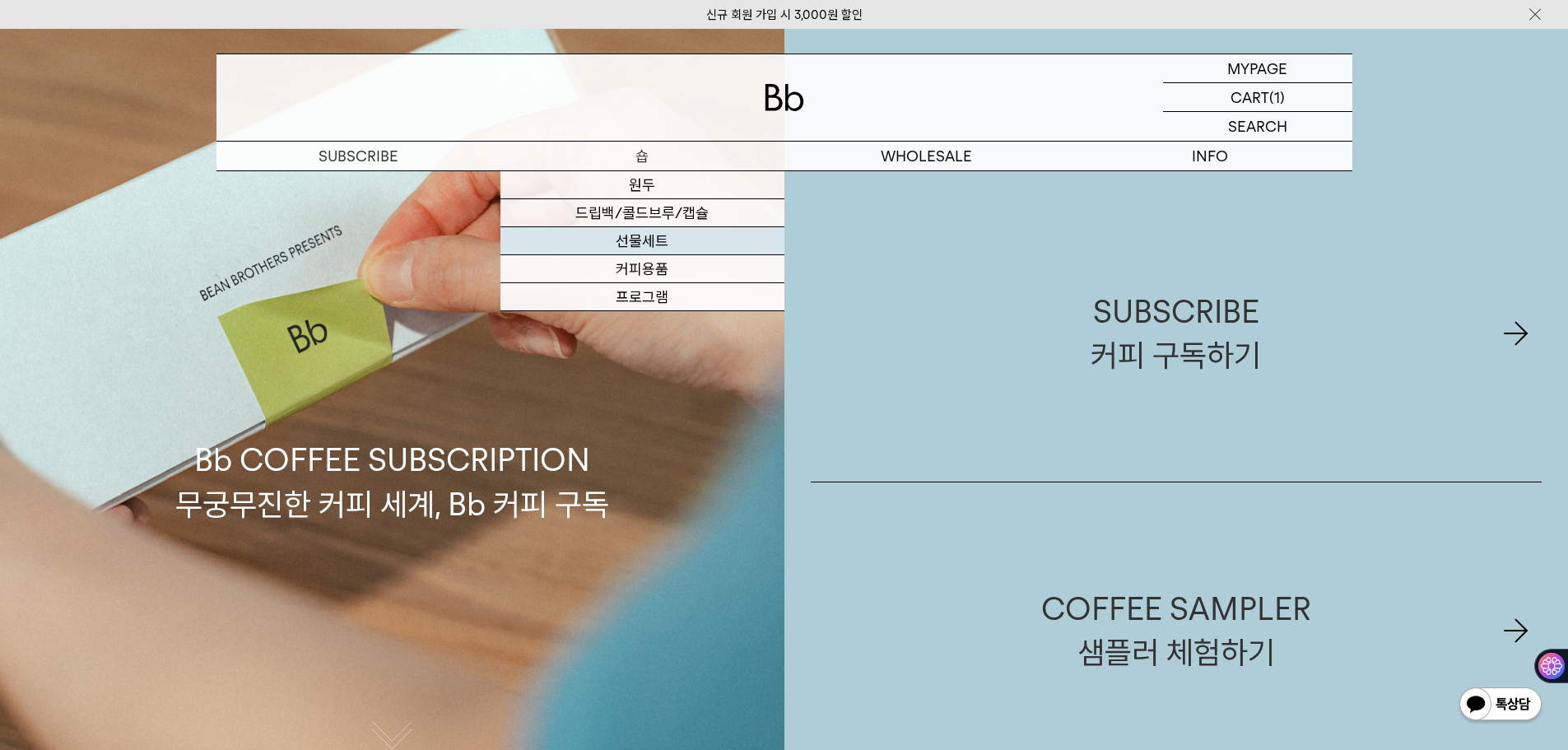
click at [643, 236] on link "선물세트" at bounding box center [642, 241] width 284 height 28
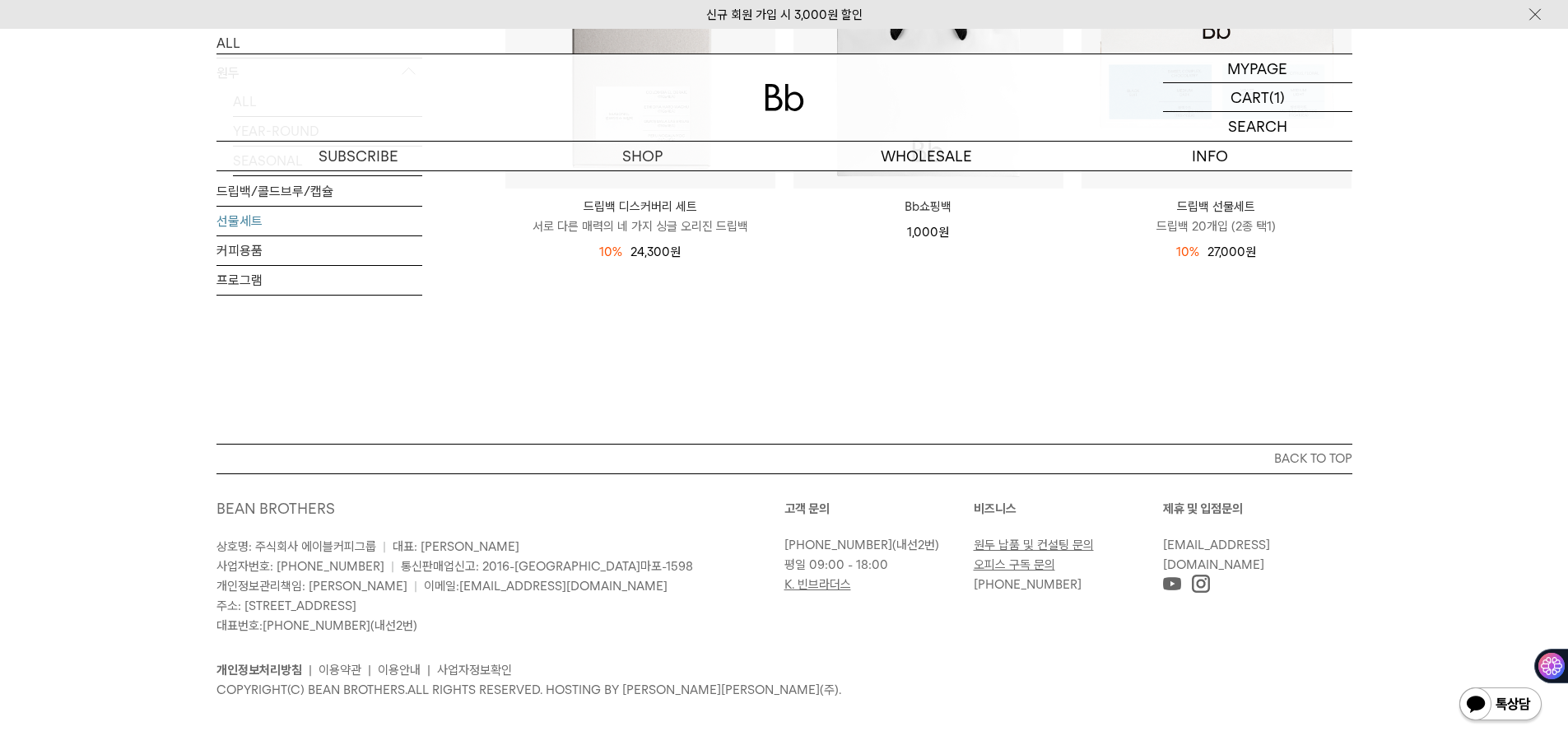
scroll to position [248, 0]
